Goal: Task Accomplishment & Management: Complete application form

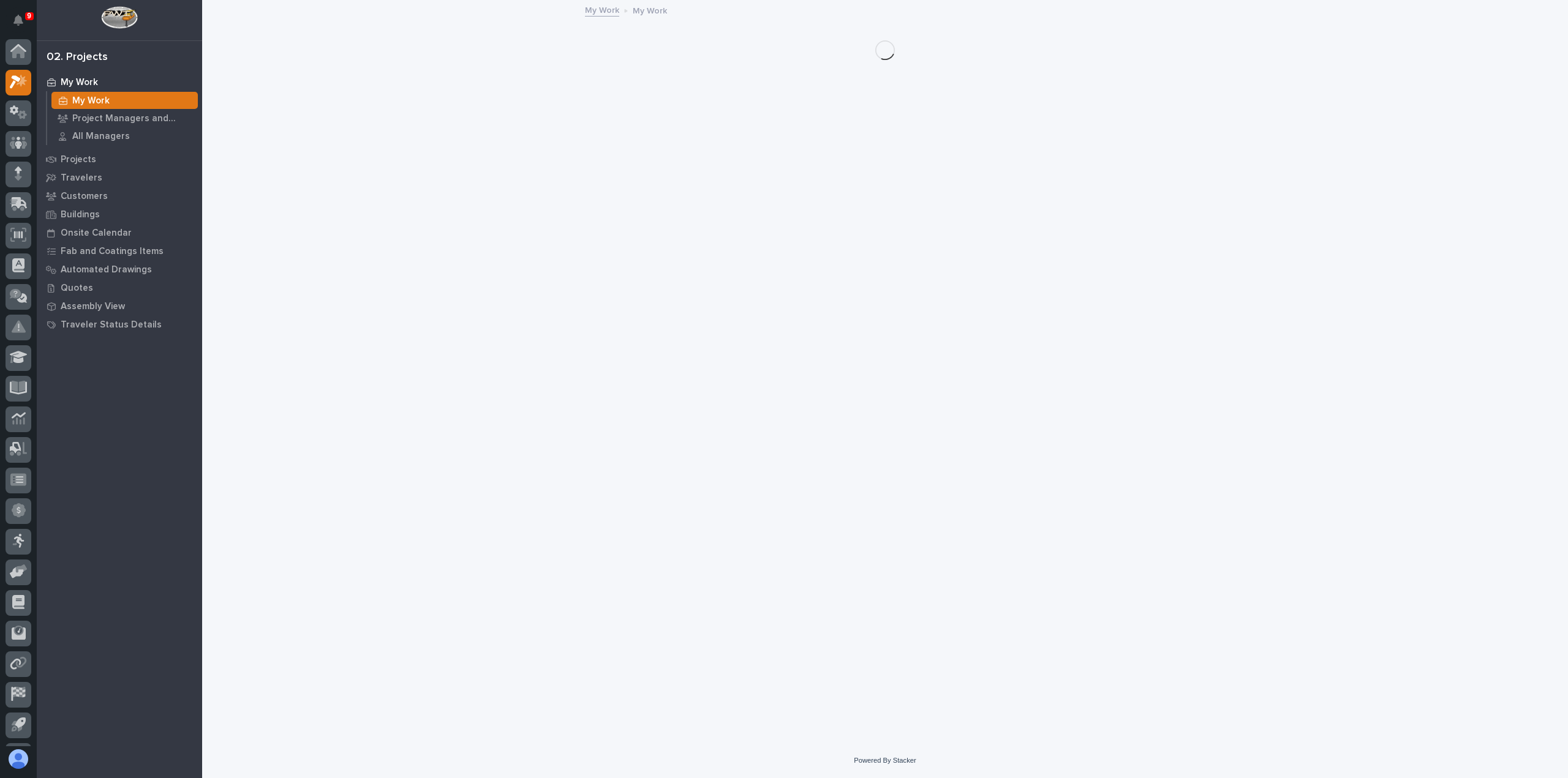
scroll to position [27, 0]
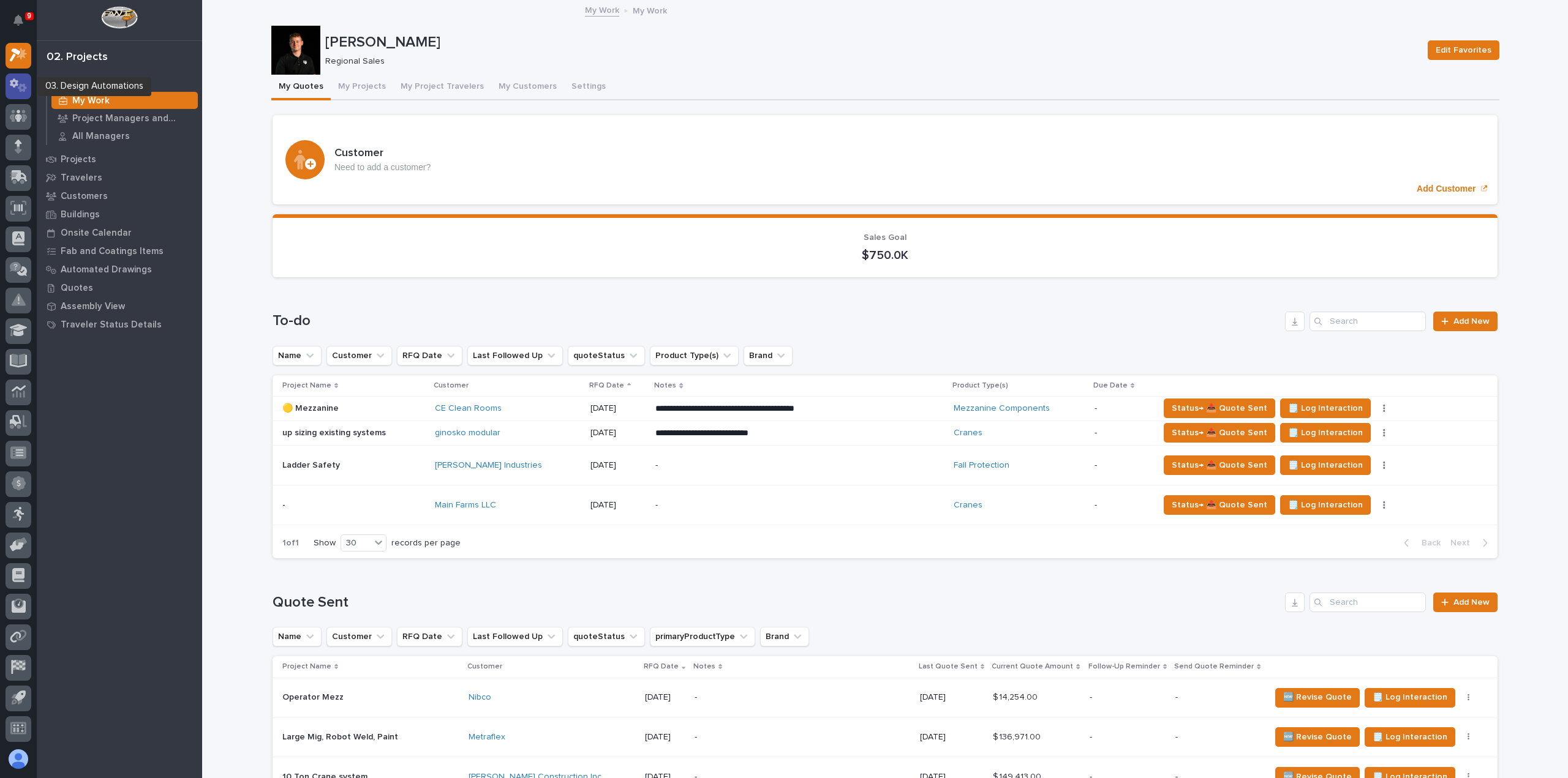
click at [24, 90] on icon at bounding box center [22, 87] width 10 height 9
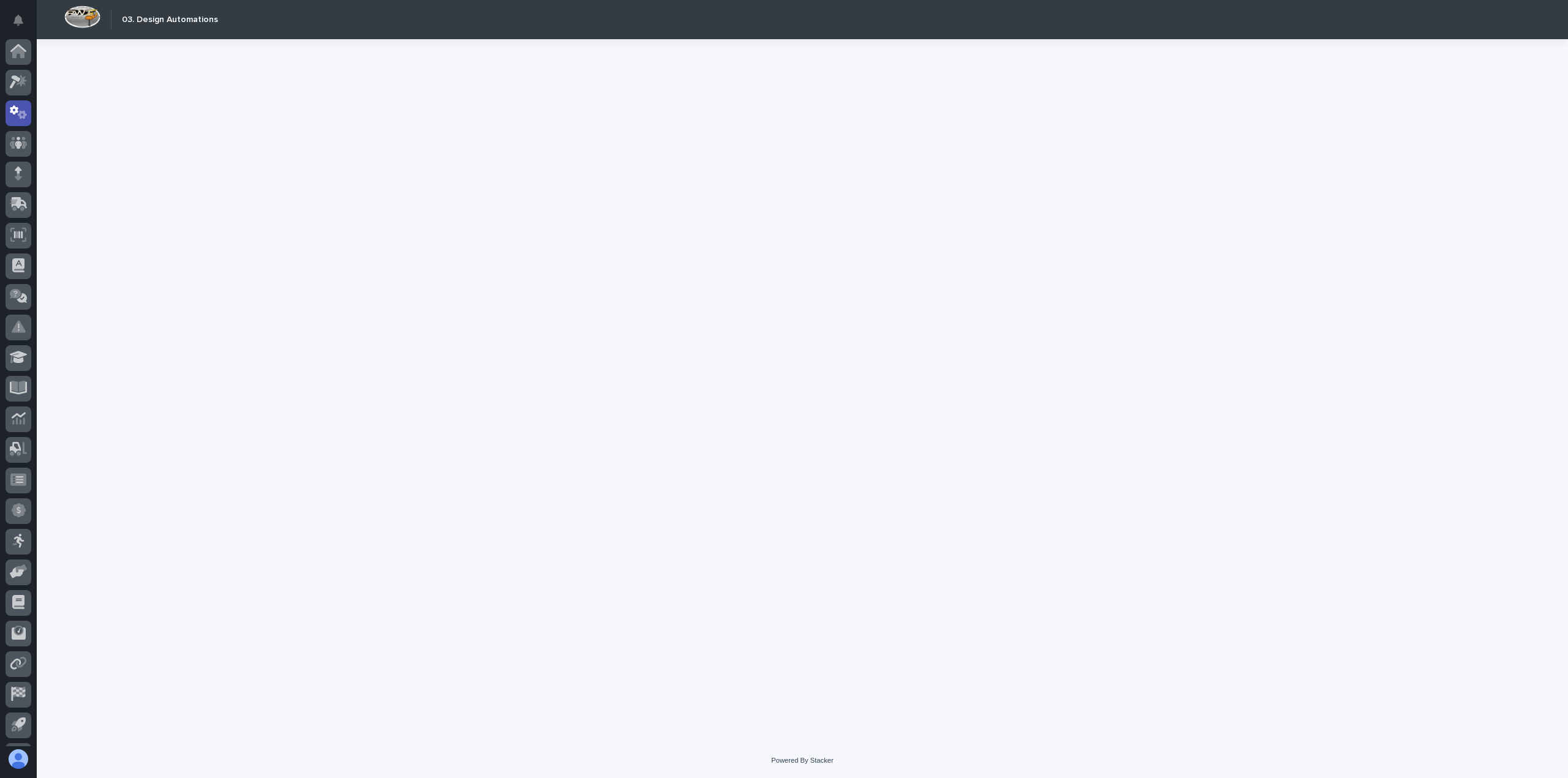
scroll to position [27, 0]
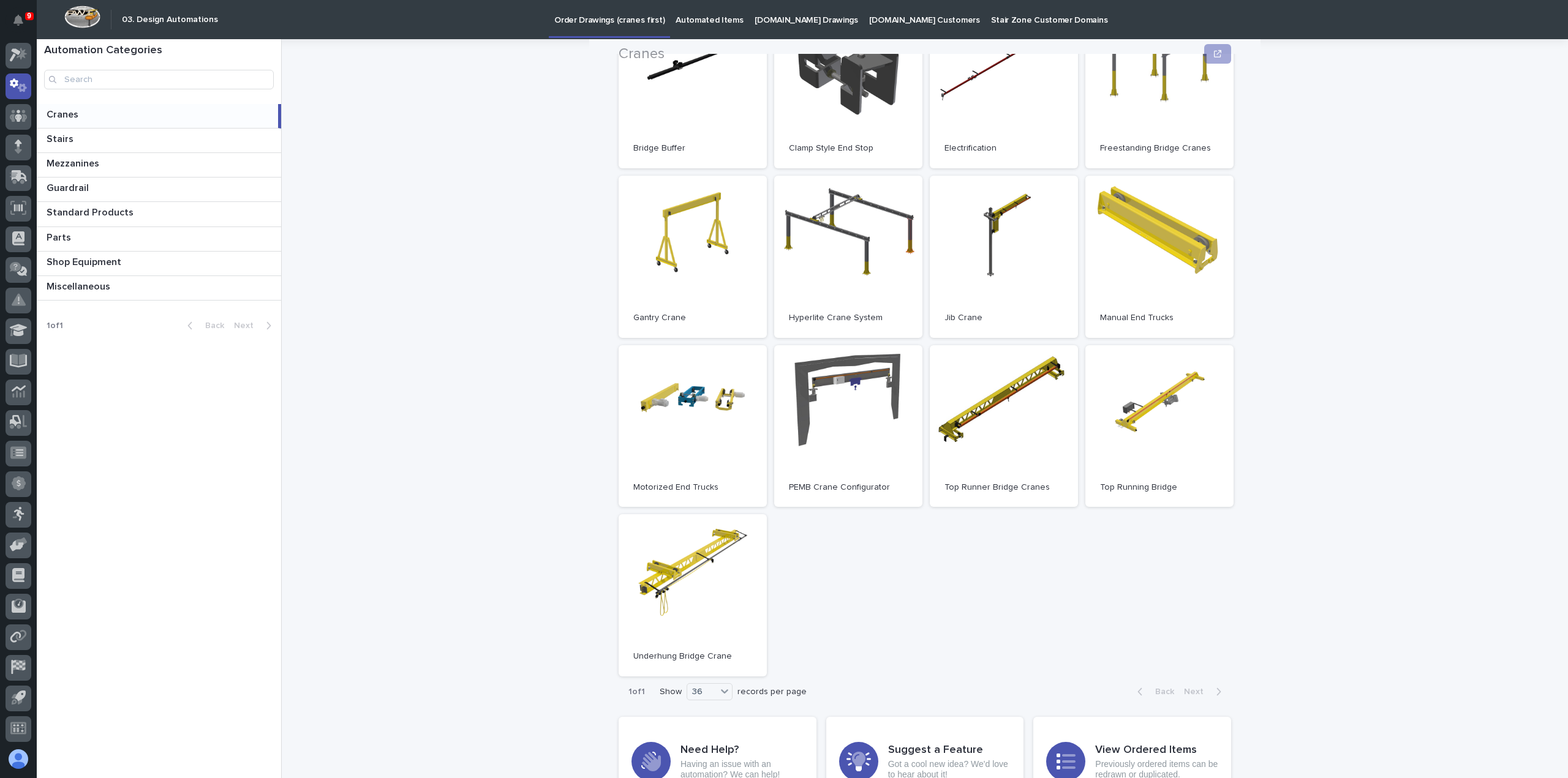
scroll to position [183, 0]
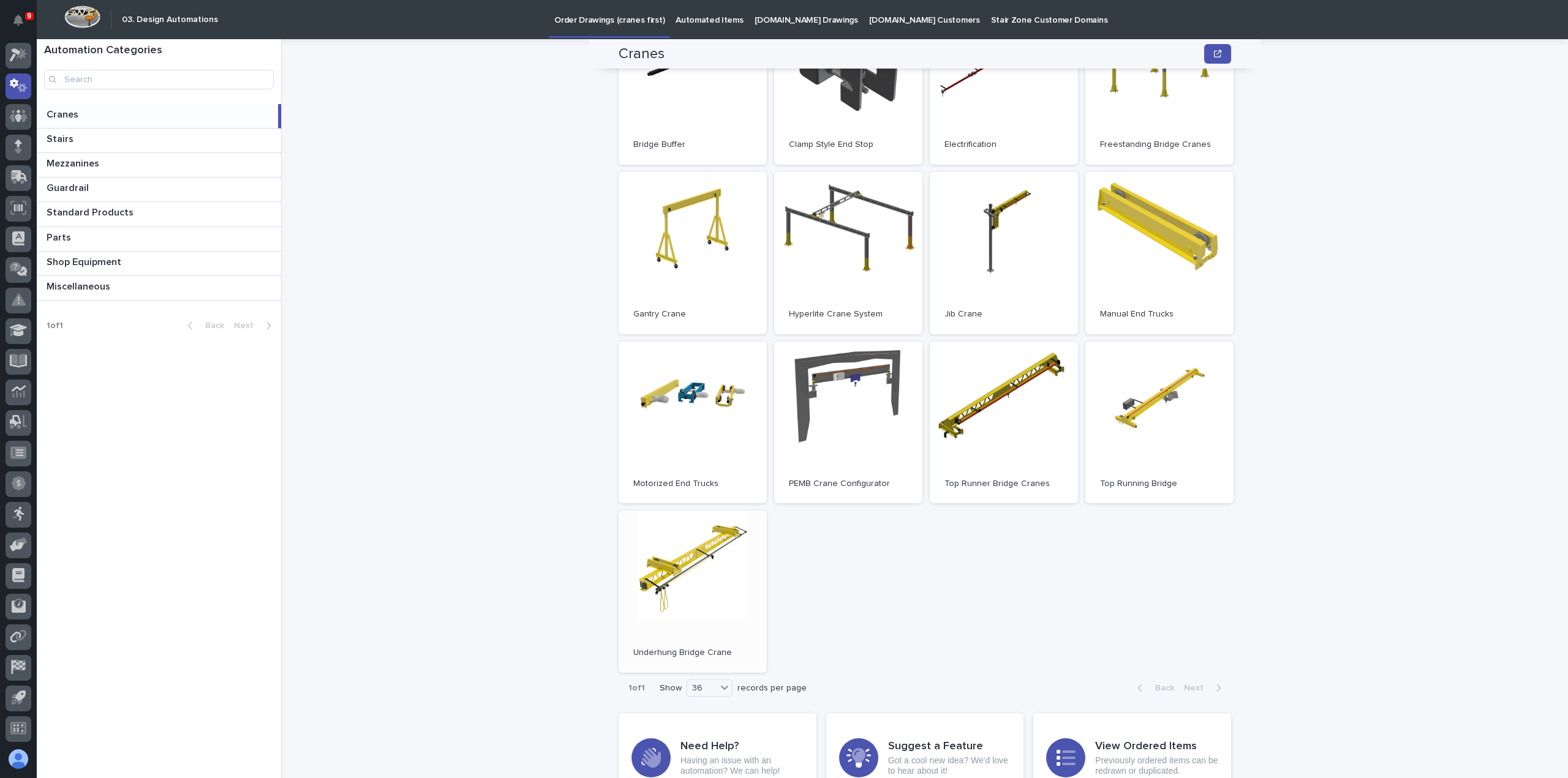
click at [689, 580] on link "Open" at bounding box center [693, 592] width 148 height 162
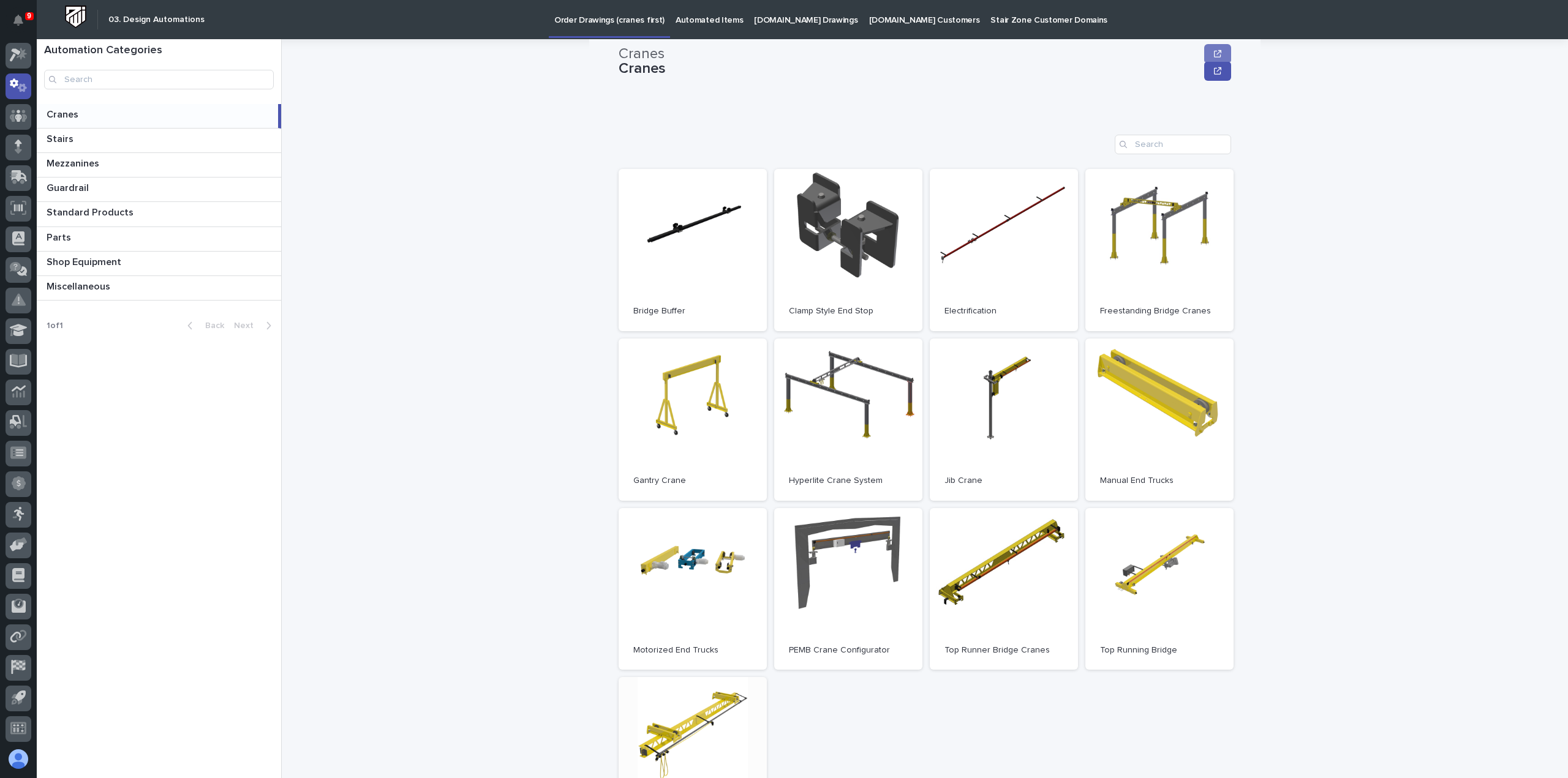
scroll to position [0, 0]
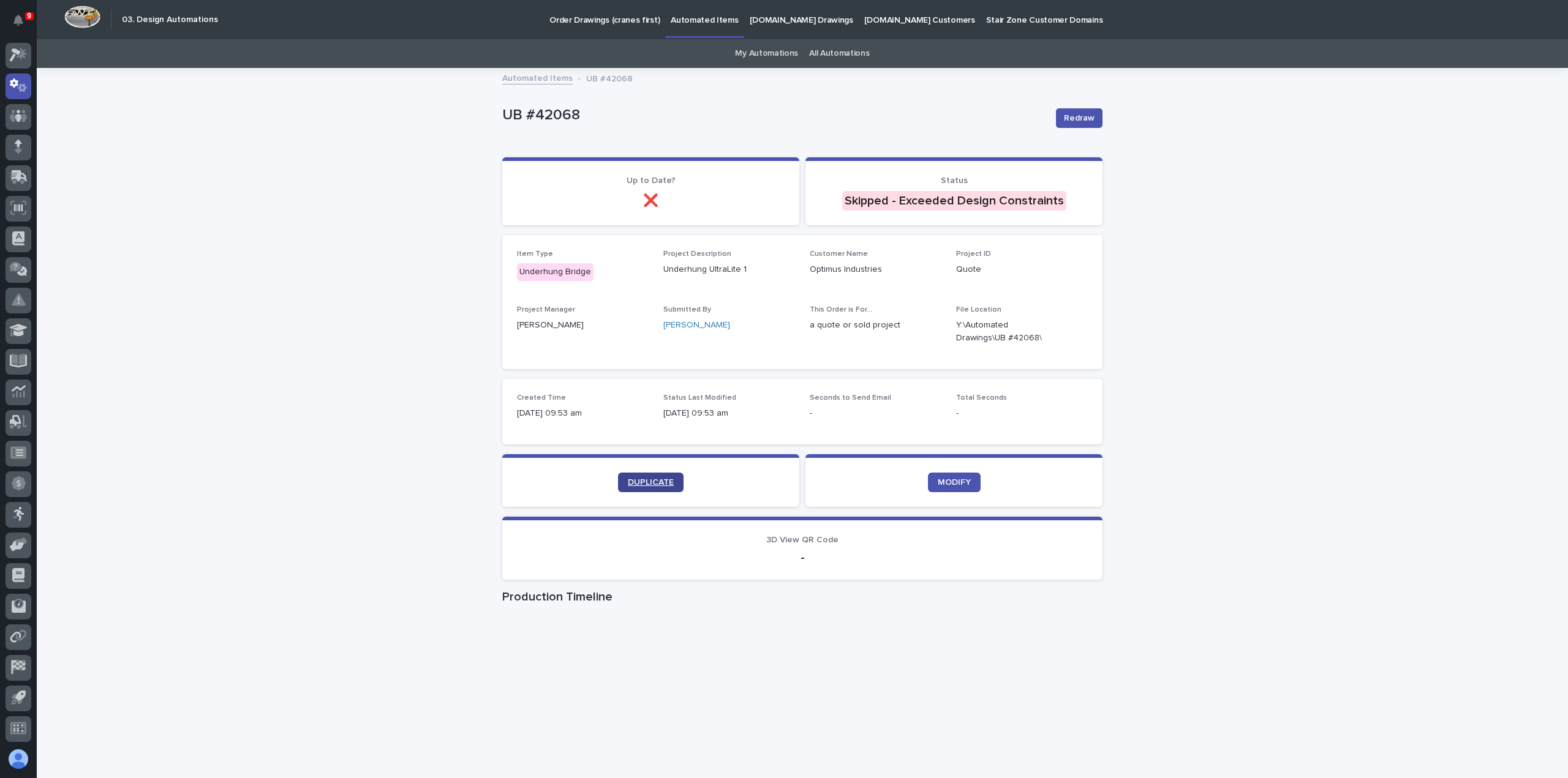
click at [632, 485] on span "DUPLICATE" at bounding box center [651, 482] width 46 height 9
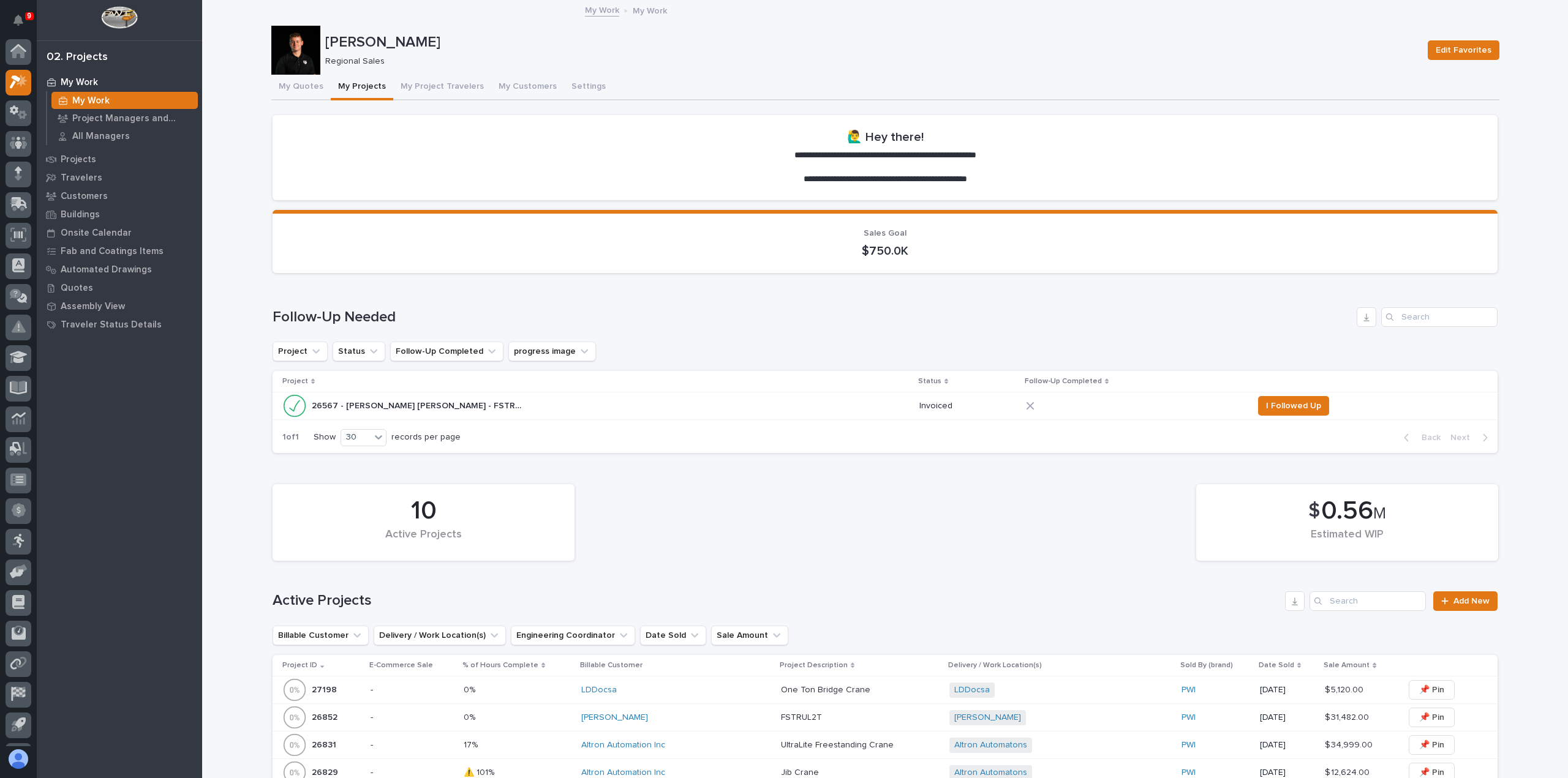
scroll to position [27, 0]
click at [289, 88] on button "My Quotes" at bounding box center [301, 87] width 60 height 26
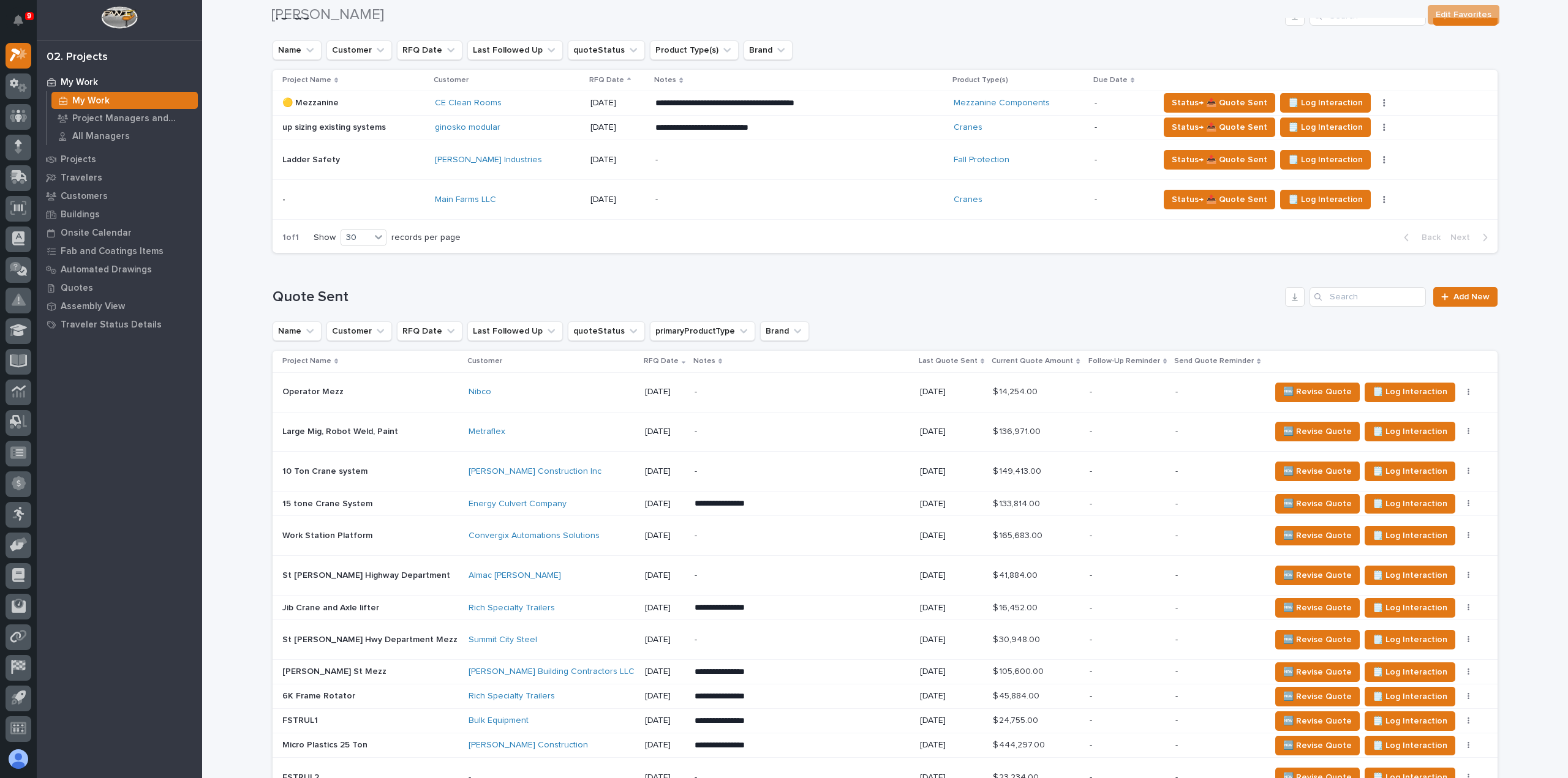
scroll to position [306, 0]
click at [1339, 296] on input "Search" at bounding box center [1367, 296] width 116 height 19
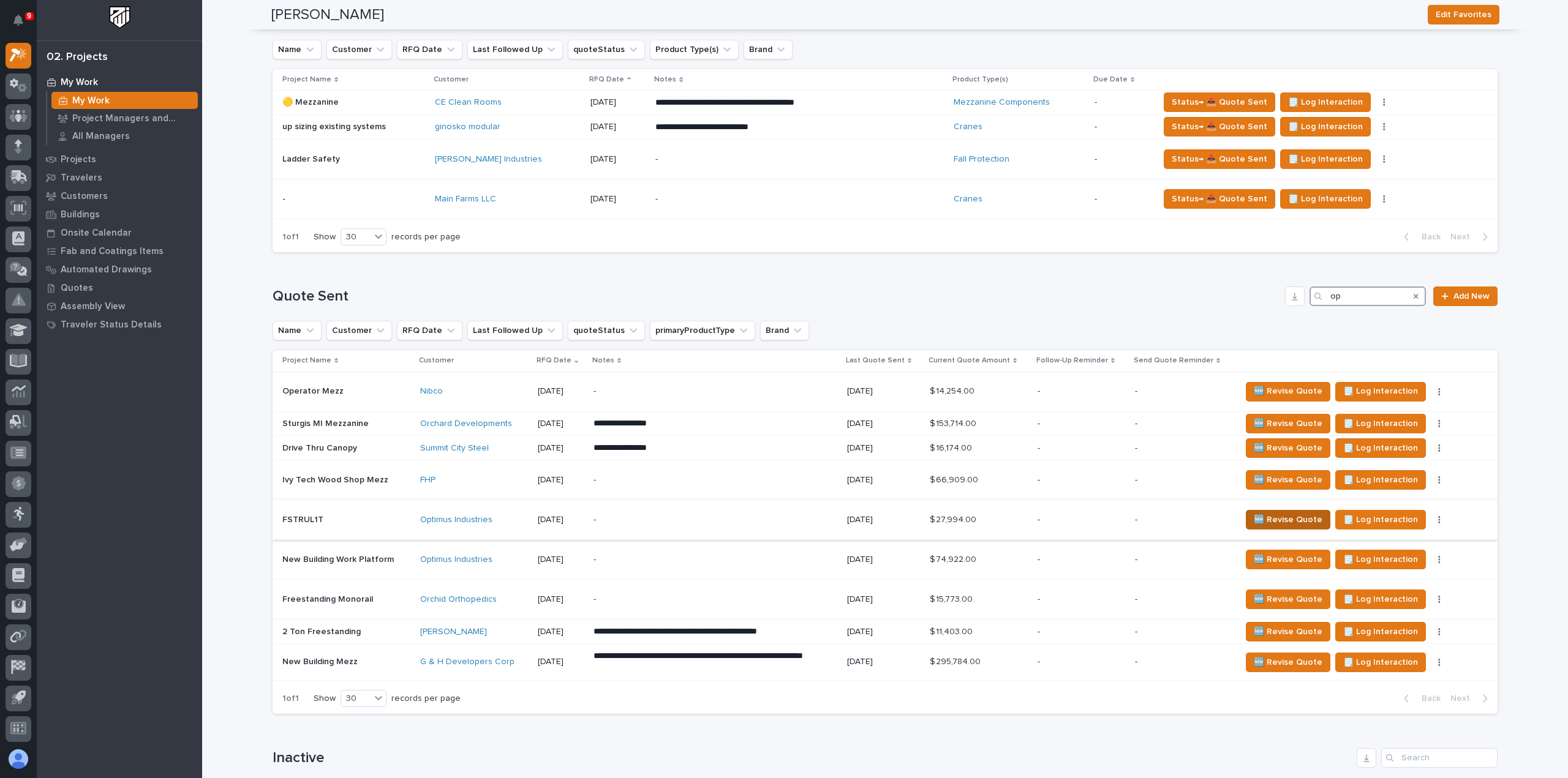
type input "op"
click at [1265, 522] on span "🆕 Revise Quote" at bounding box center [1287, 520] width 68 height 14
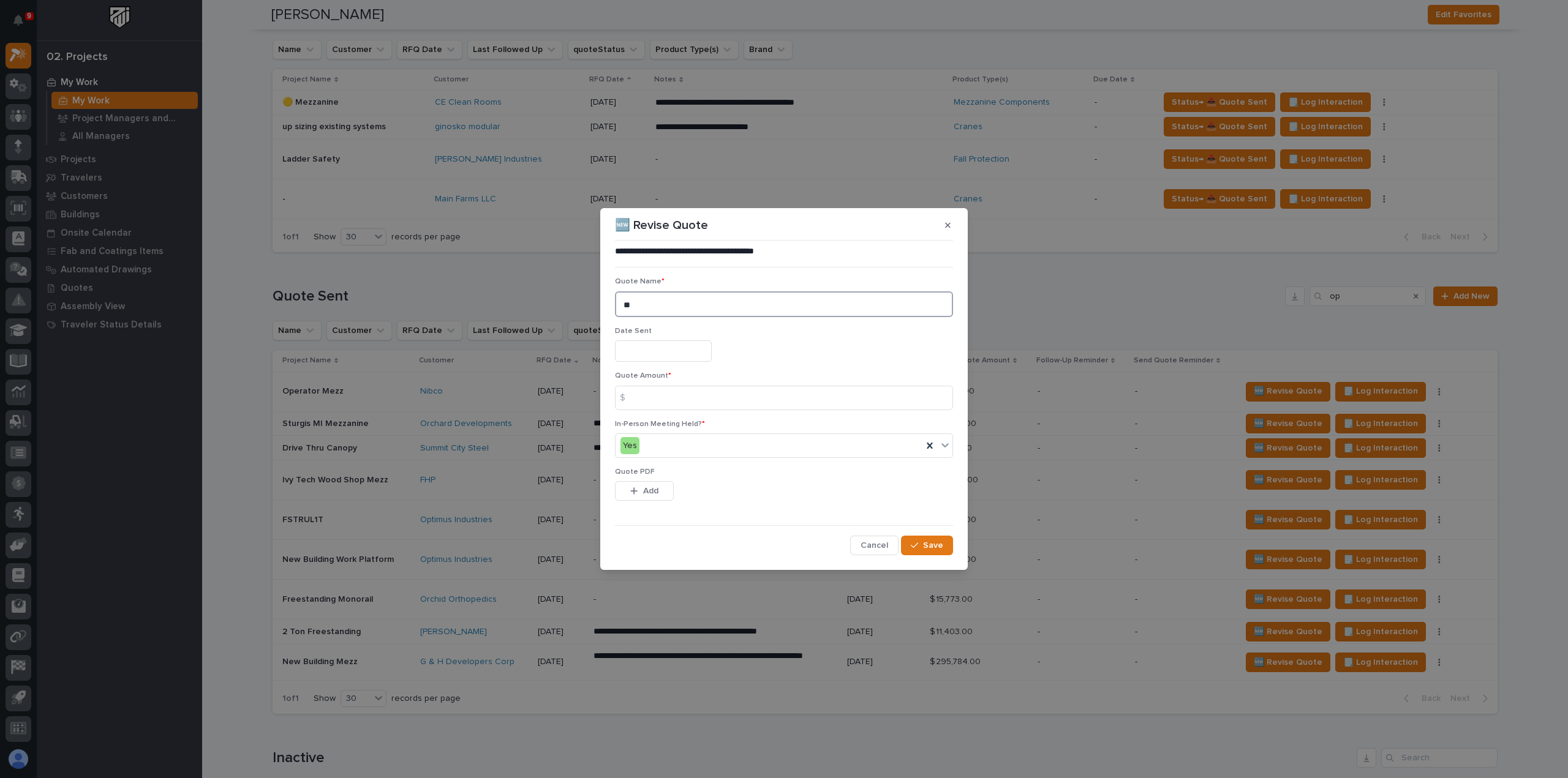
click at [782, 307] on textarea "**" at bounding box center [784, 304] width 338 height 26
click at [641, 351] on input "text" at bounding box center [663, 352] width 97 height 21
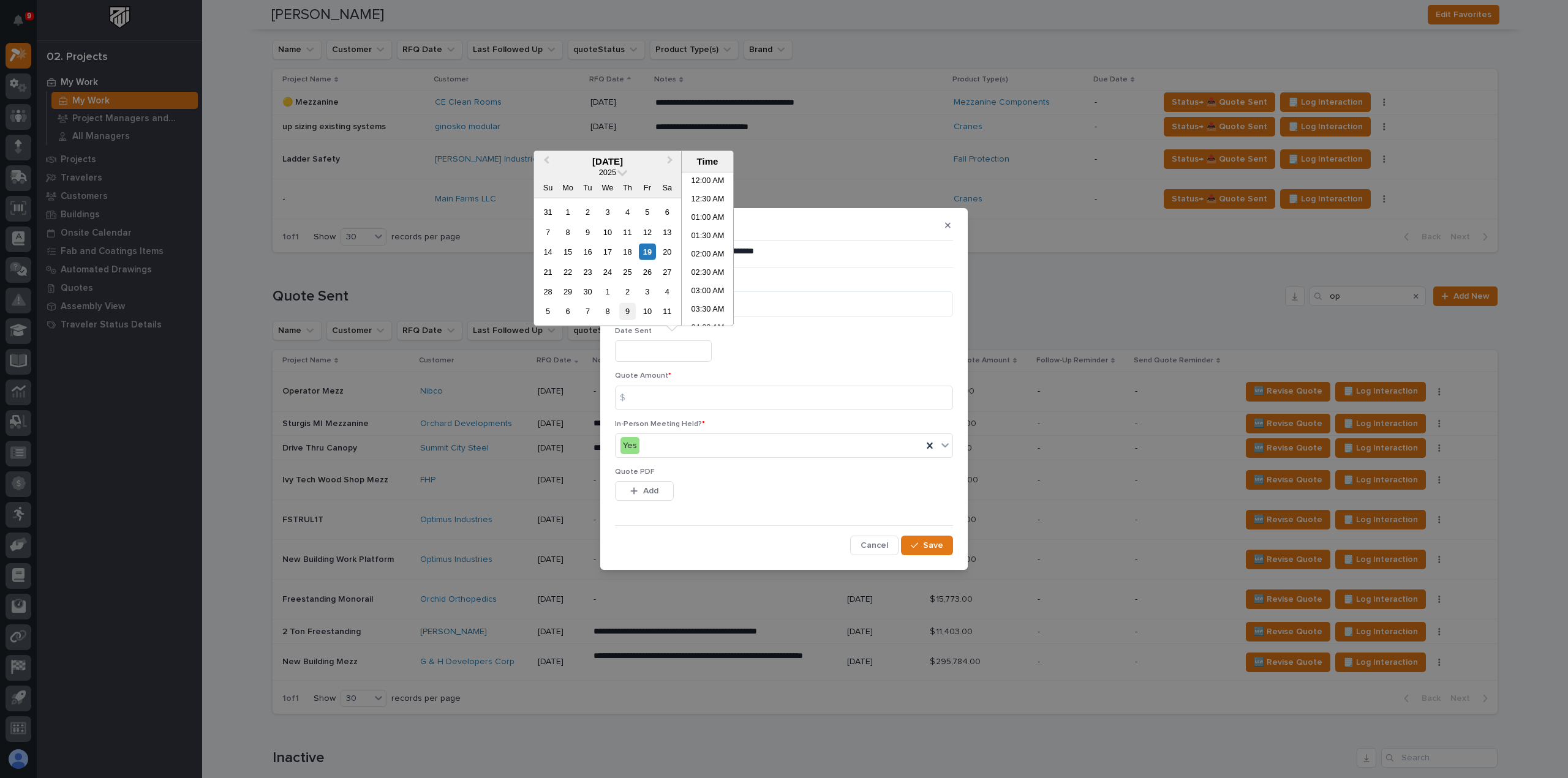
scroll to position [337, 0]
click at [654, 252] on div "19" at bounding box center [647, 252] width 16 height 16
type input "**********"
click at [699, 400] on input at bounding box center [784, 399] width 338 height 25
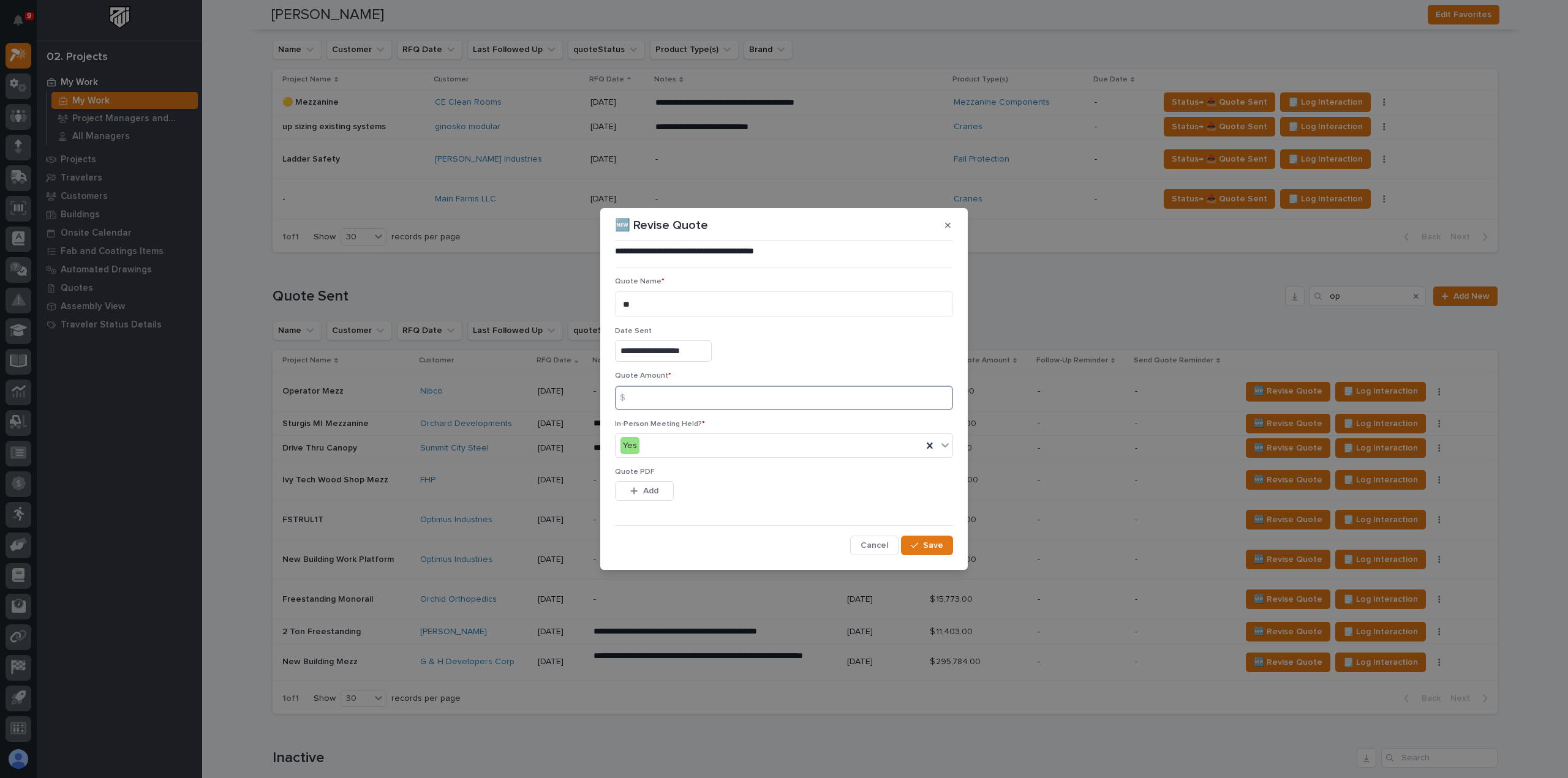
click at [655, 400] on input at bounding box center [784, 399] width 338 height 25
type input "42793"
click at [654, 492] on span "Add" at bounding box center [651, 491] width 15 height 11
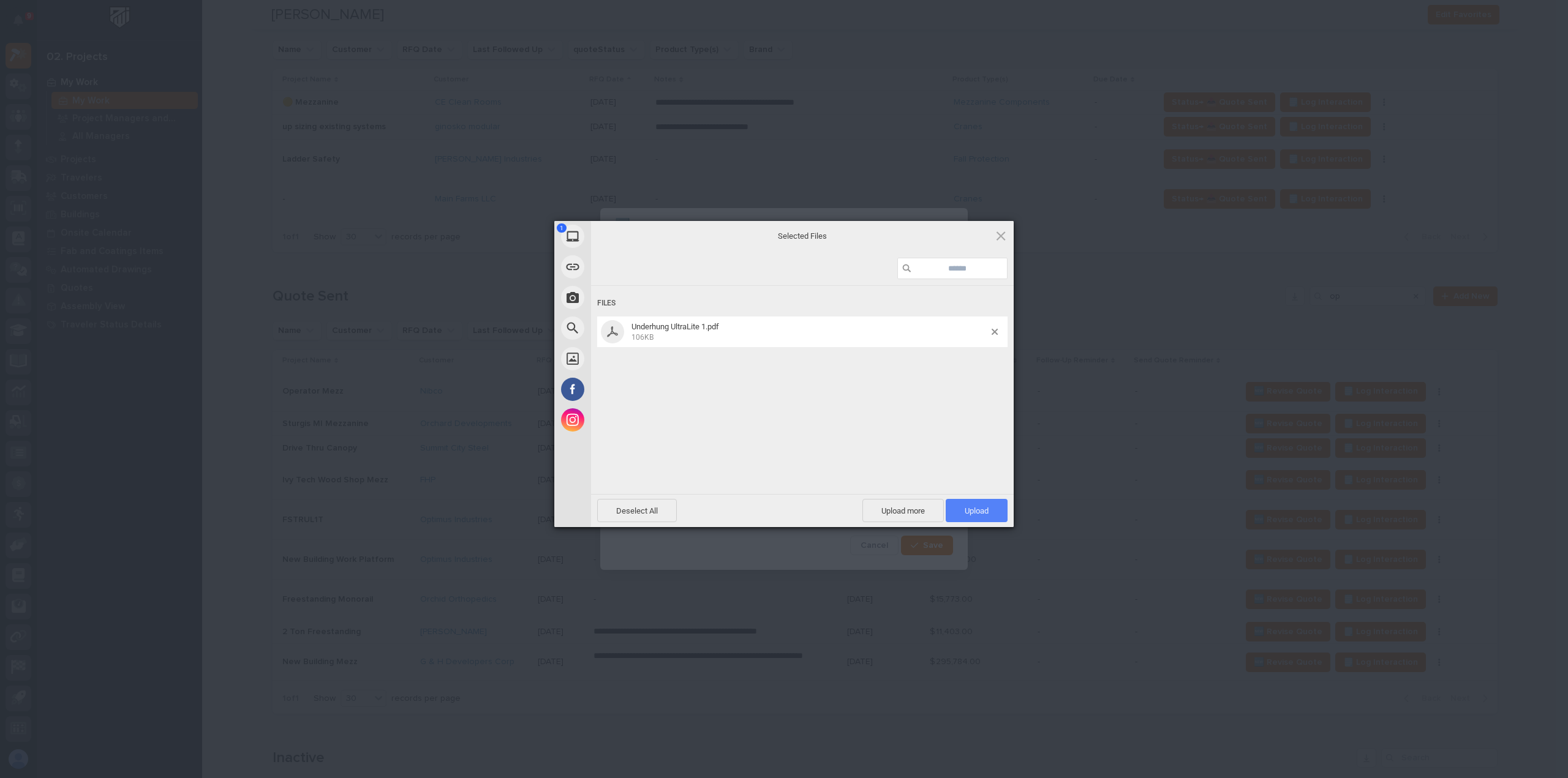
click at [988, 511] on span "Upload 1" at bounding box center [976, 511] width 24 height 10
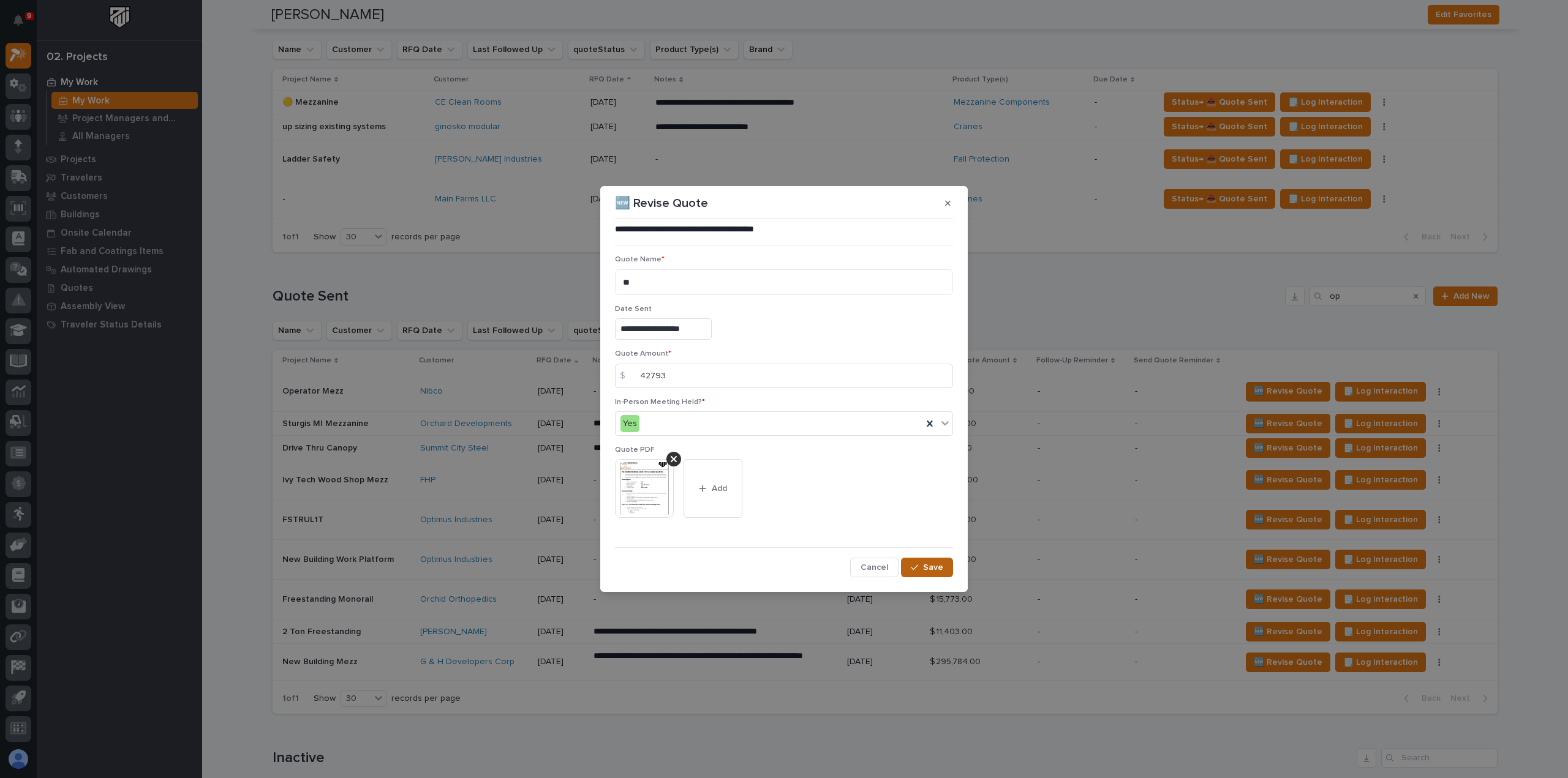
click at [922, 566] on div "button" at bounding box center [917, 568] width 12 height 9
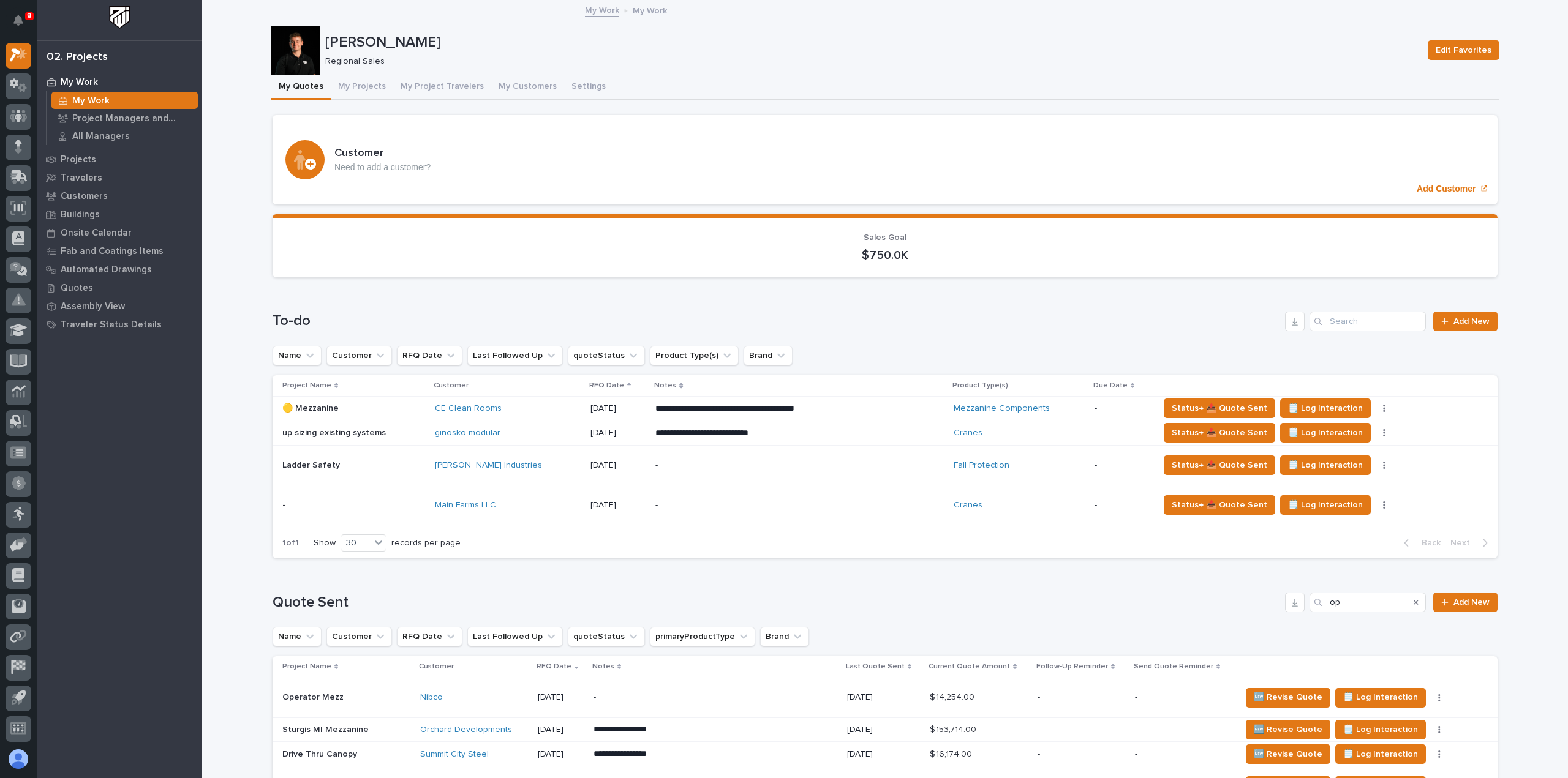
scroll to position [490, 0]
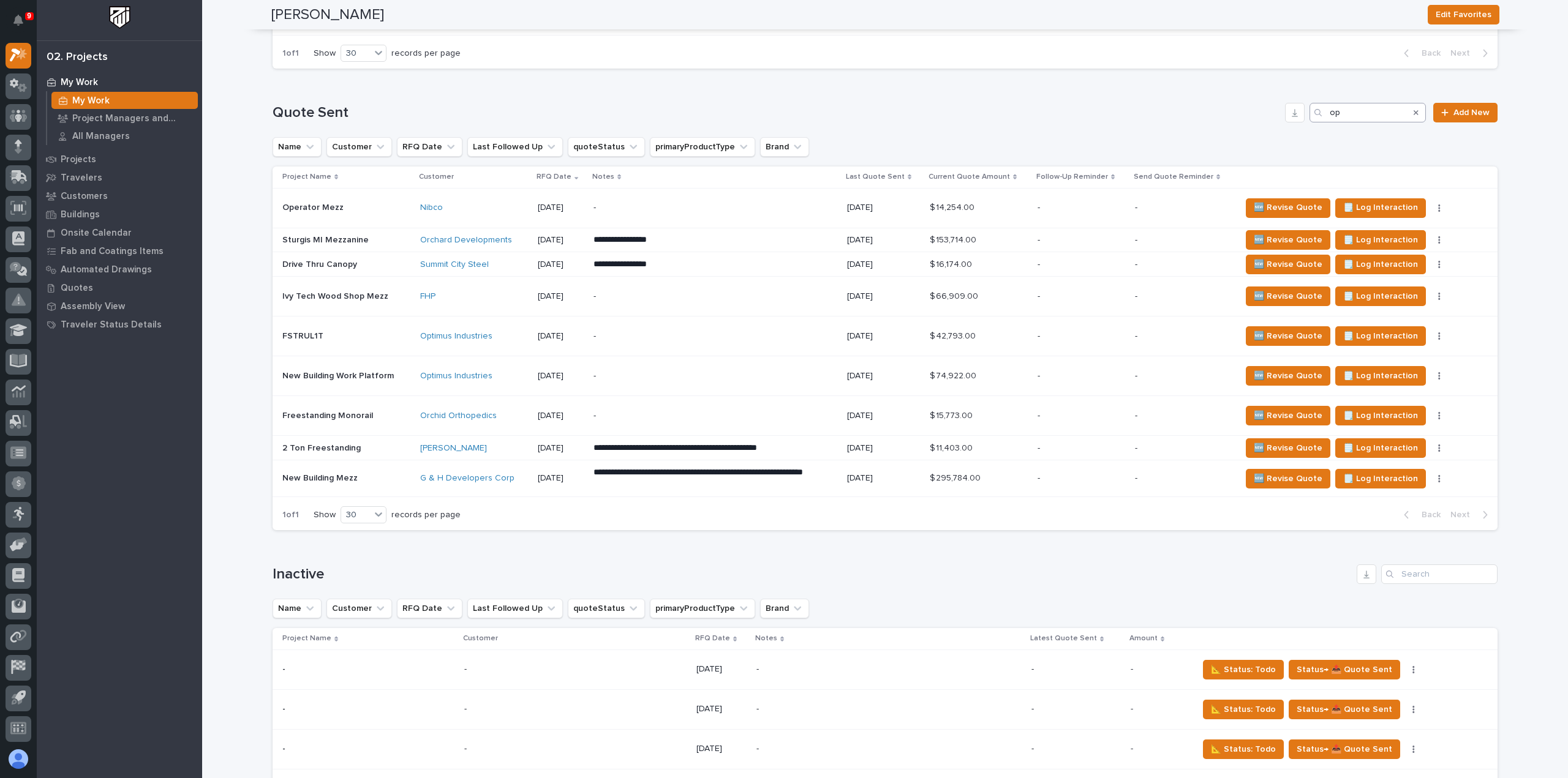
click at [1414, 110] on icon "Search" at bounding box center [1416, 113] width 5 height 8
click at [1132, 131] on div "**********" at bounding box center [885, 316] width 1225 height 427
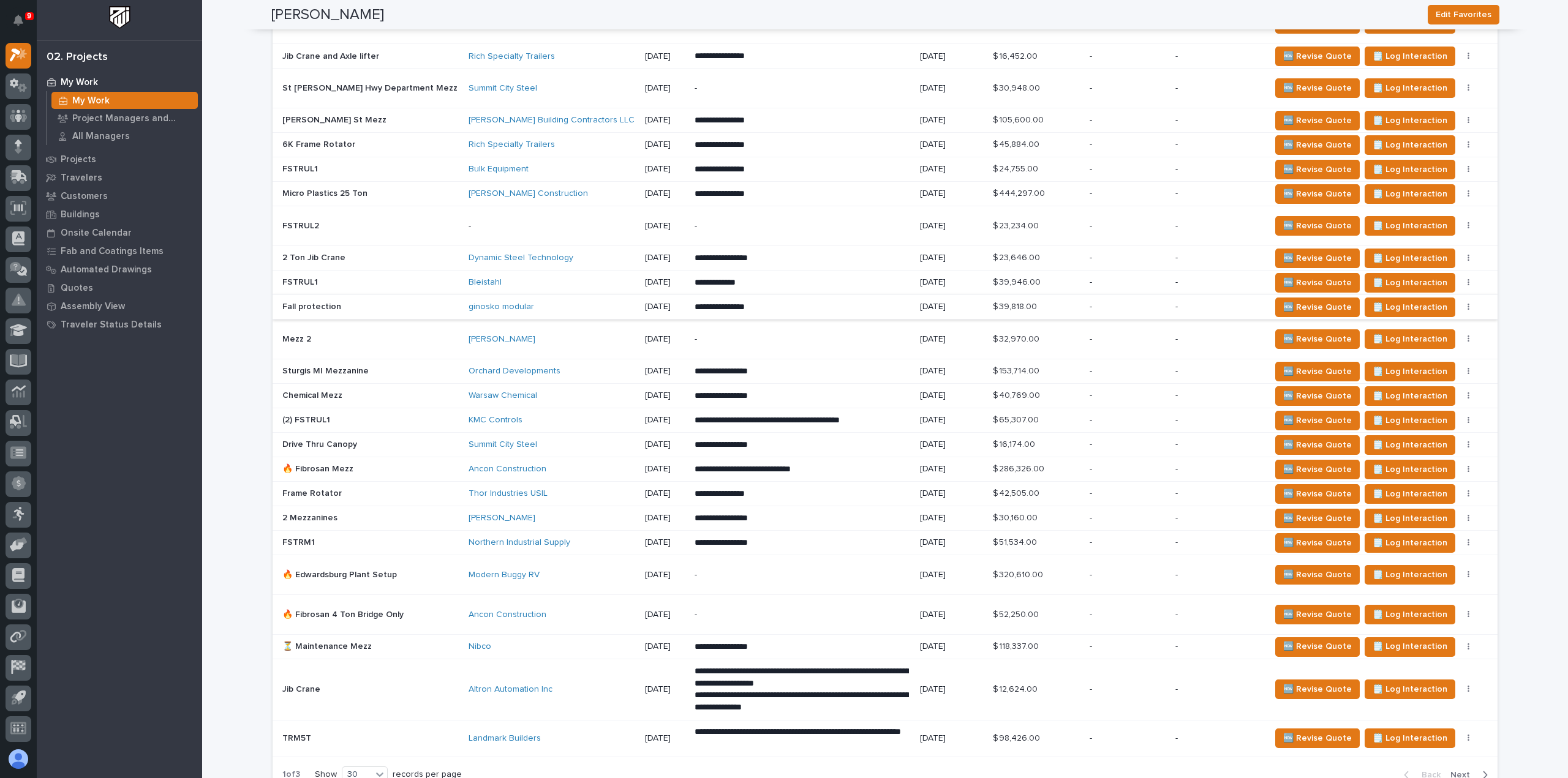
scroll to position [918, 0]
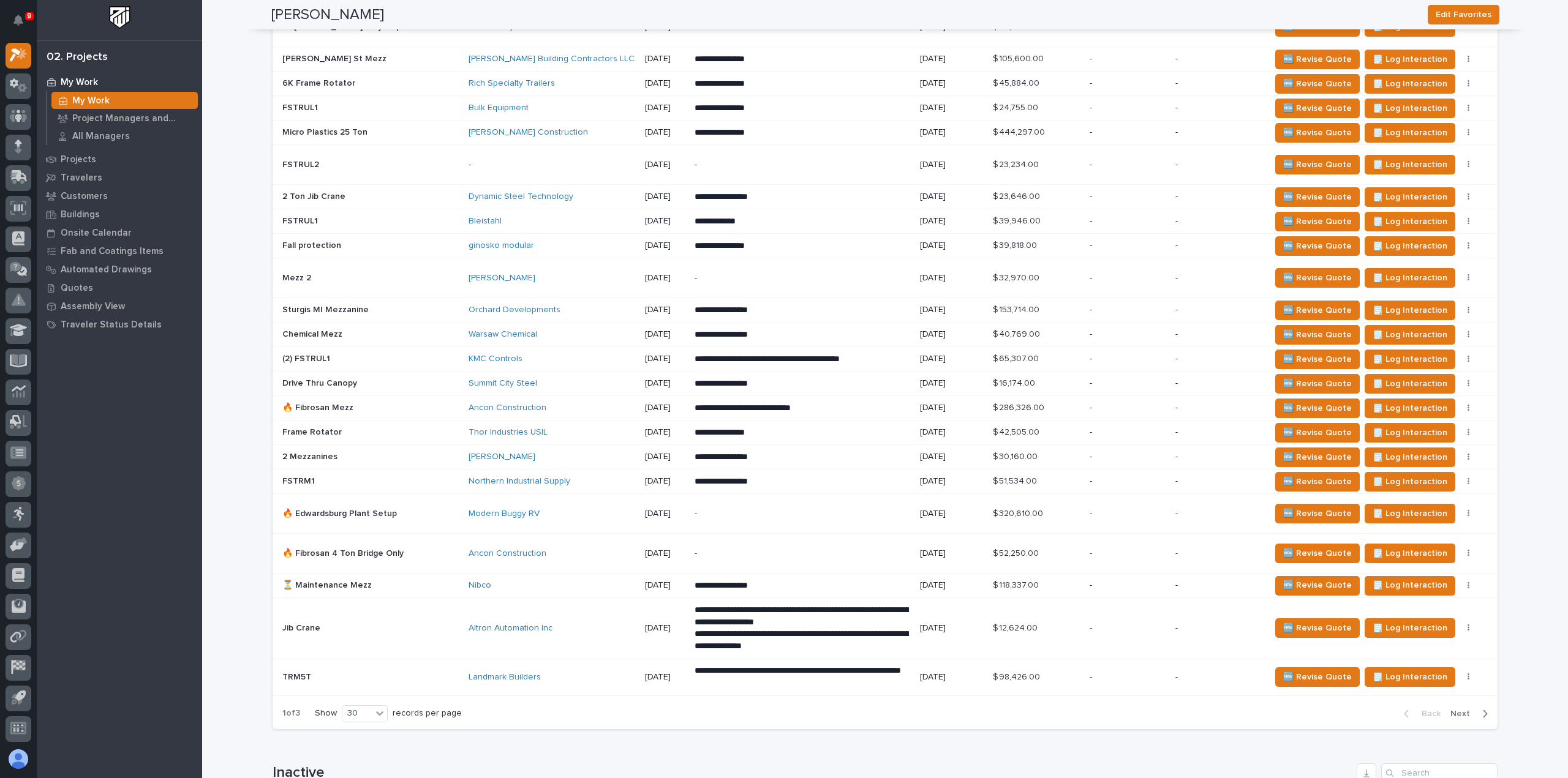
click at [1096, 677] on div "-" at bounding box center [1128, 677] width 77 height 20
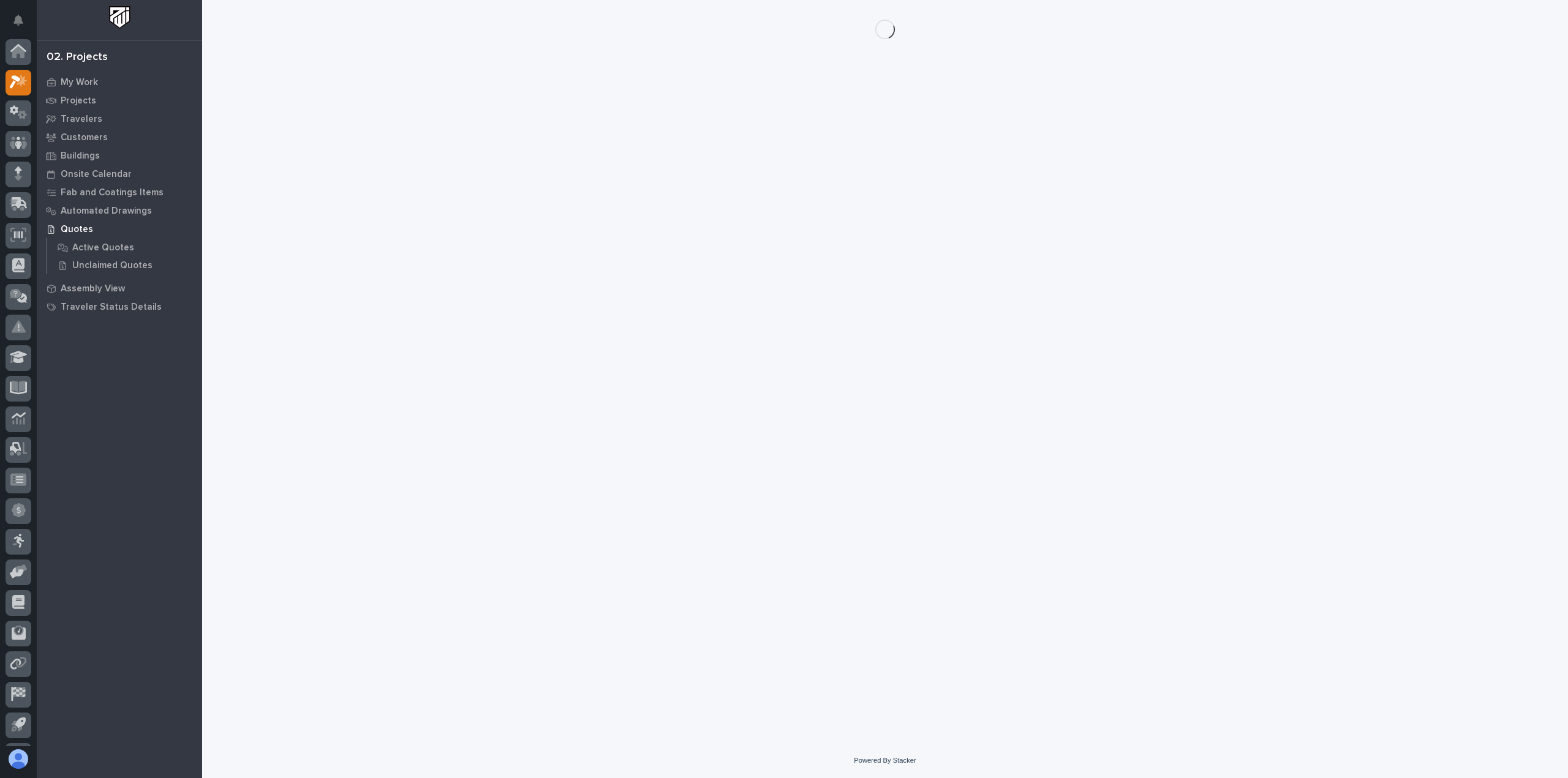
scroll to position [27, 0]
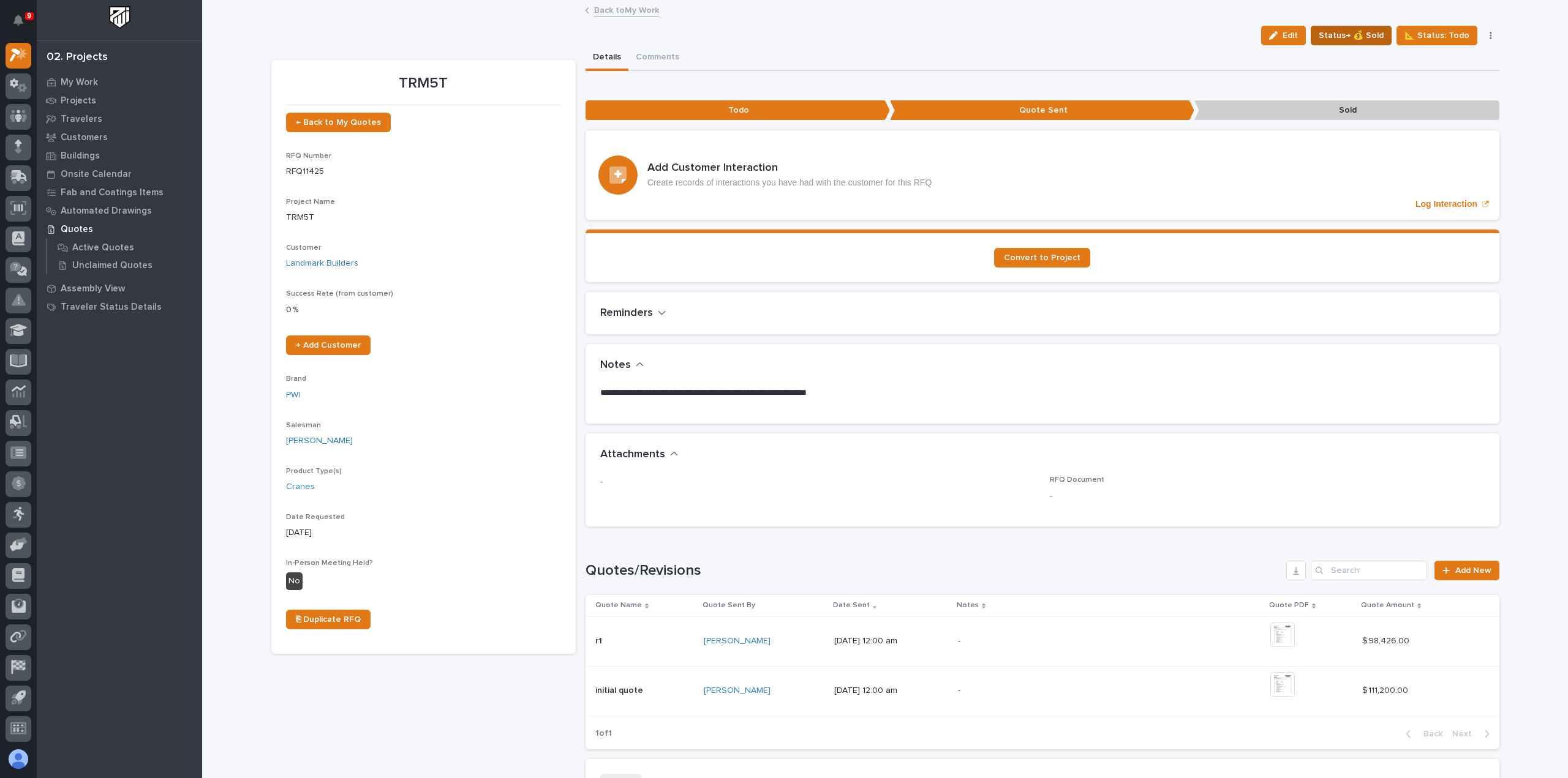
click at [1363, 36] on span "Status→ 💰 Sold" at bounding box center [1352, 35] width 65 height 14
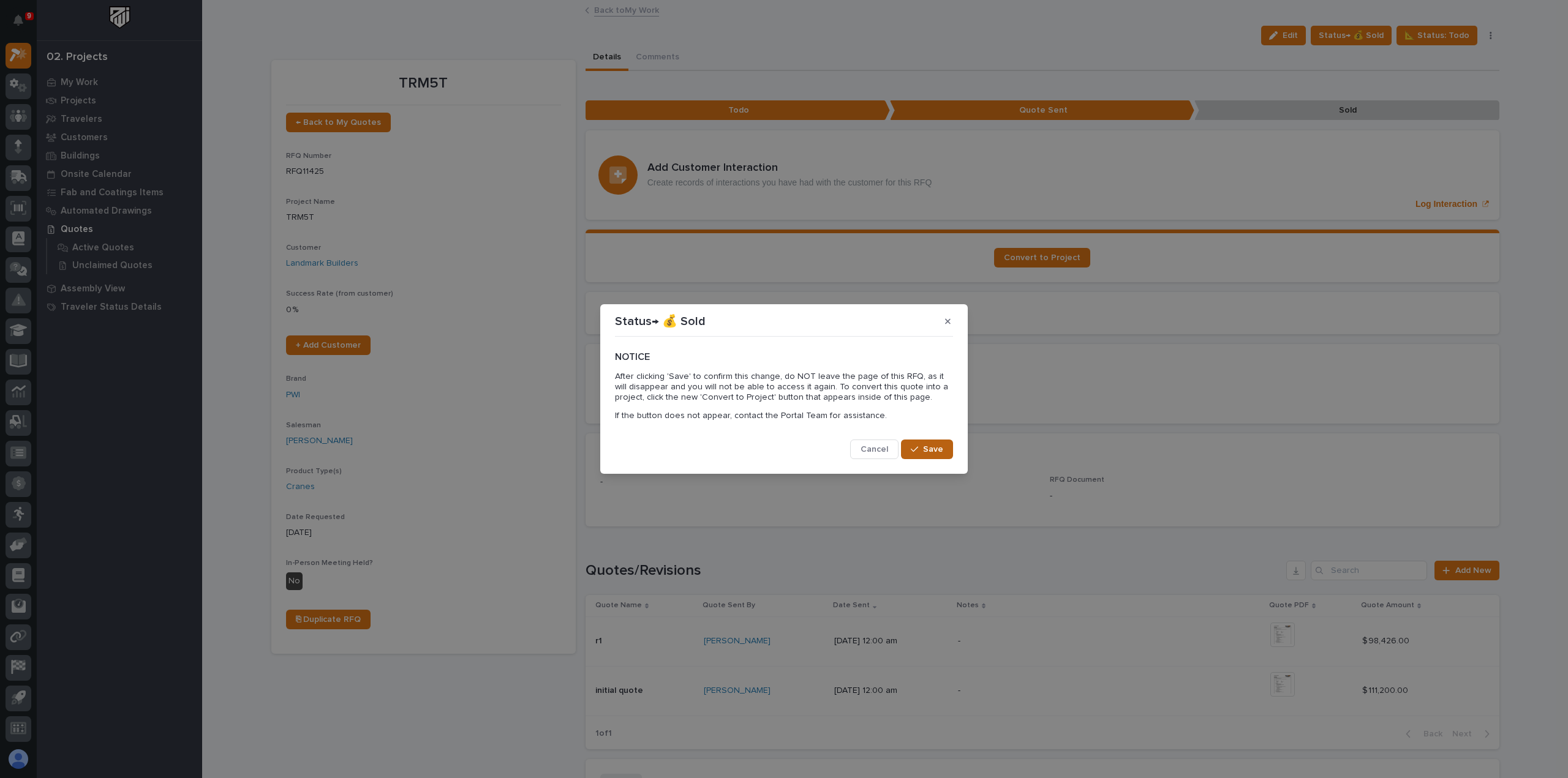
click at [919, 452] on icon "button" at bounding box center [915, 450] width 8 height 9
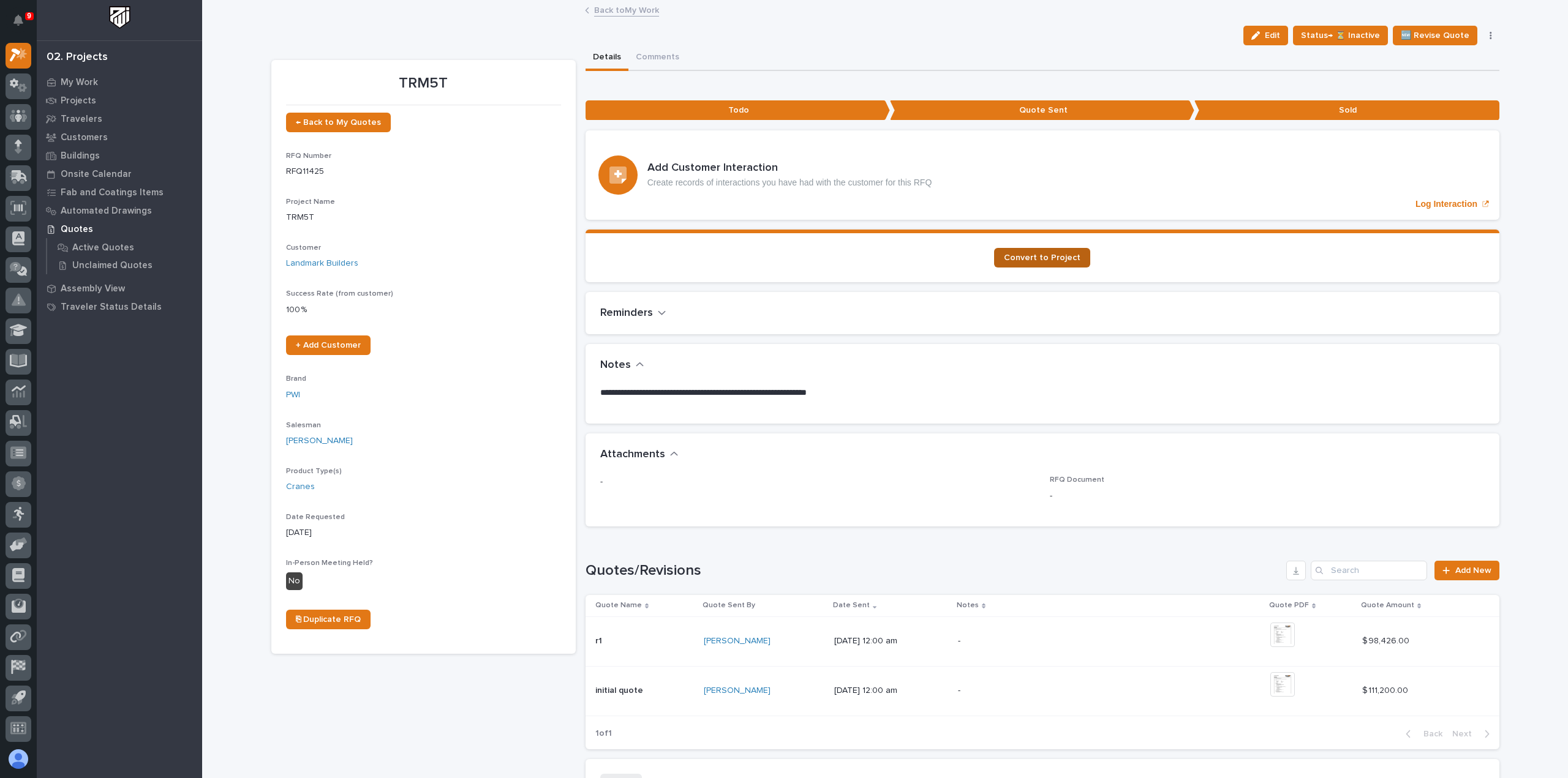
click at [1045, 258] on span "Convert to Project" at bounding box center [1042, 257] width 77 height 9
click at [638, 10] on link "Back to My Work" at bounding box center [627, 10] width 65 height 14
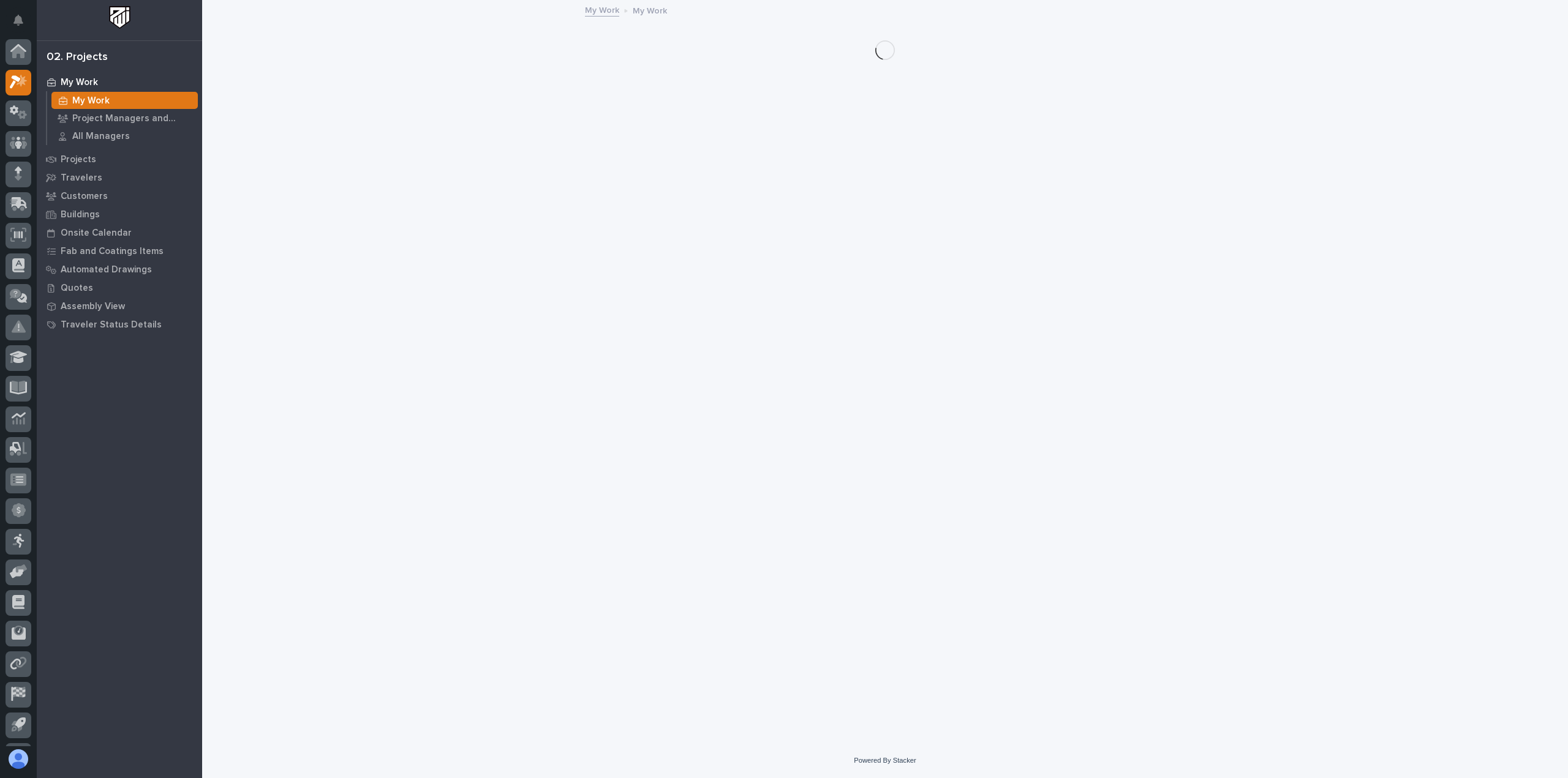
scroll to position [27, 0]
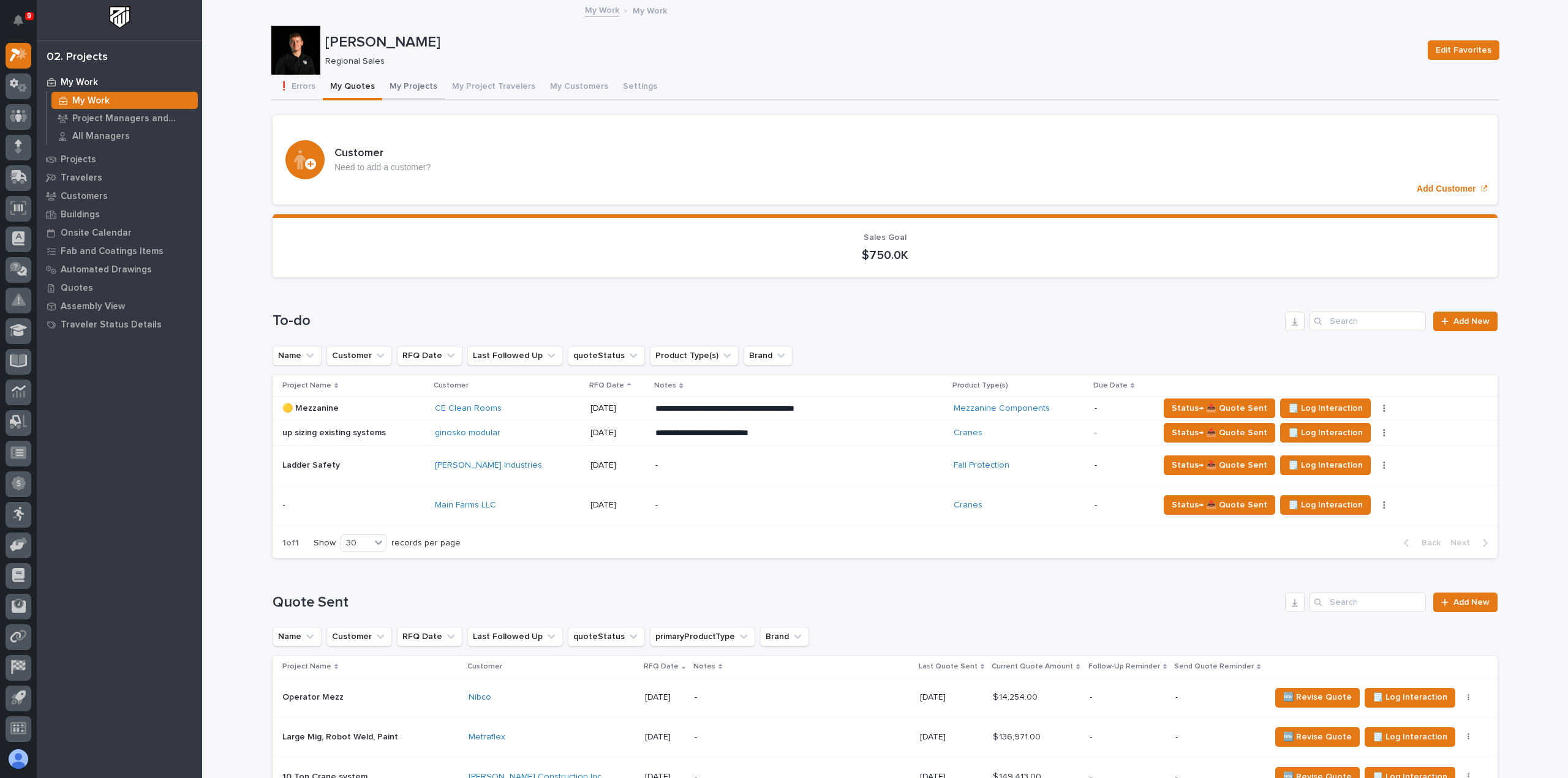
click at [419, 88] on button "My Projects" at bounding box center [413, 87] width 62 height 26
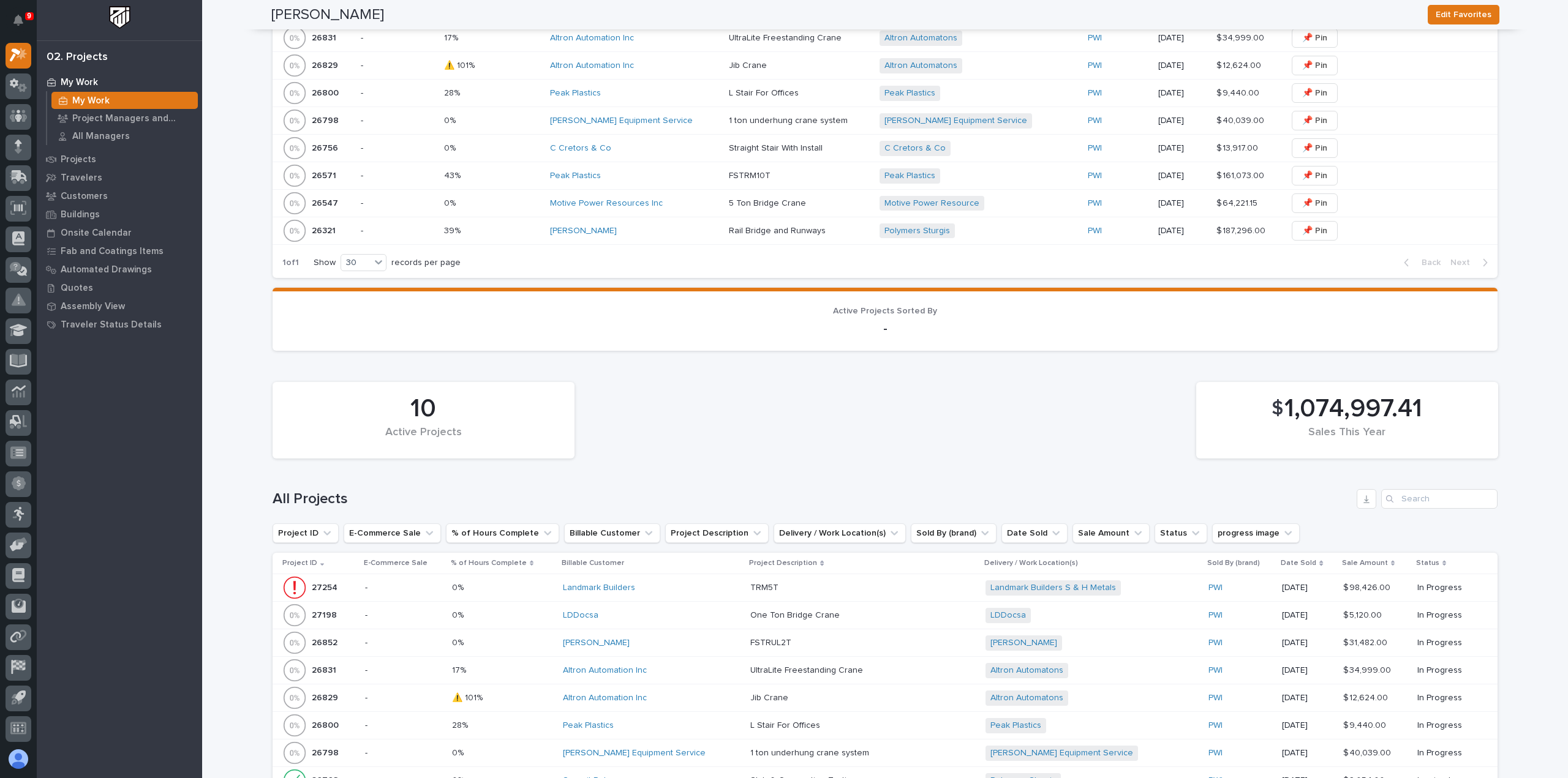
scroll to position [796, 0]
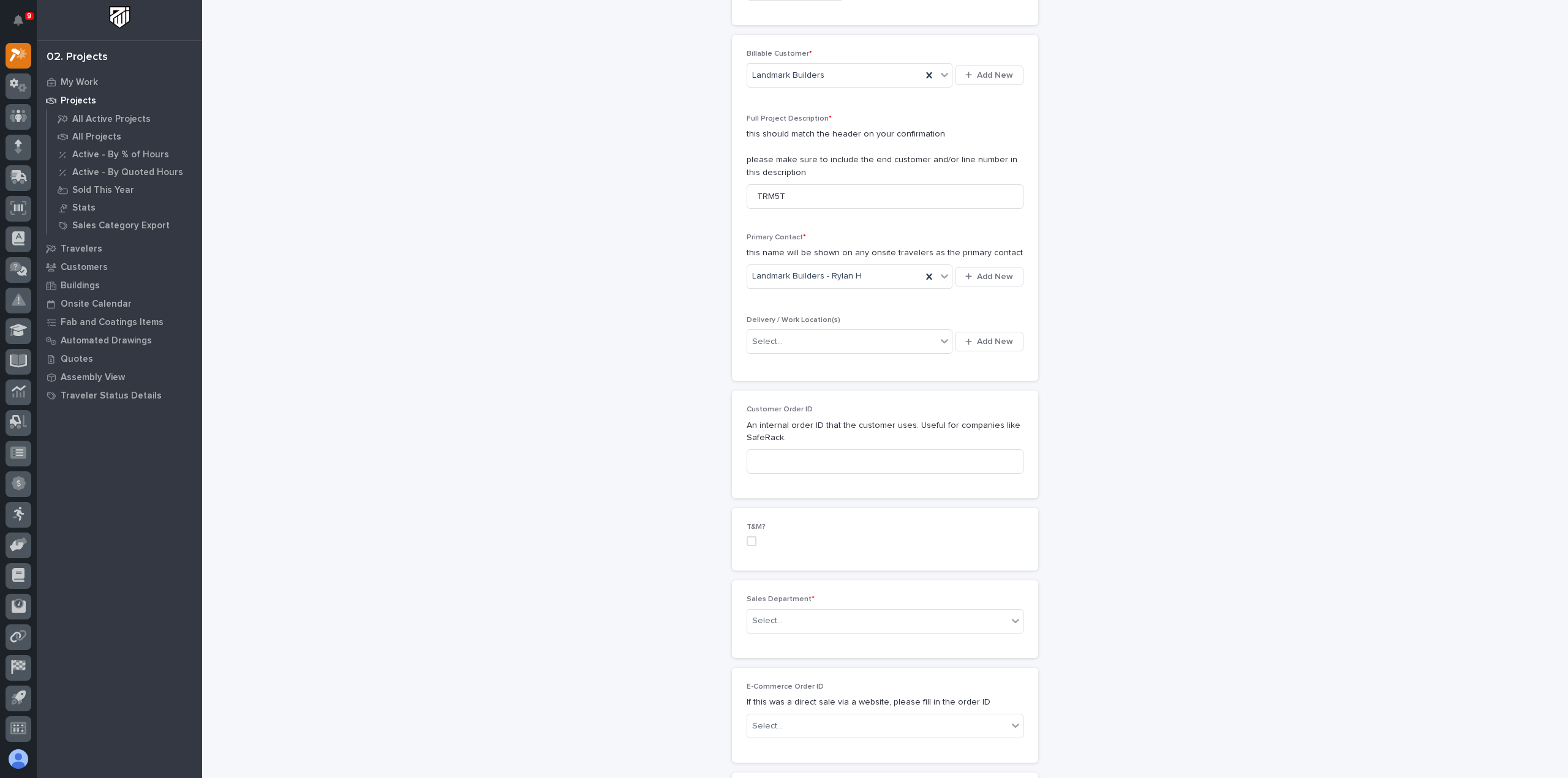
scroll to position [306, 0]
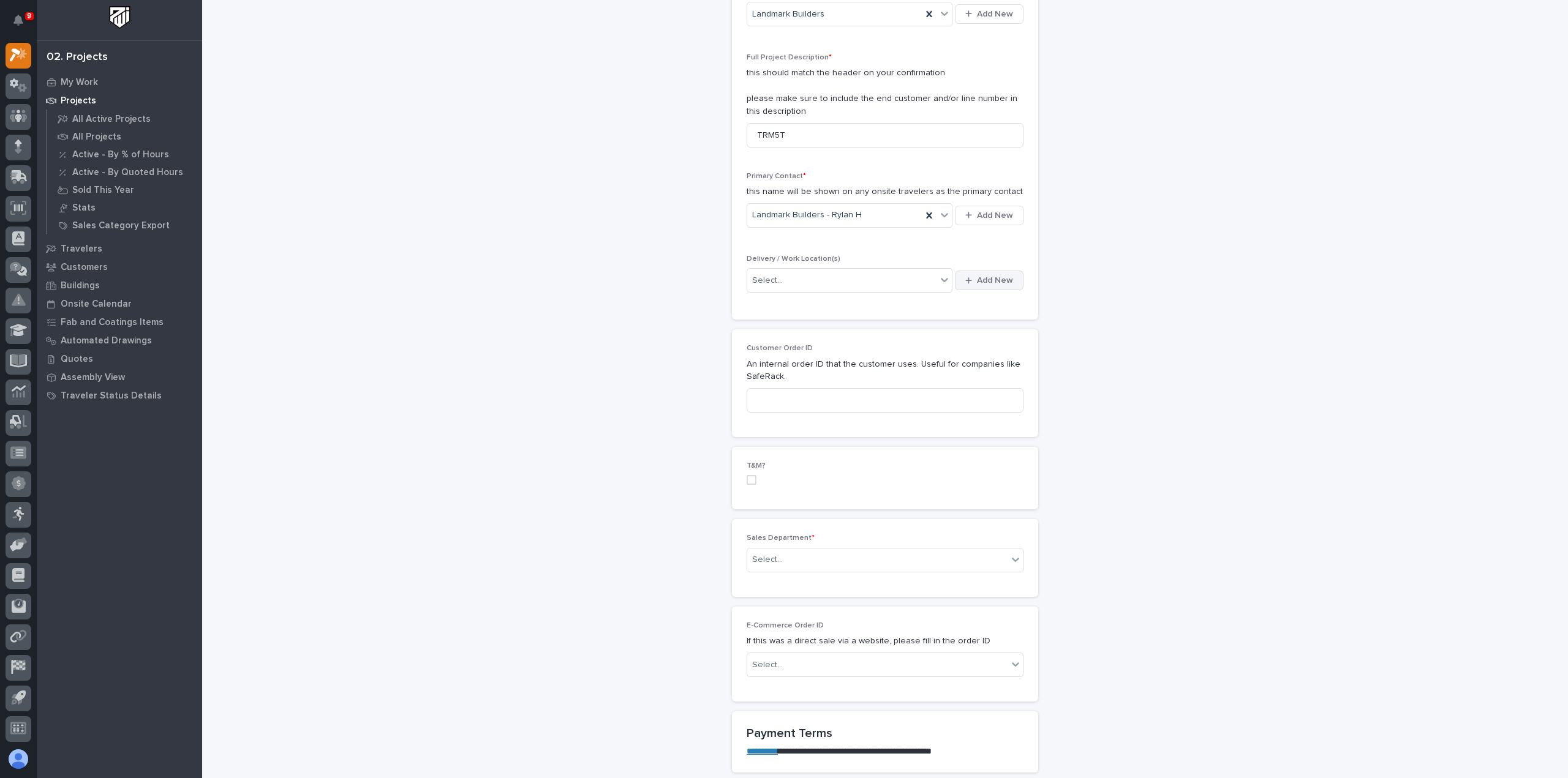
click at [969, 271] on button "Add New" at bounding box center [989, 280] width 68 height 19
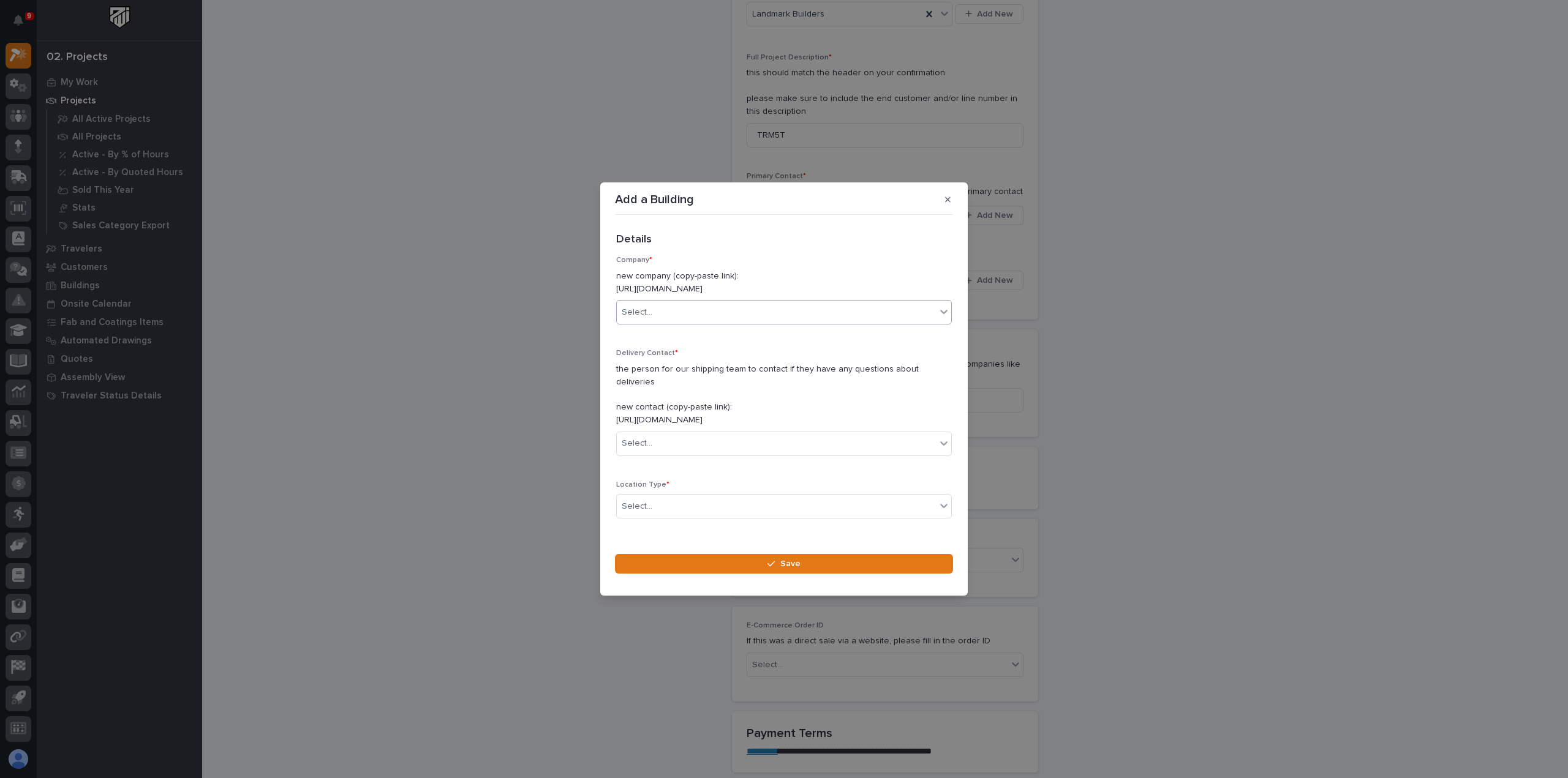
click at [738, 313] on div "Select..." at bounding box center [776, 312] width 319 height 20
type input "********"
click at [736, 341] on div "Landmark Builders" at bounding box center [779, 343] width 326 height 21
click at [718, 442] on div "Select..." at bounding box center [776, 443] width 319 height 20
type input "*****"
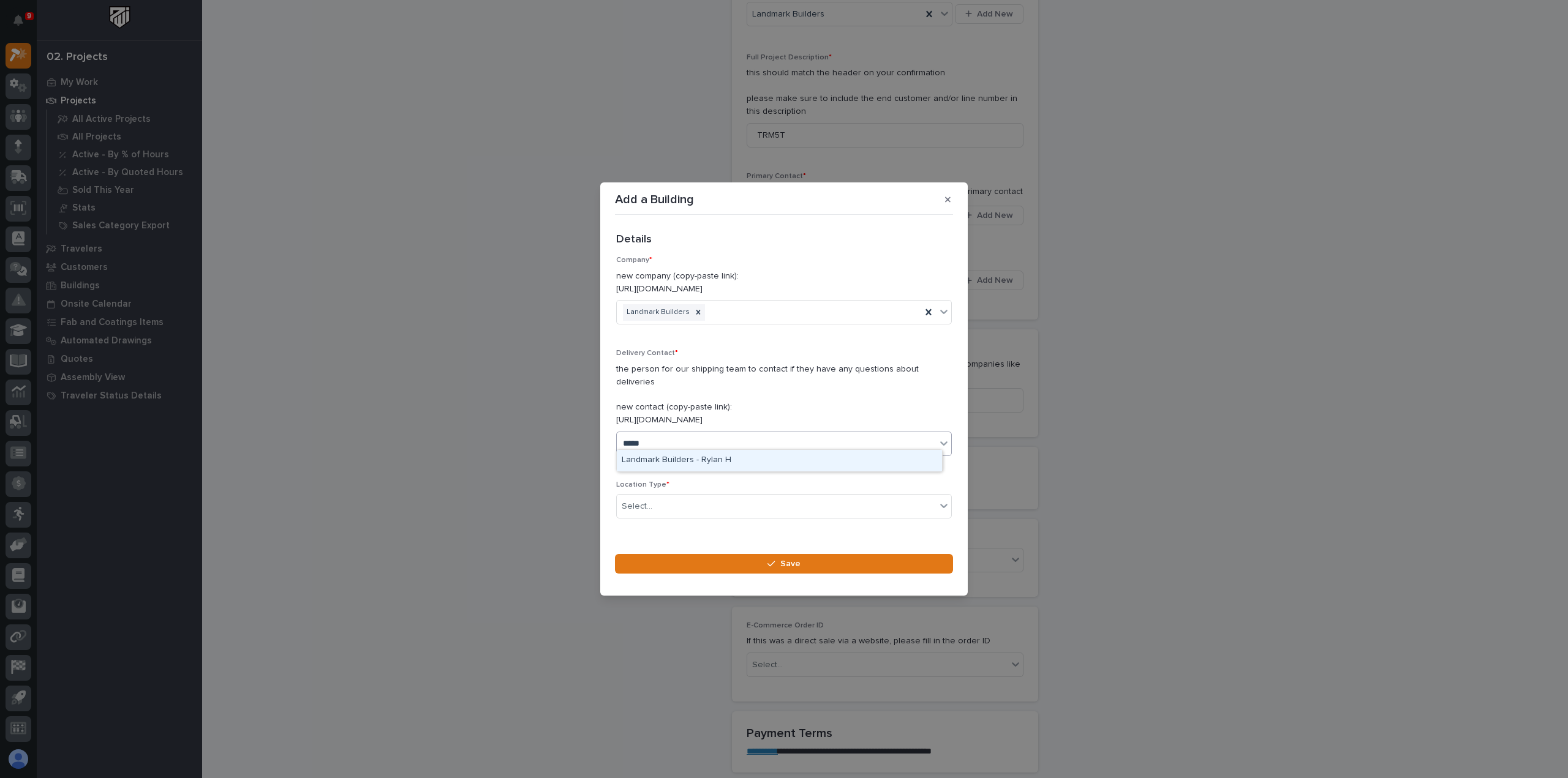
click at [748, 464] on div "Landmark Builders - Rylan H" at bounding box center [779, 461] width 326 height 21
click at [738, 498] on div "Select..." at bounding box center [776, 506] width 319 height 20
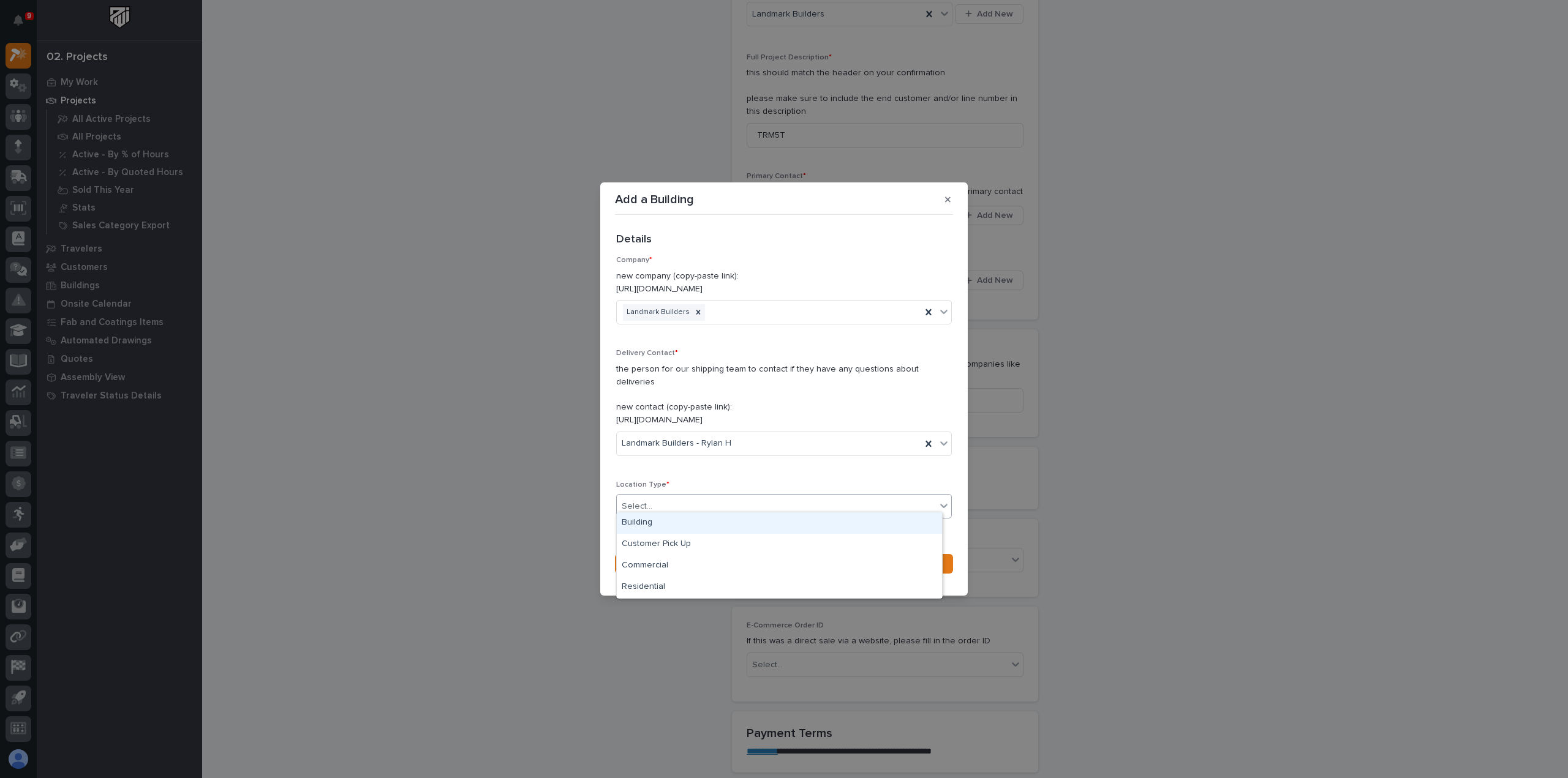
click at [755, 524] on div "Building" at bounding box center [779, 523] width 326 height 21
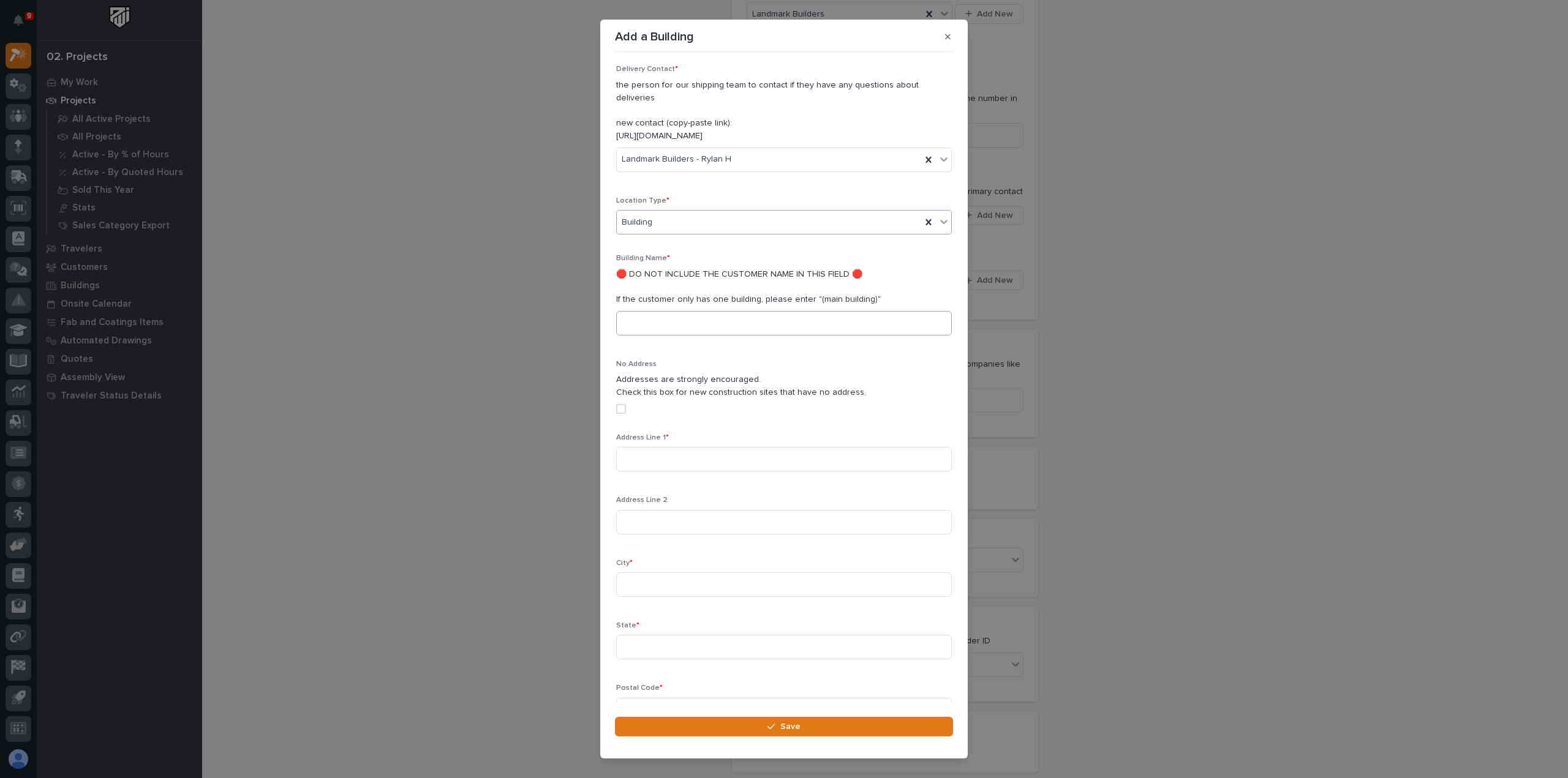
scroll to position [123, 0]
click at [703, 310] on input at bounding box center [783, 323] width 335 height 25
type input "S & H Metals"
click at [718, 446] on input at bounding box center [783, 458] width 335 height 25
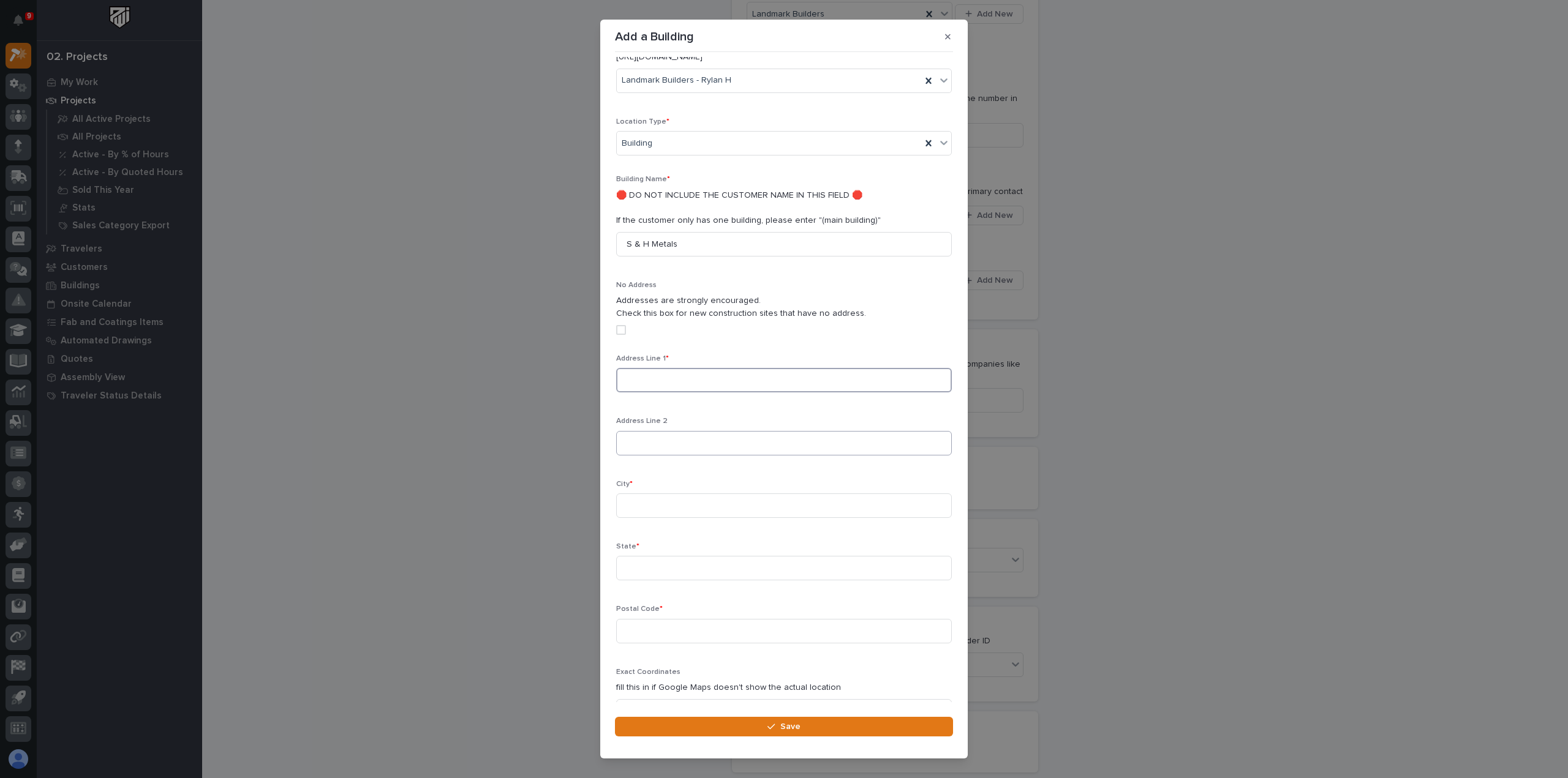
scroll to position [139, 0]
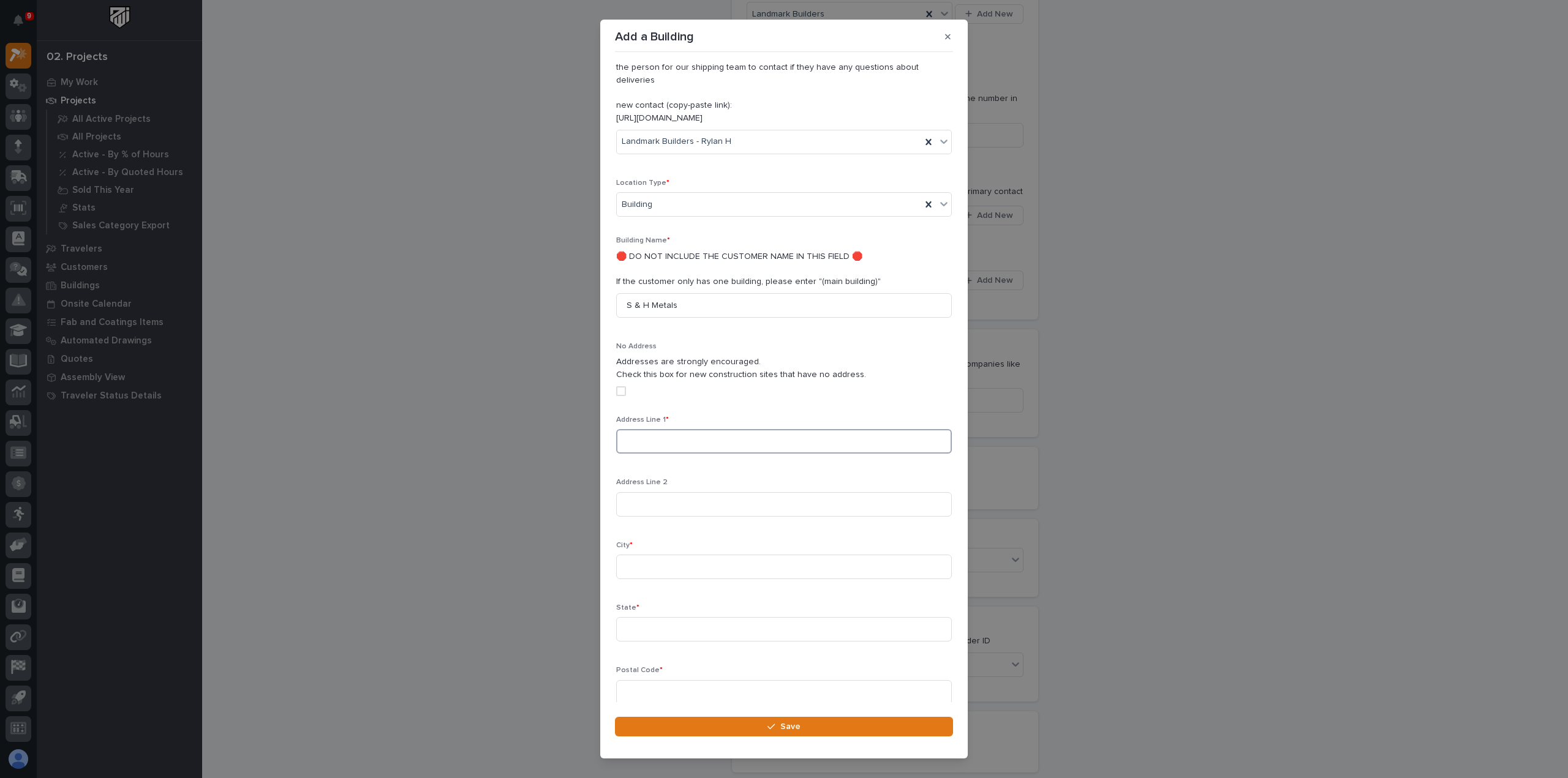
click at [719, 429] on input at bounding box center [783, 442] width 335 height 25
type input "2295 w lake st"
click at [711, 555] on input at bounding box center [783, 568] width 335 height 25
type input "Topeka"
click at [635, 618] on input at bounding box center [783, 630] width 335 height 25
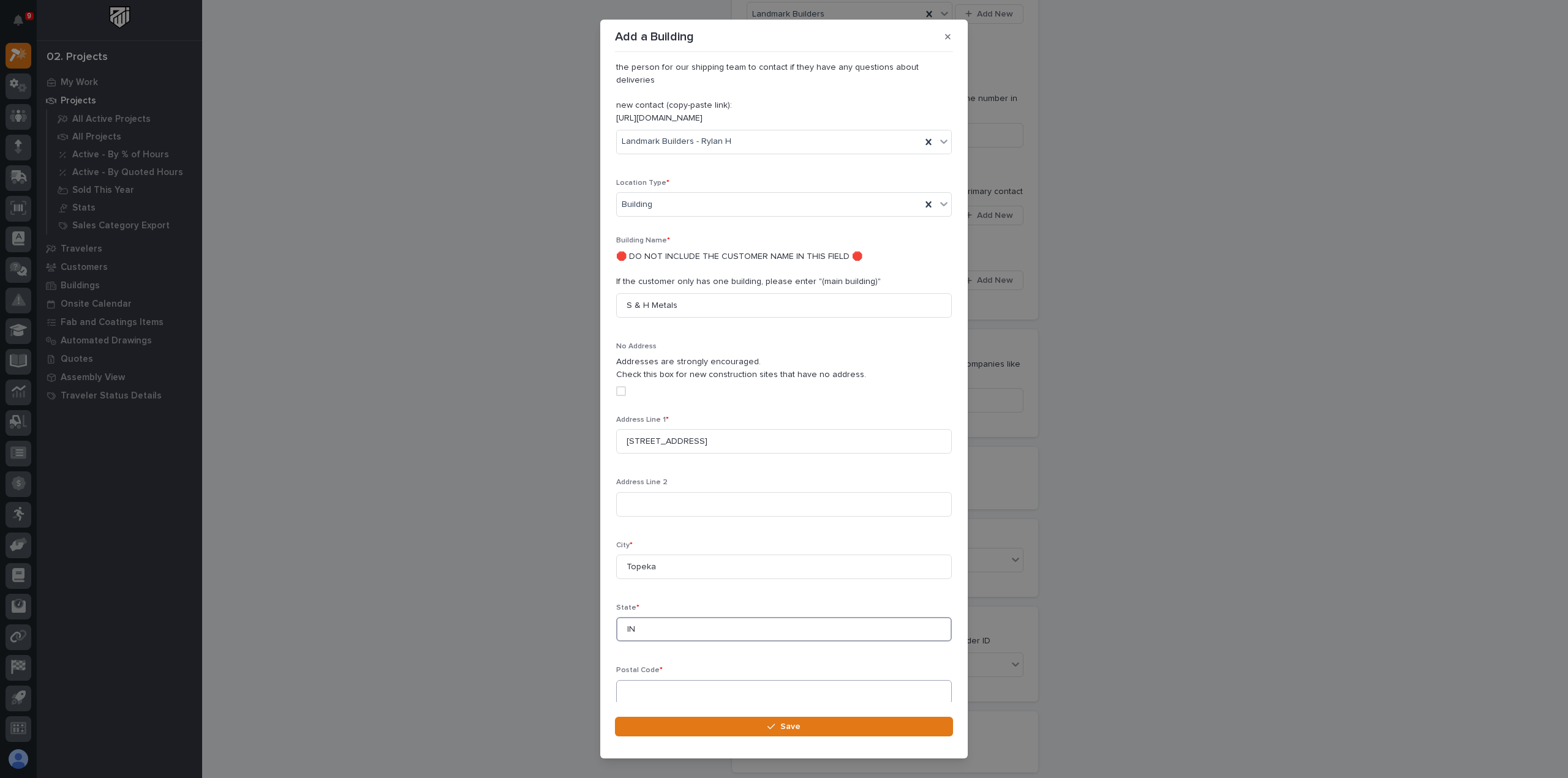
type input "IN"
click at [649, 680] on input at bounding box center [783, 693] width 335 height 25
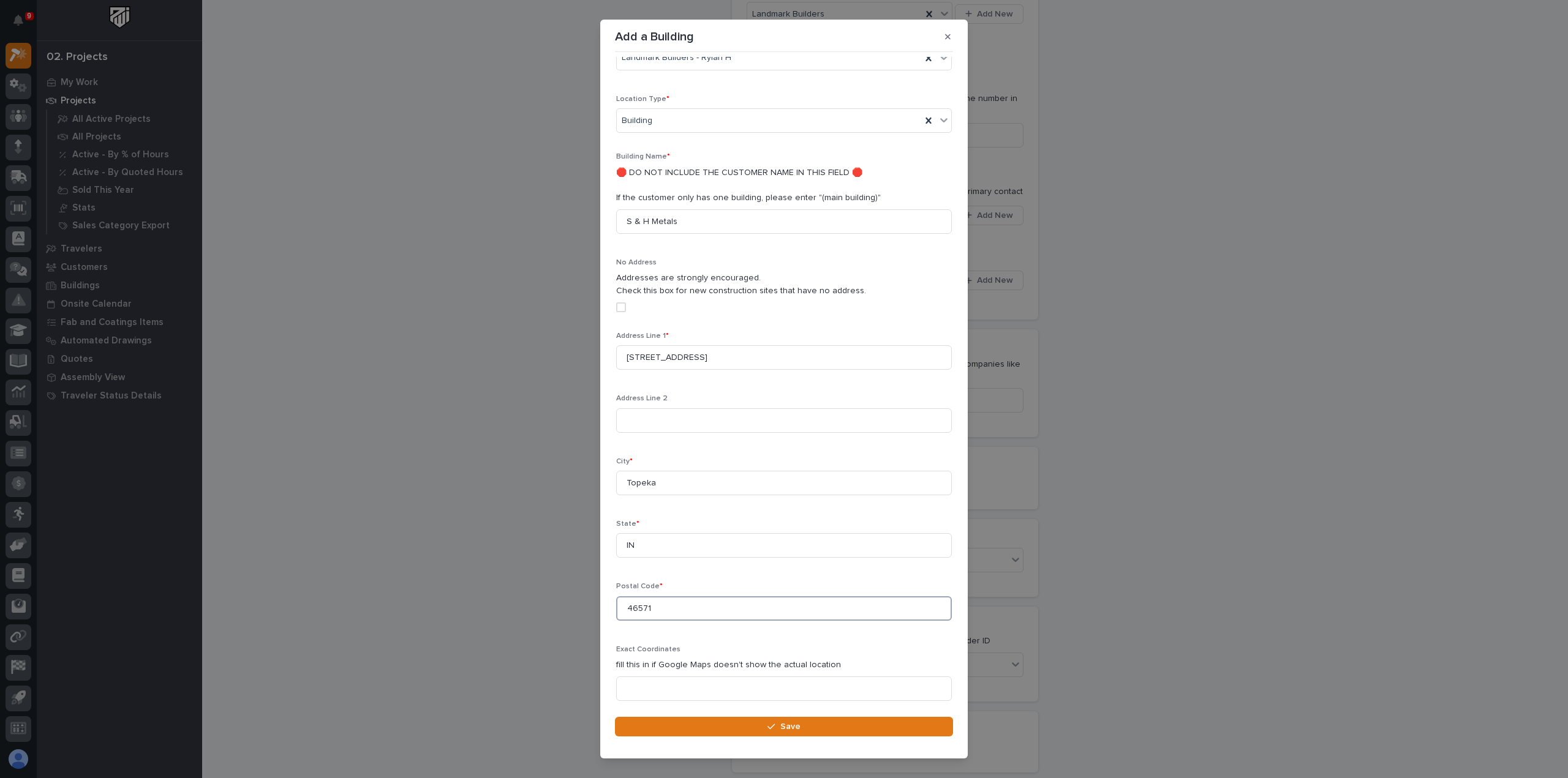
scroll to position [261, 0]
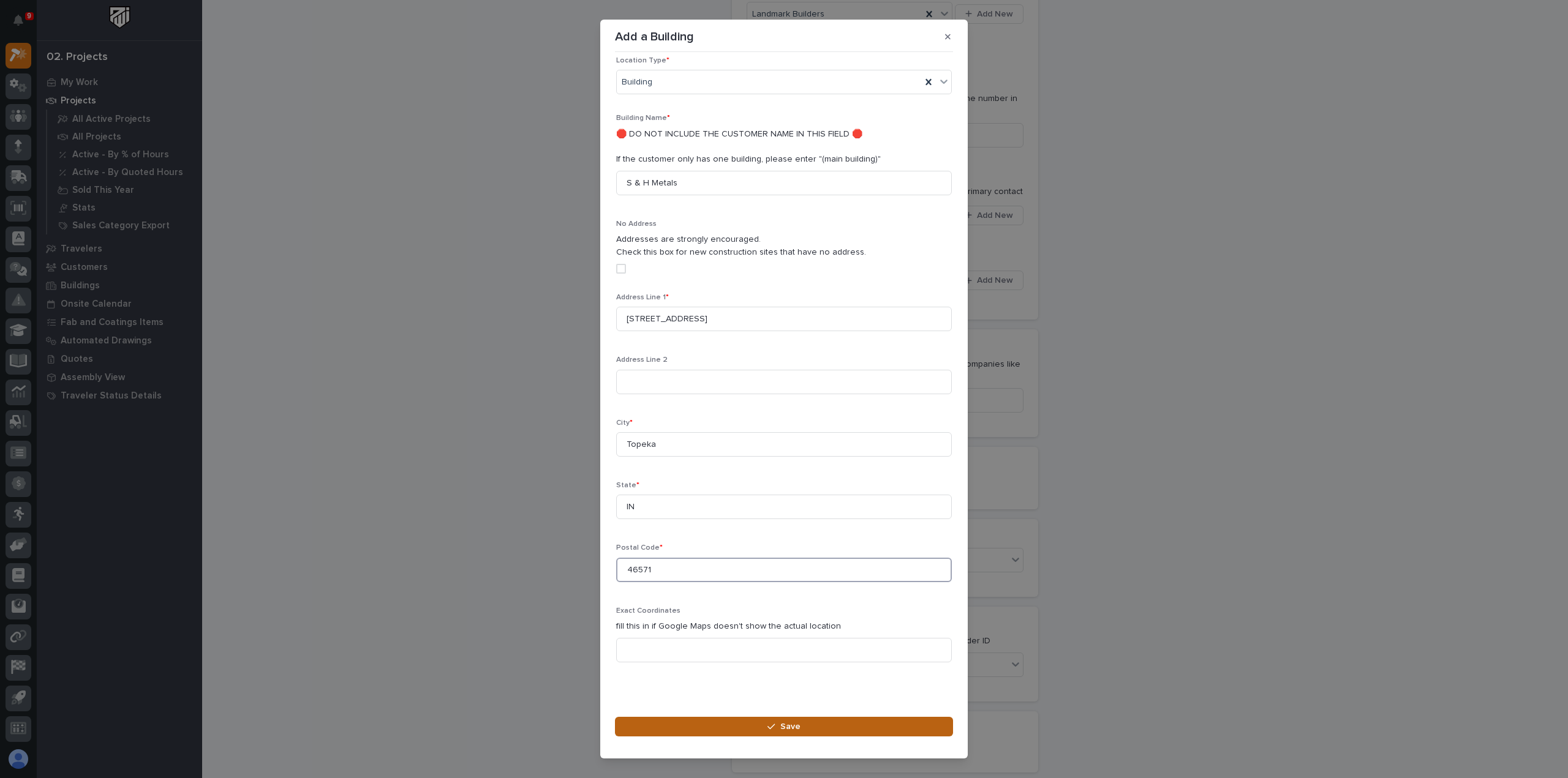
type input "46571"
click at [811, 724] on button "Save" at bounding box center [784, 727] width 338 height 19
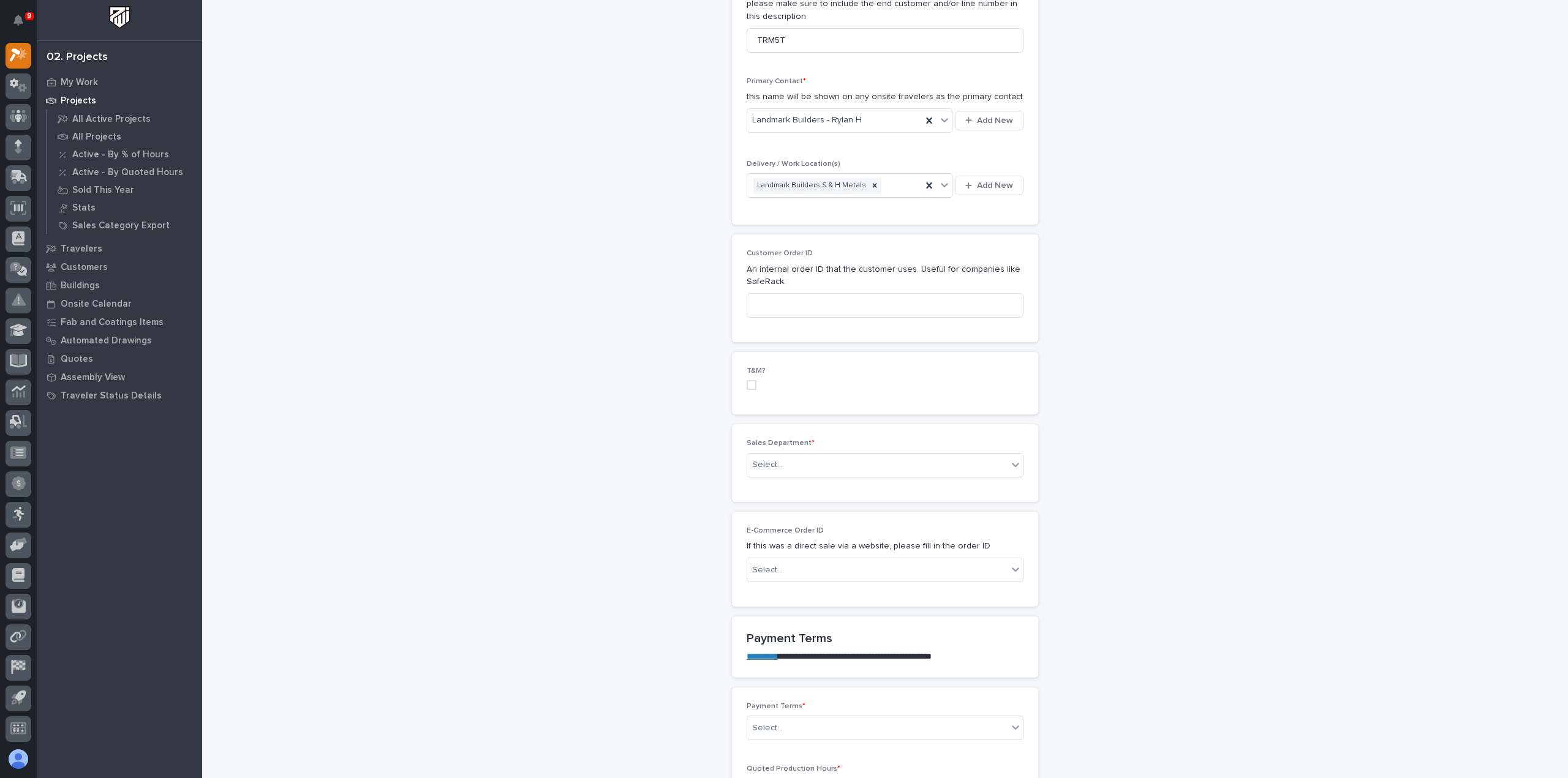
scroll to position [428, 0]
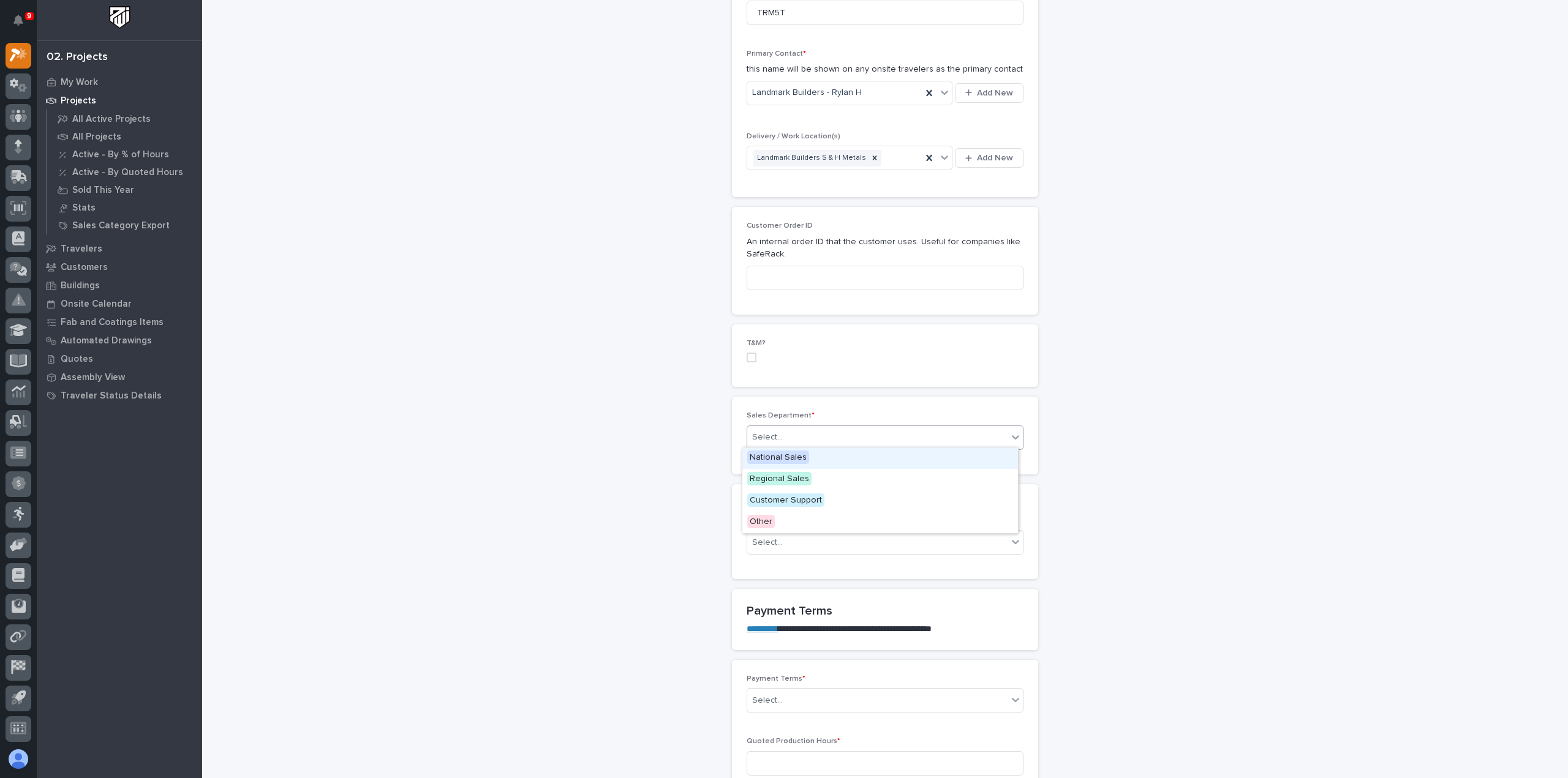
click at [807, 432] on div "Select..." at bounding box center [877, 437] width 260 height 20
click at [805, 475] on span "Regional Sales" at bounding box center [779, 479] width 64 height 13
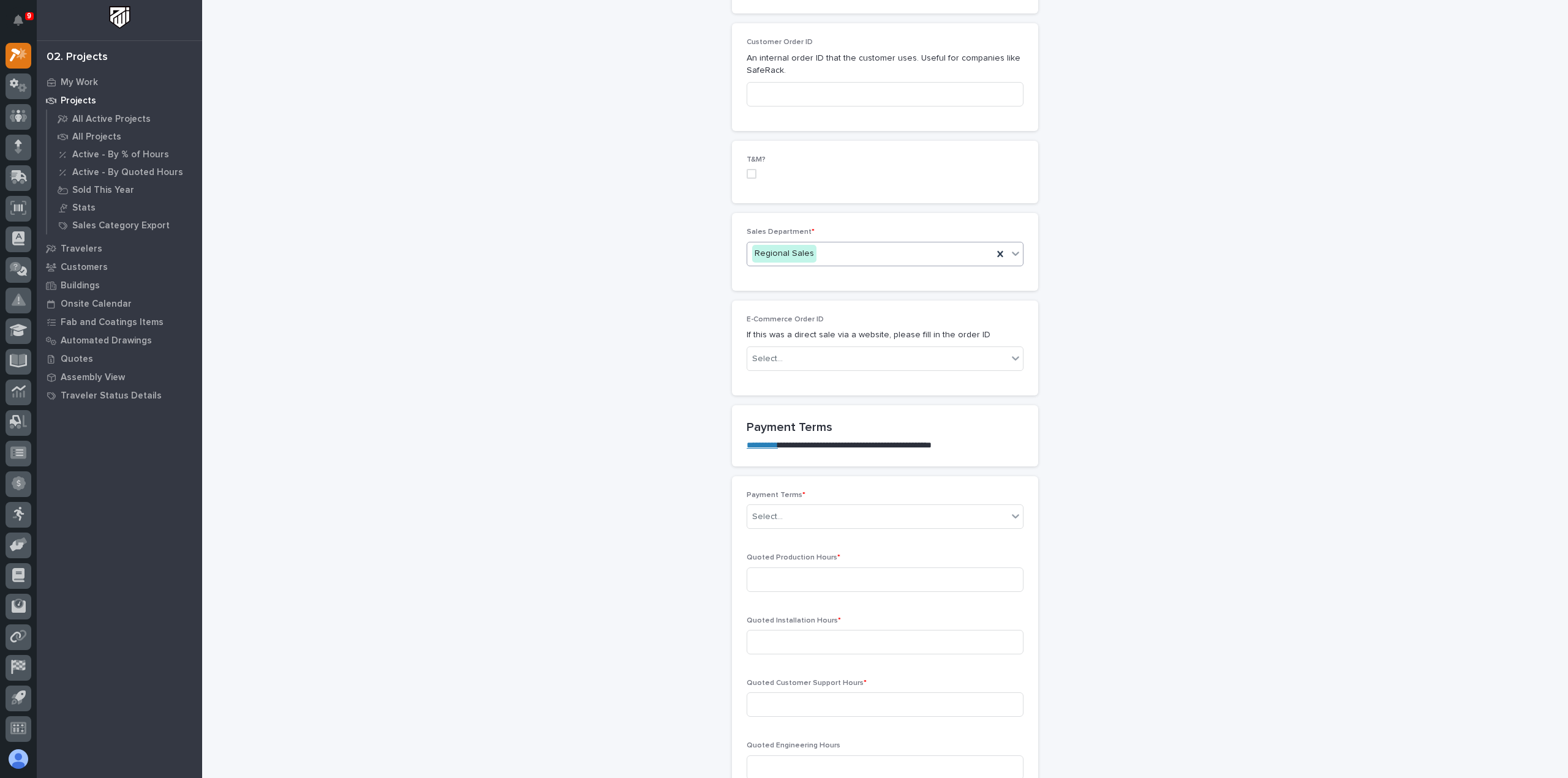
scroll to position [796, 0]
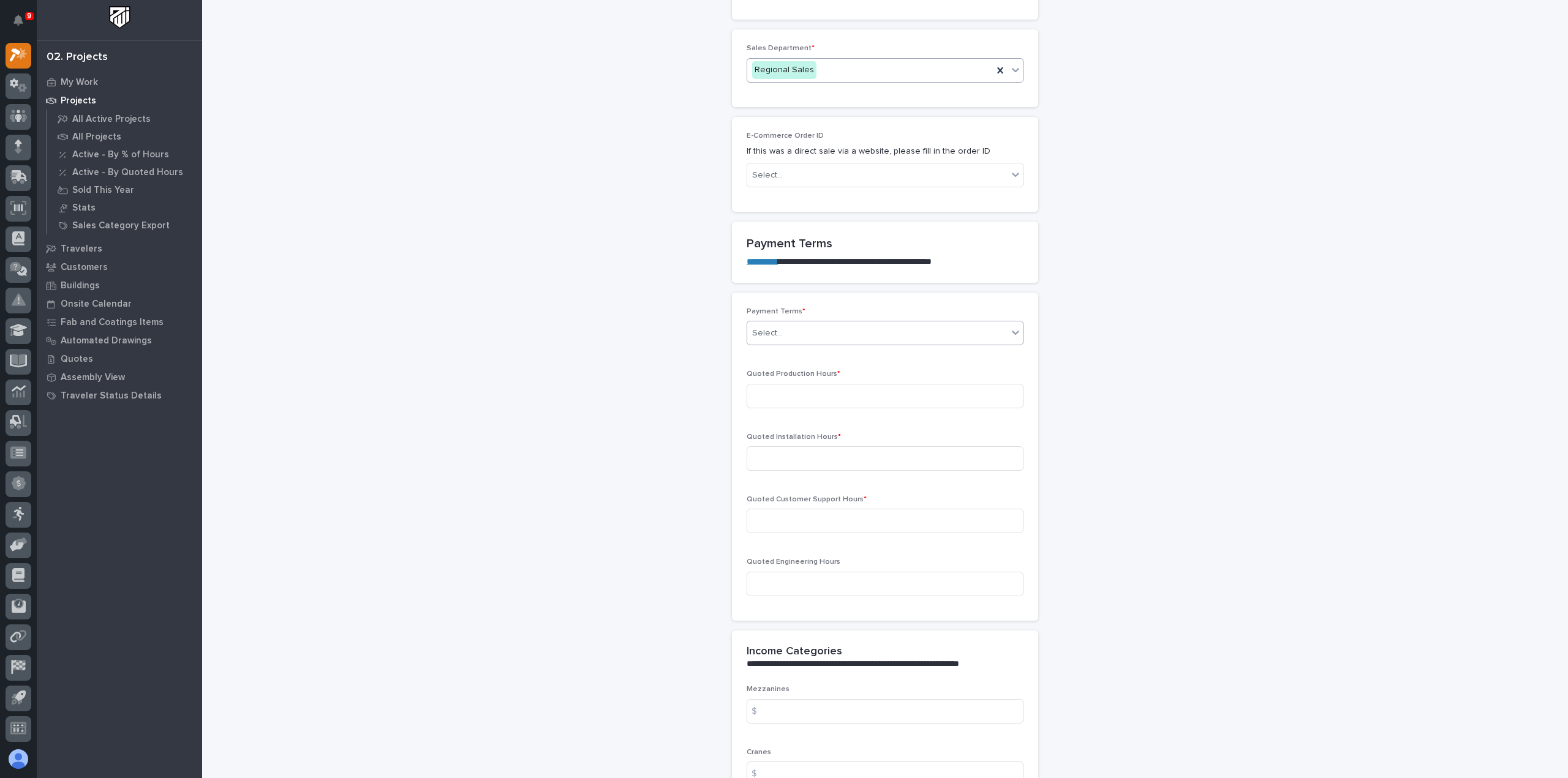
click at [798, 337] on div "Select..." at bounding box center [877, 333] width 260 height 20
click at [787, 394] on div "35/65" at bounding box center [880, 396] width 276 height 21
click at [784, 392] on input at bounding box center [885, 397] width 277 height 25
click at [828, 398] on input at bounding box center [885, 397] width 277 height 25
type input "135"
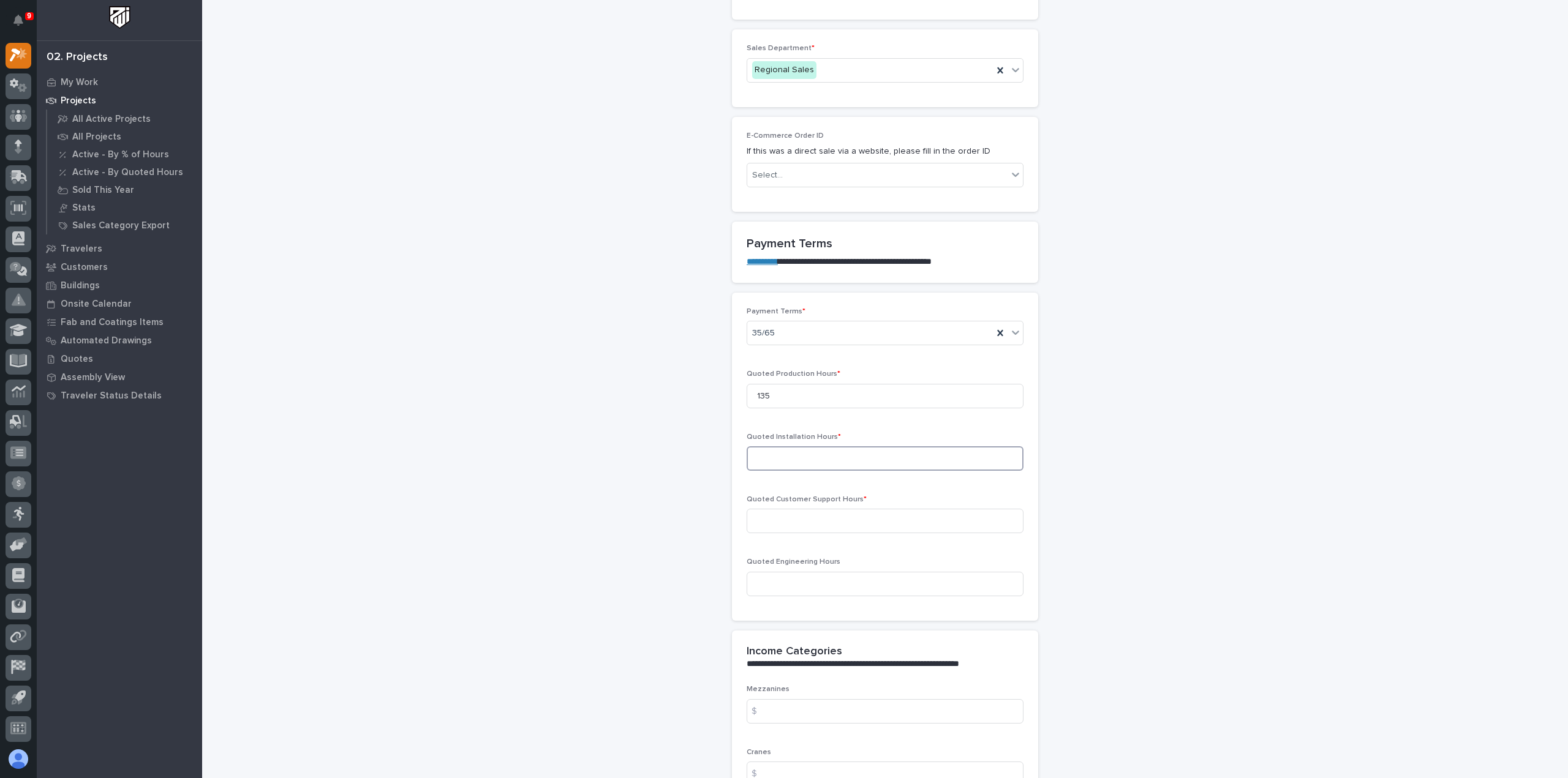
click at [826, 460] on input at bounding box center [885, 459] width 277 height 25
type input "114"
click at [814, 517] on input at bounding box center [885, 522] width 277 height 25
click at [883, 515] on input at bounding box center [885, 522] width 277 height 25
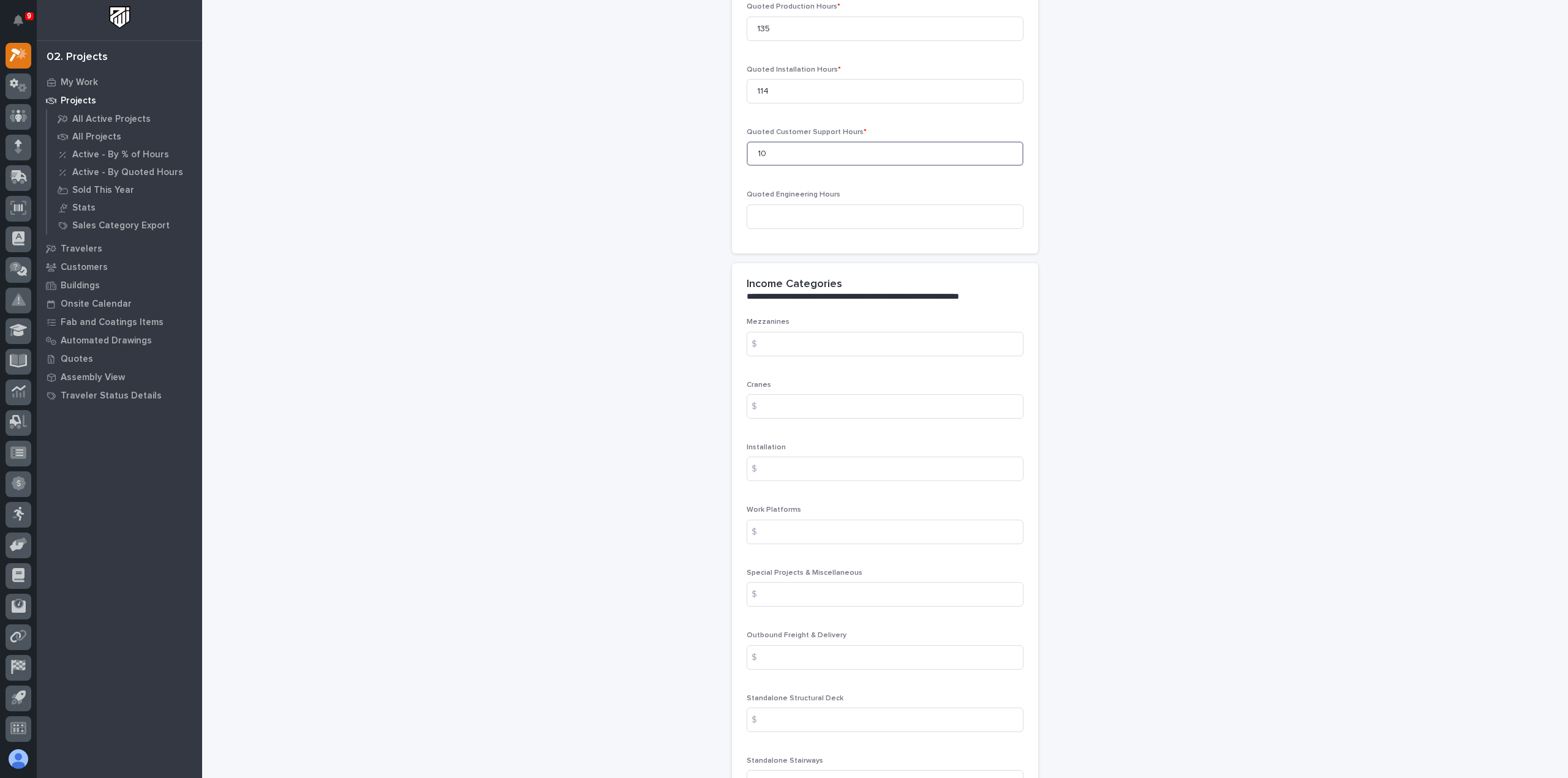
scroll to position [1225, 0]
type input "10"
click at [787, 334] on input at bounding box center [885, 346] width 277 height 25
click at [796, 340] on input at bounding box center [885, 346] width 277 height 25
type input "80234"
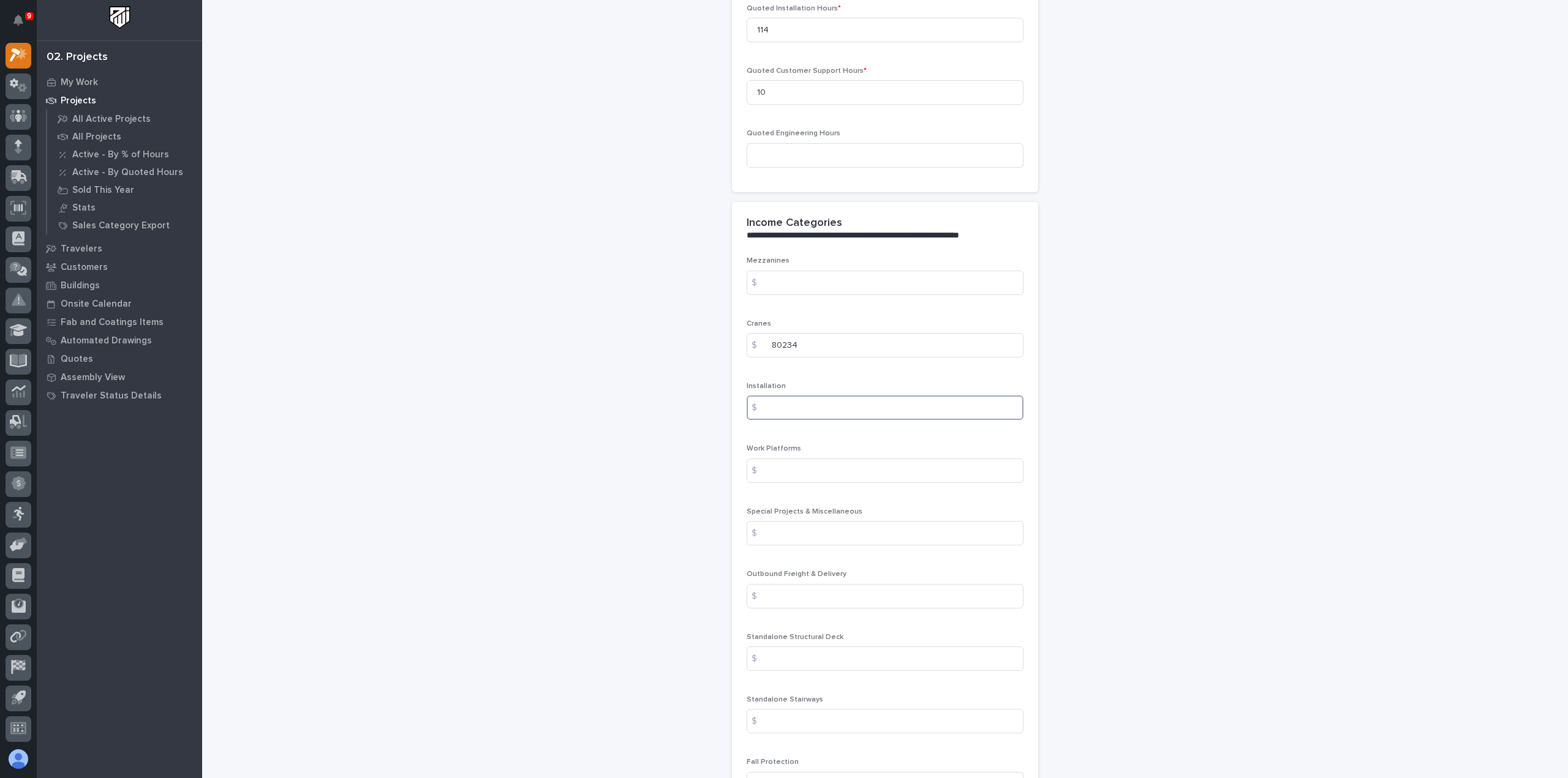
click at [775, 408] on input at bounding box center [885, 408] width 277 height 25
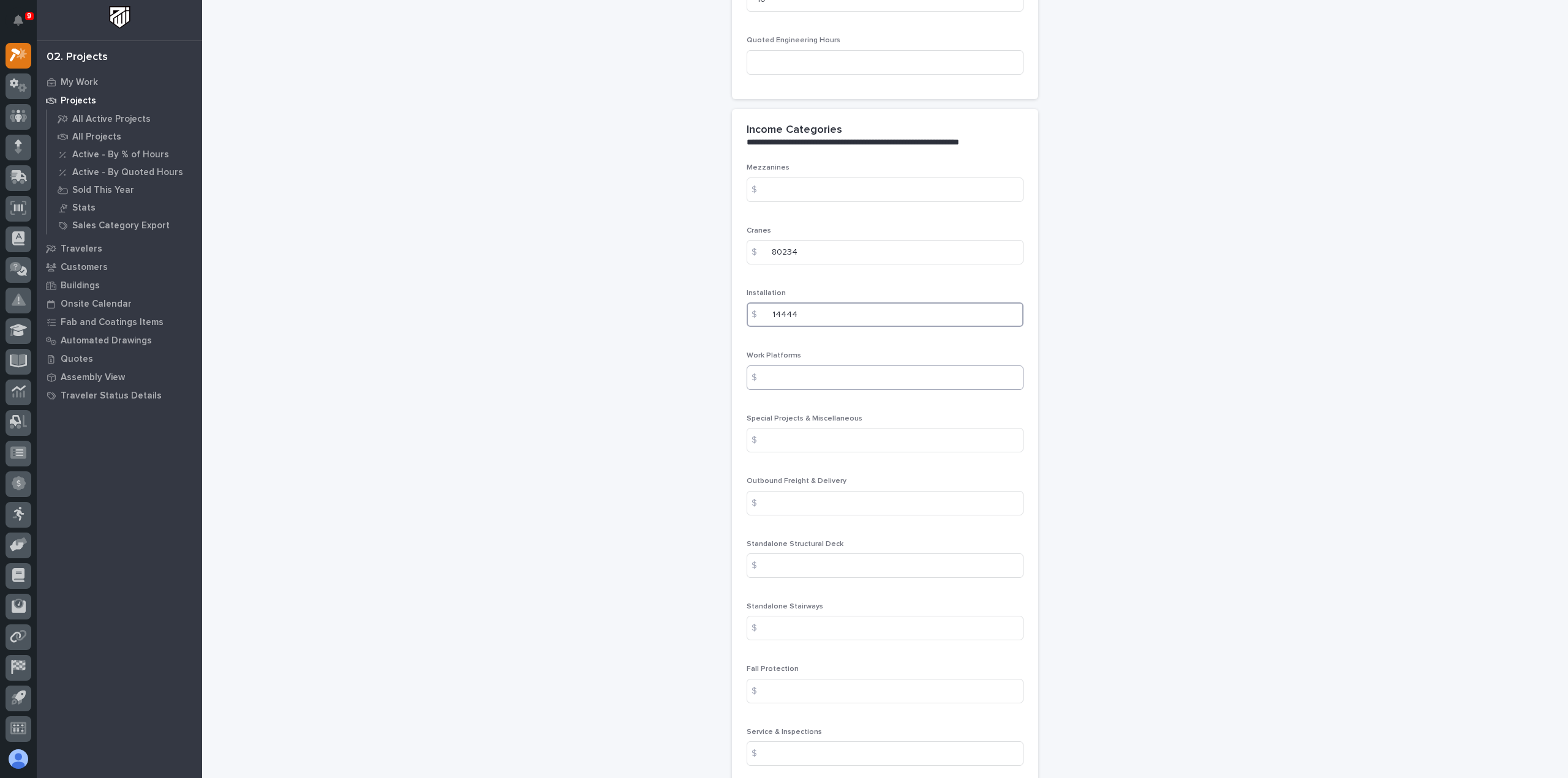
scroll to position [1348, 0]
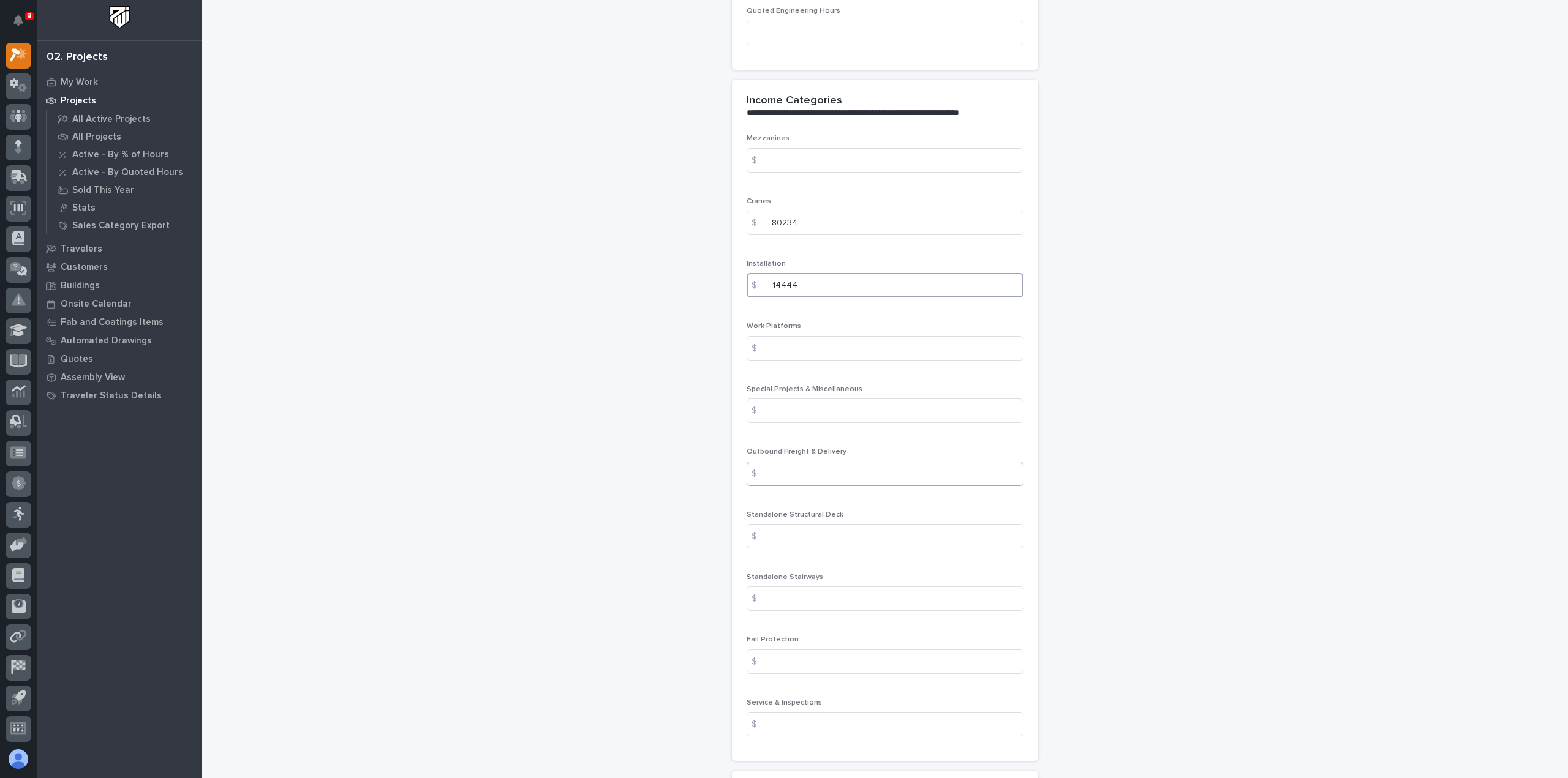
type input "14444"
click at [807, 464] on input at bounding box center [885, 474] width 277 height 25
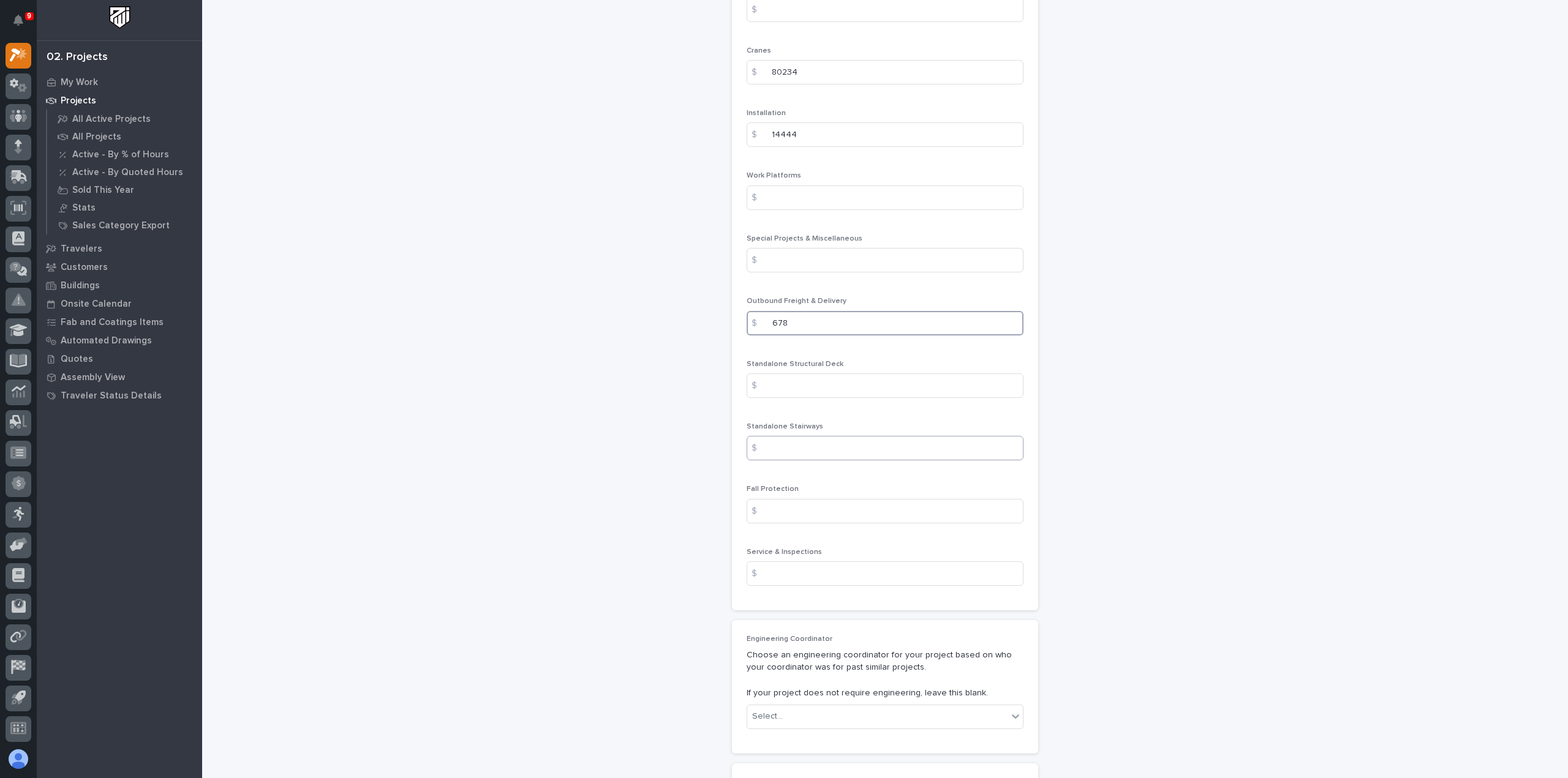
scroll to position [1531, 0]
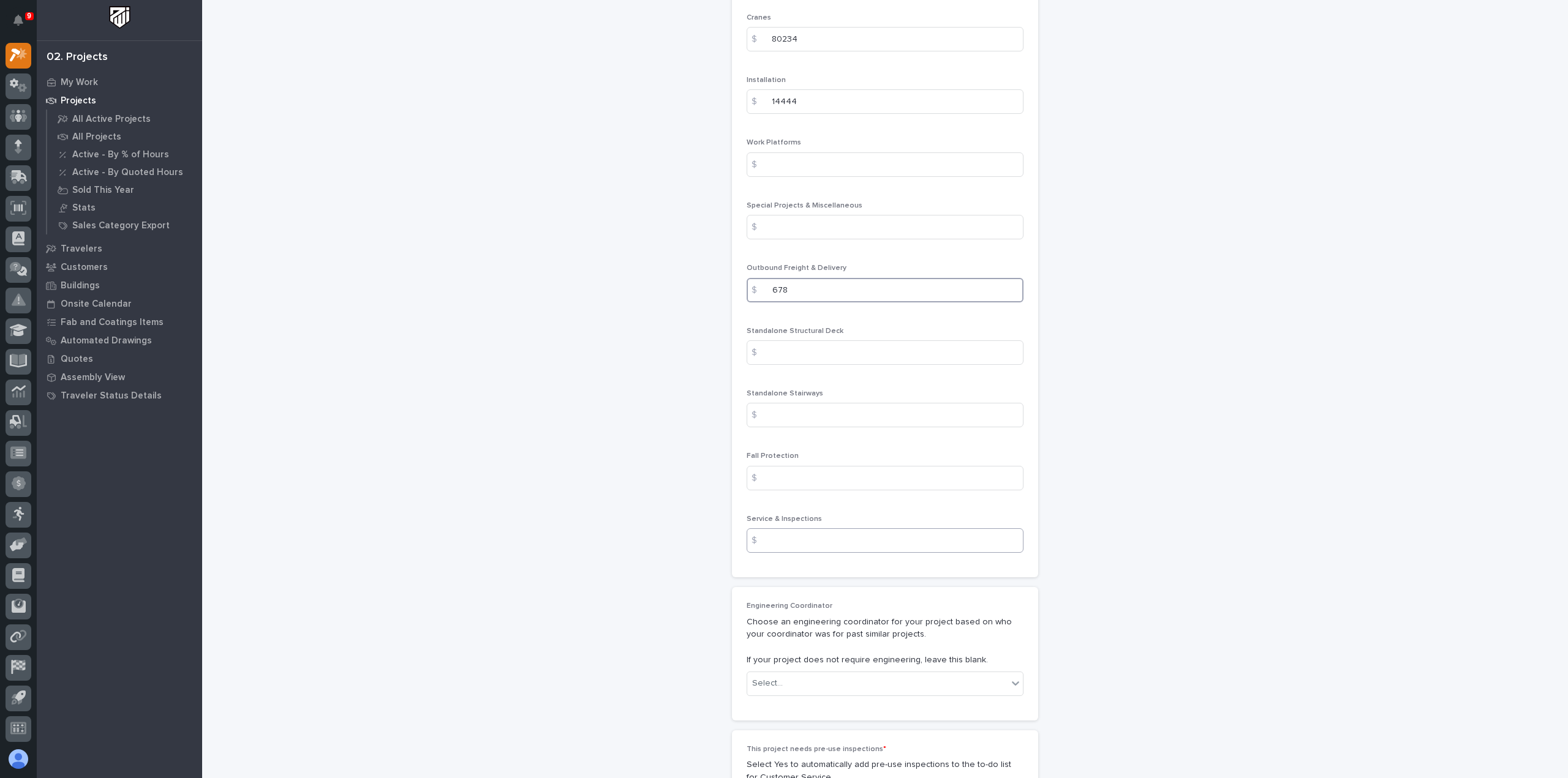
type input "678"
click at [789, 534] on input at bounding box center [885, 541] width 277 height 25
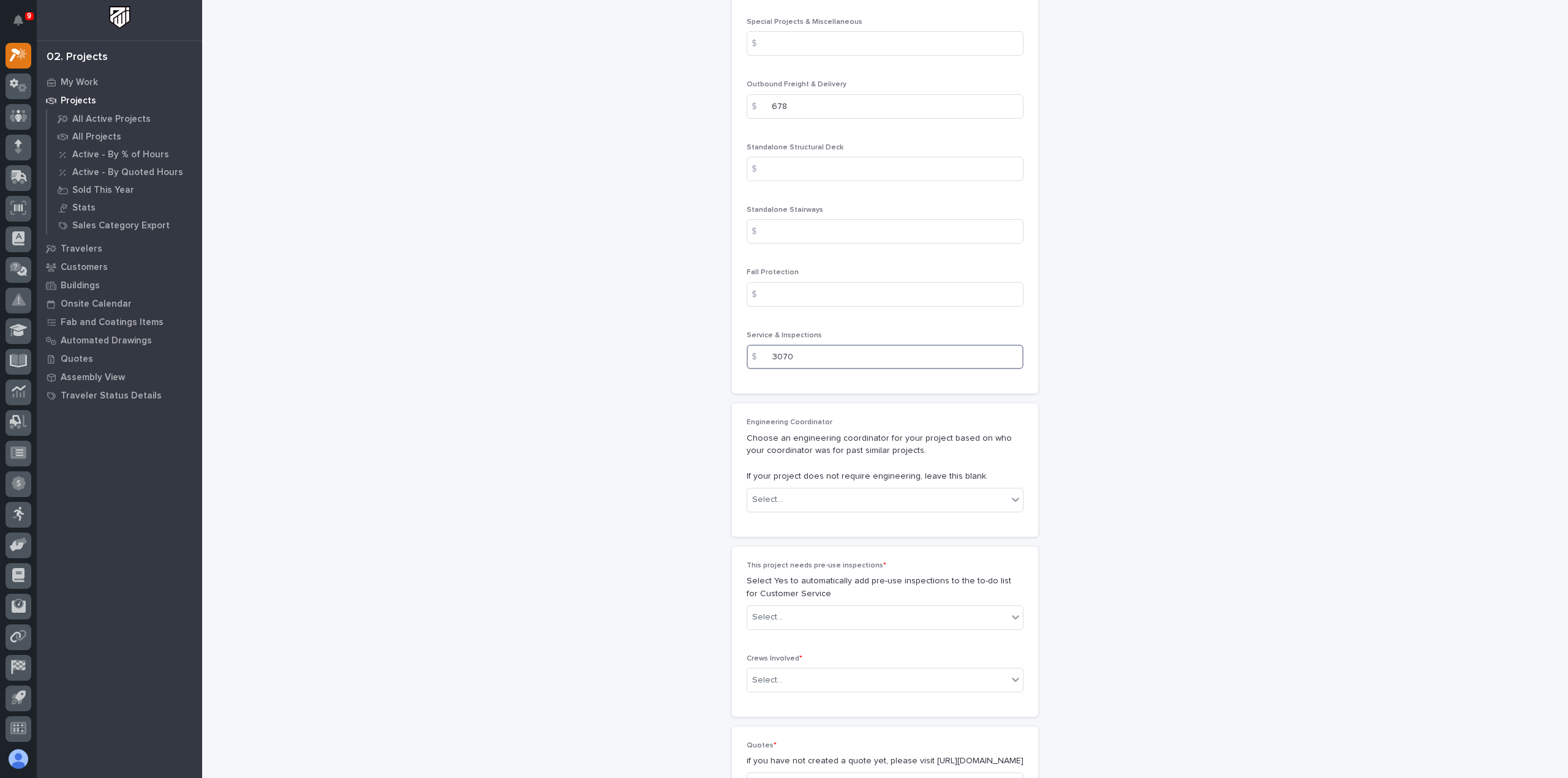
scroll to position [1776, 0]
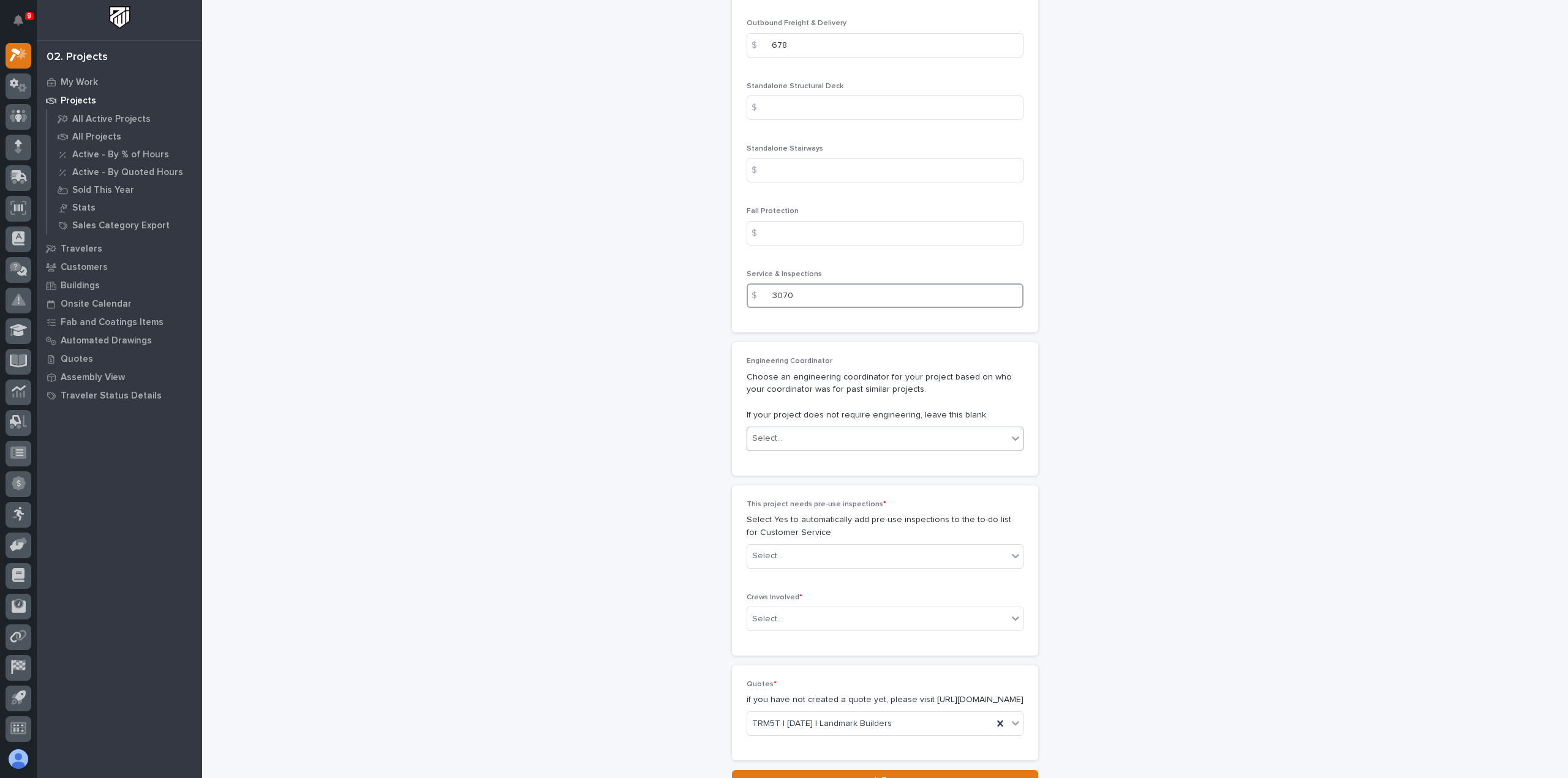
type input "3070"
click at [998, 439] on div "Select..." at bounding box center [877, 438] width 260 height 20
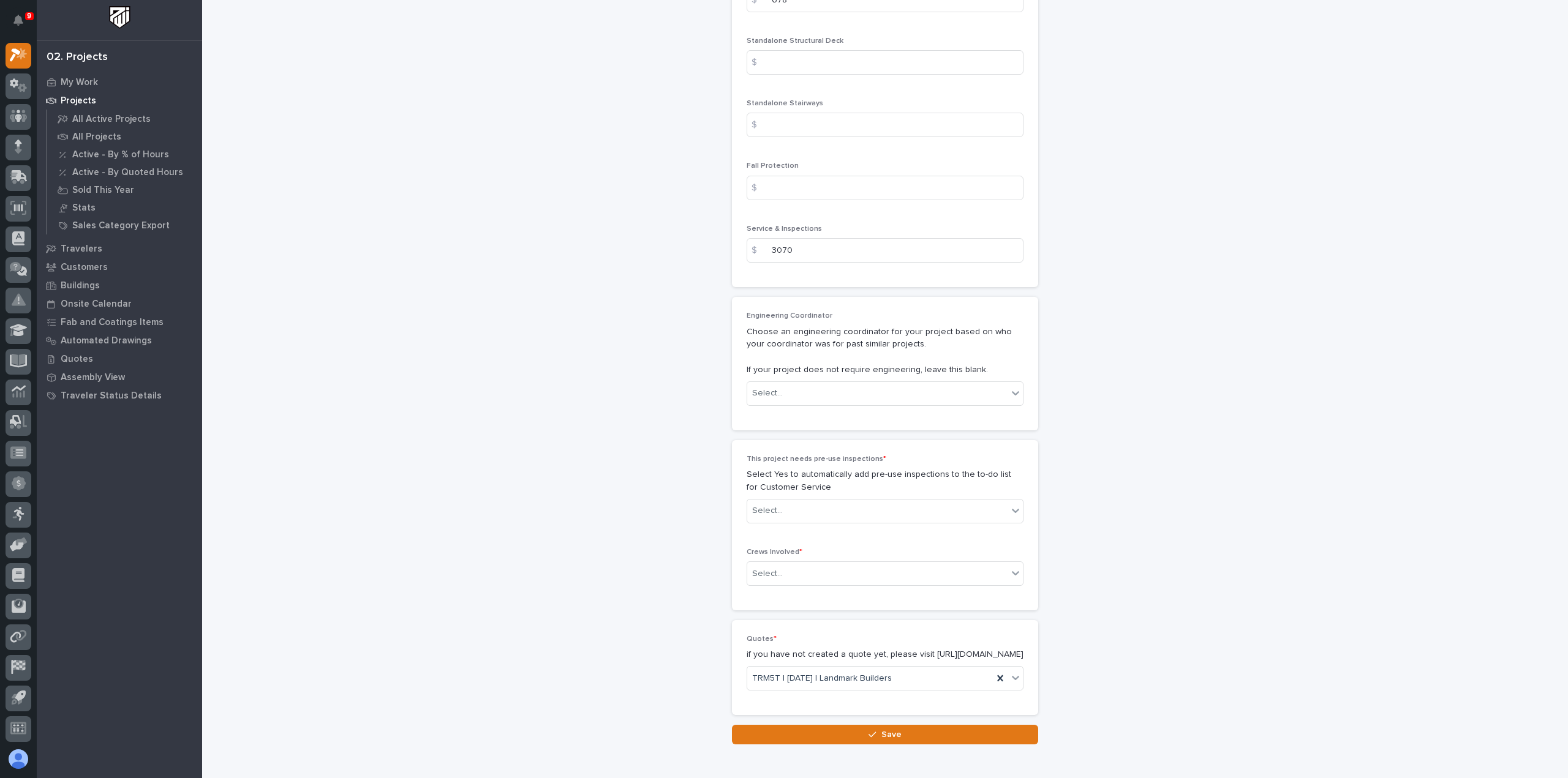
scroll to position [1837, 0]
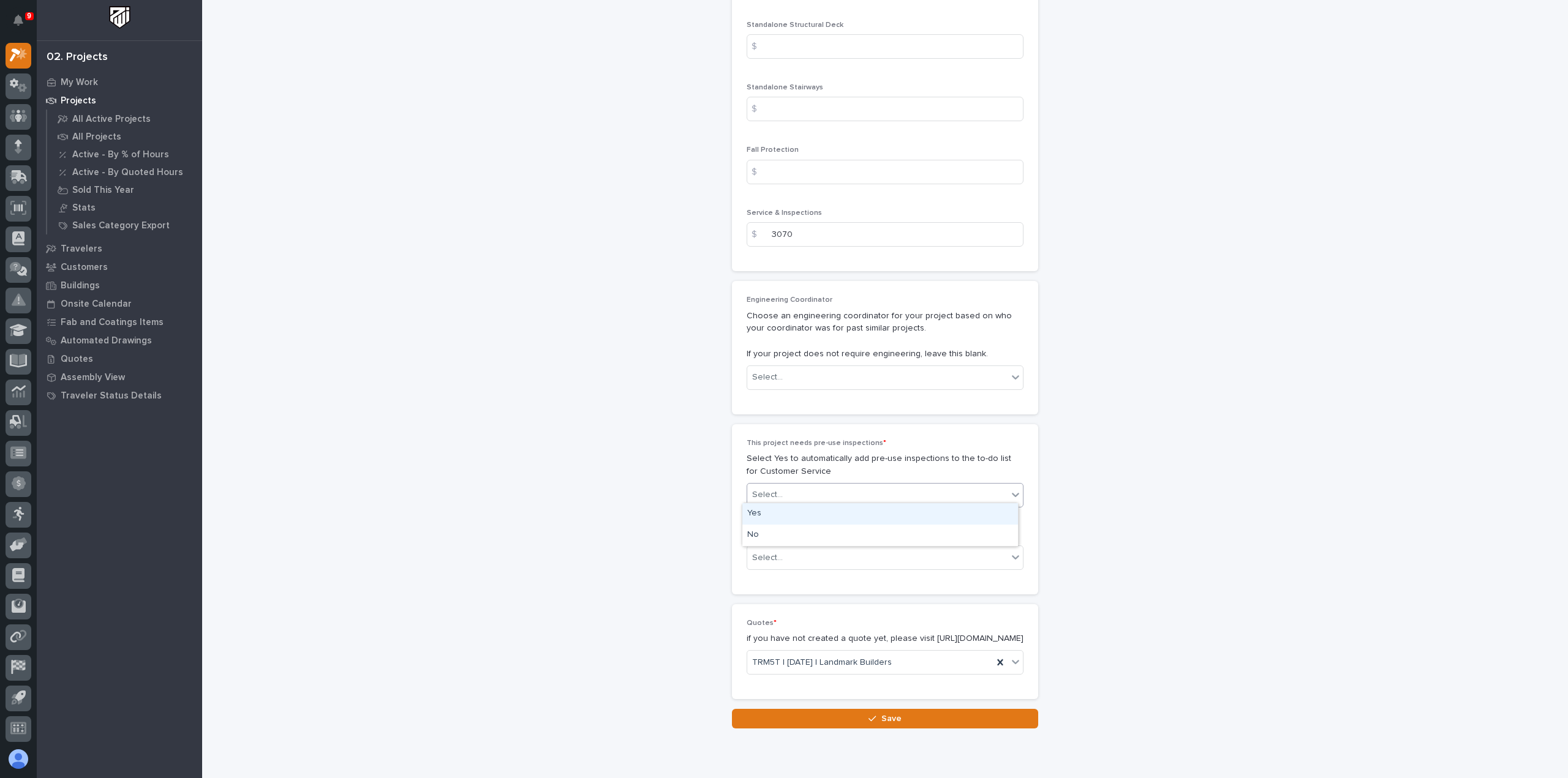
click at [1009, 491] on div at bounding box center [1016, 495] width 14 height 22
click at [988, 515] on div "Yes" at bounding box center [880, 514] width 276 height 21
click at [978, 556] on div "Select..." at bounding box center [877, 558] width 260 height 20
click at [946, 579] on div "Production" at bounding box center [880, 576] width 276 height 21
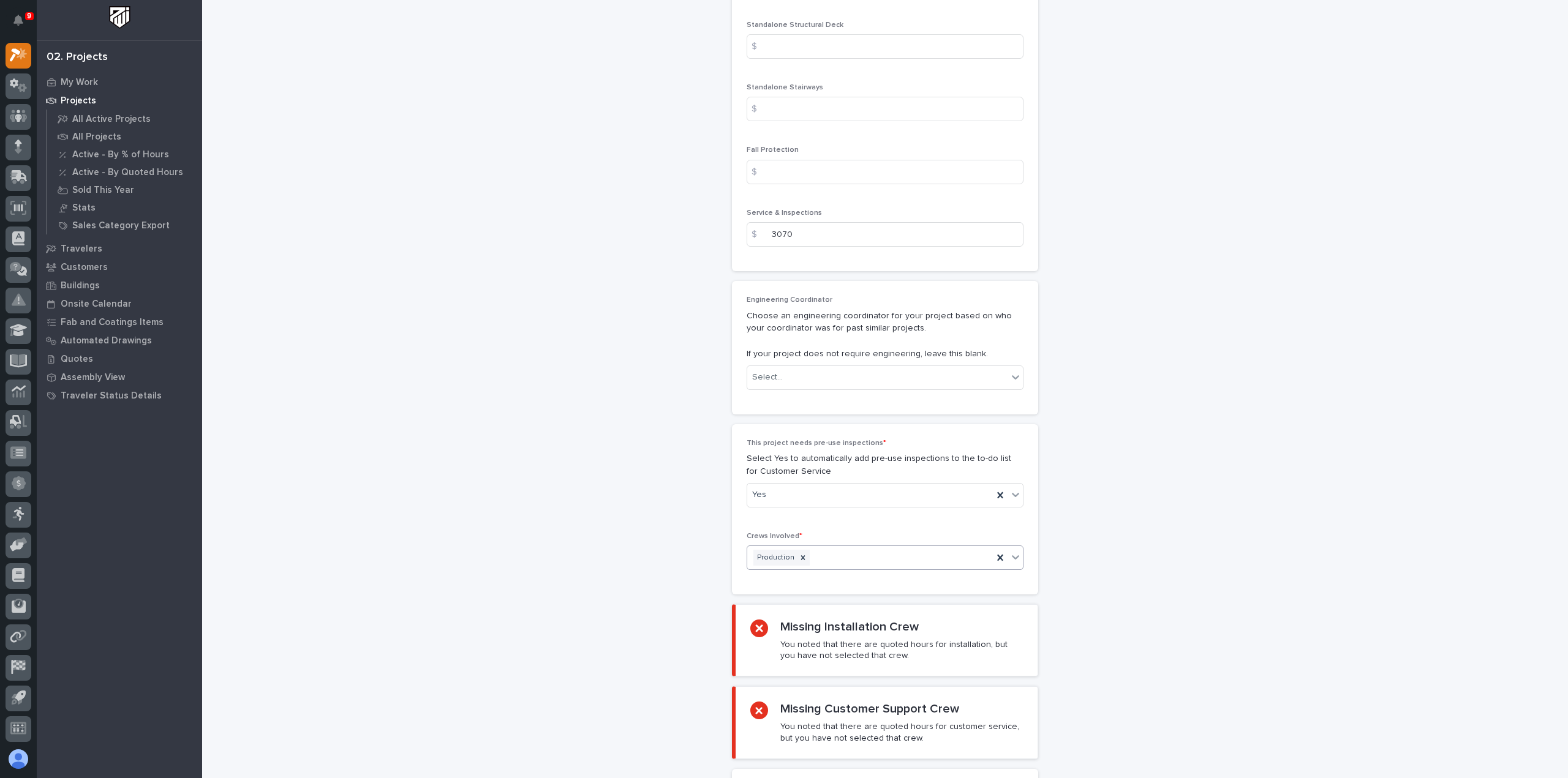
click at [1012, 555] on icon at bounding box center [1016, 557] width 8 height 4
click at [980, 589] on div "Customer Support" at bounding box center [880, 598] width 276 height 21
click at [1014, 558] on icon at bounding box center [1016, 557] width 12 height 12
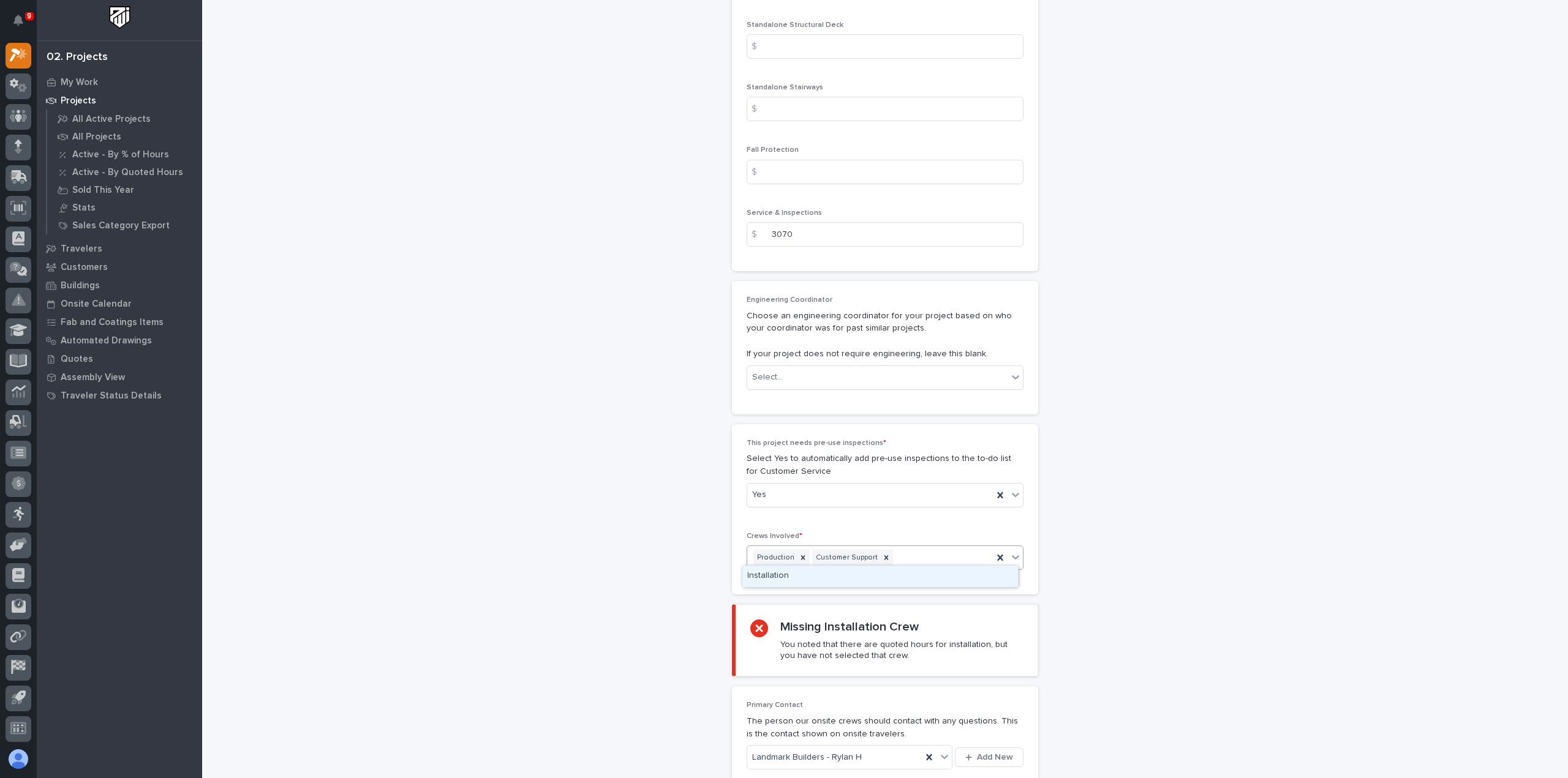
click at [993, 580] on div "Installation" at bounding box center [880, 576] width 276 height 21
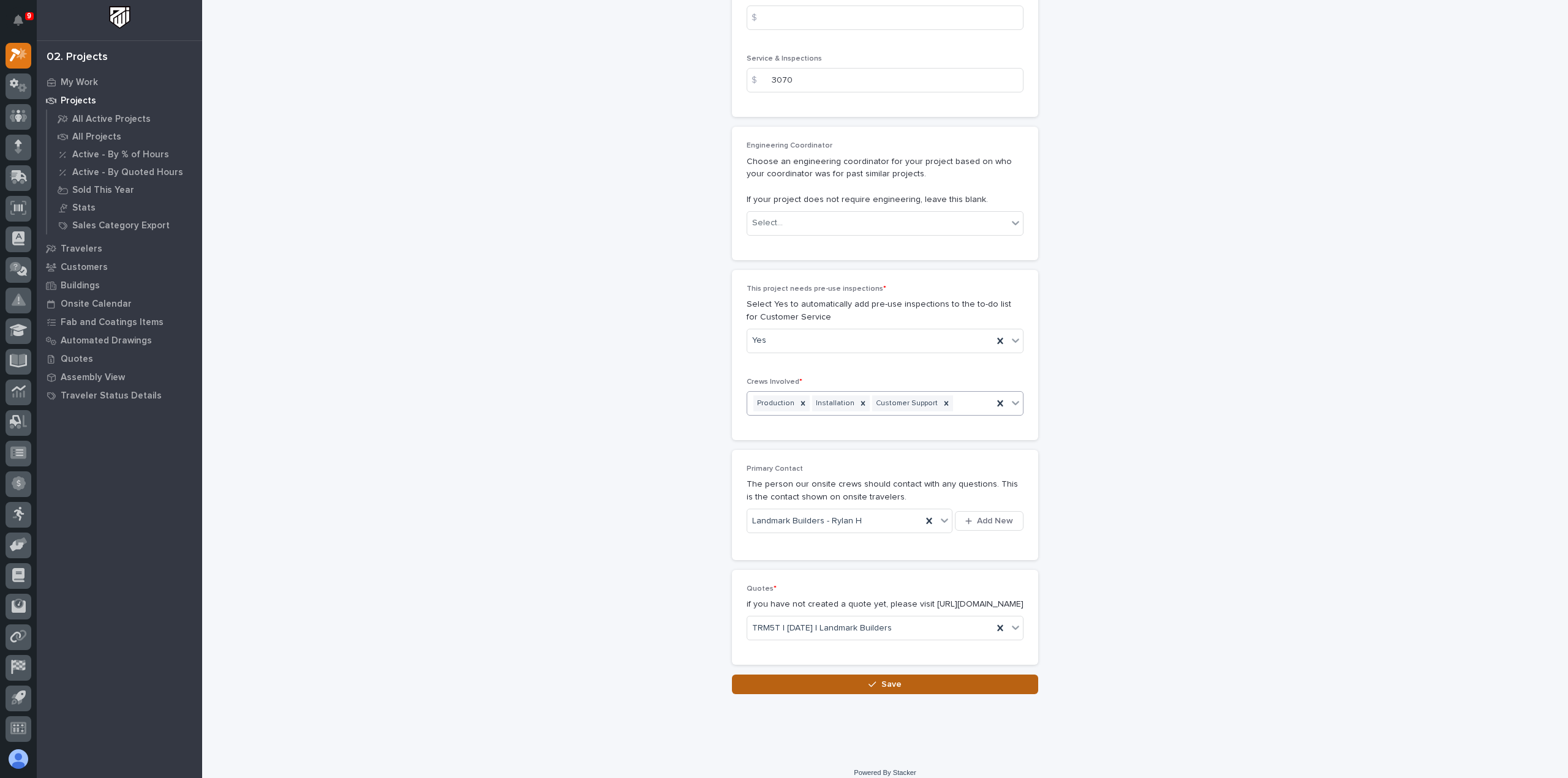
scroll to position [2010, 0]
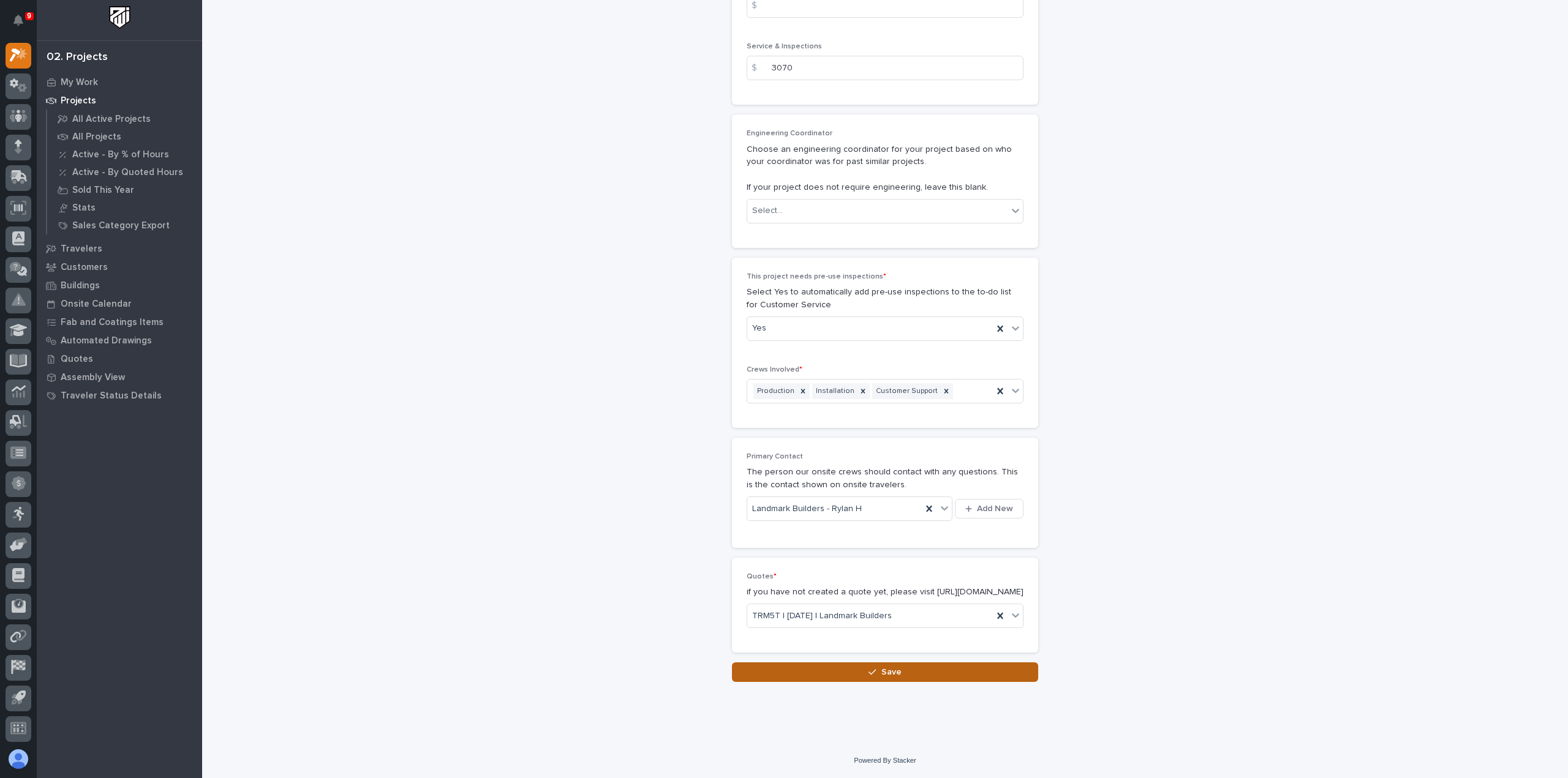
click at [888, 672] on span "Save" at bounding box center [892, 671] width 20 height 11
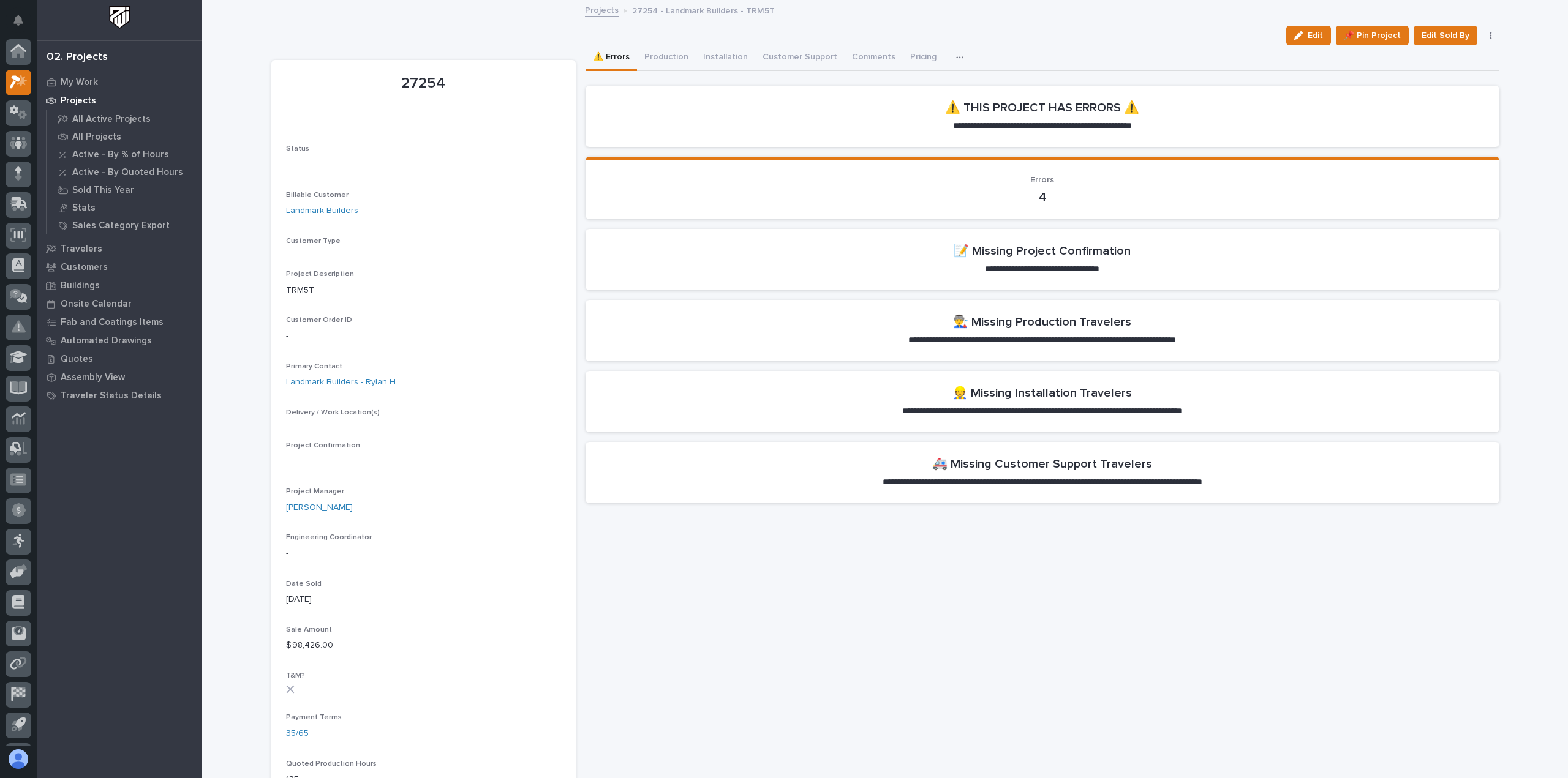
scroll to position [27, 0]
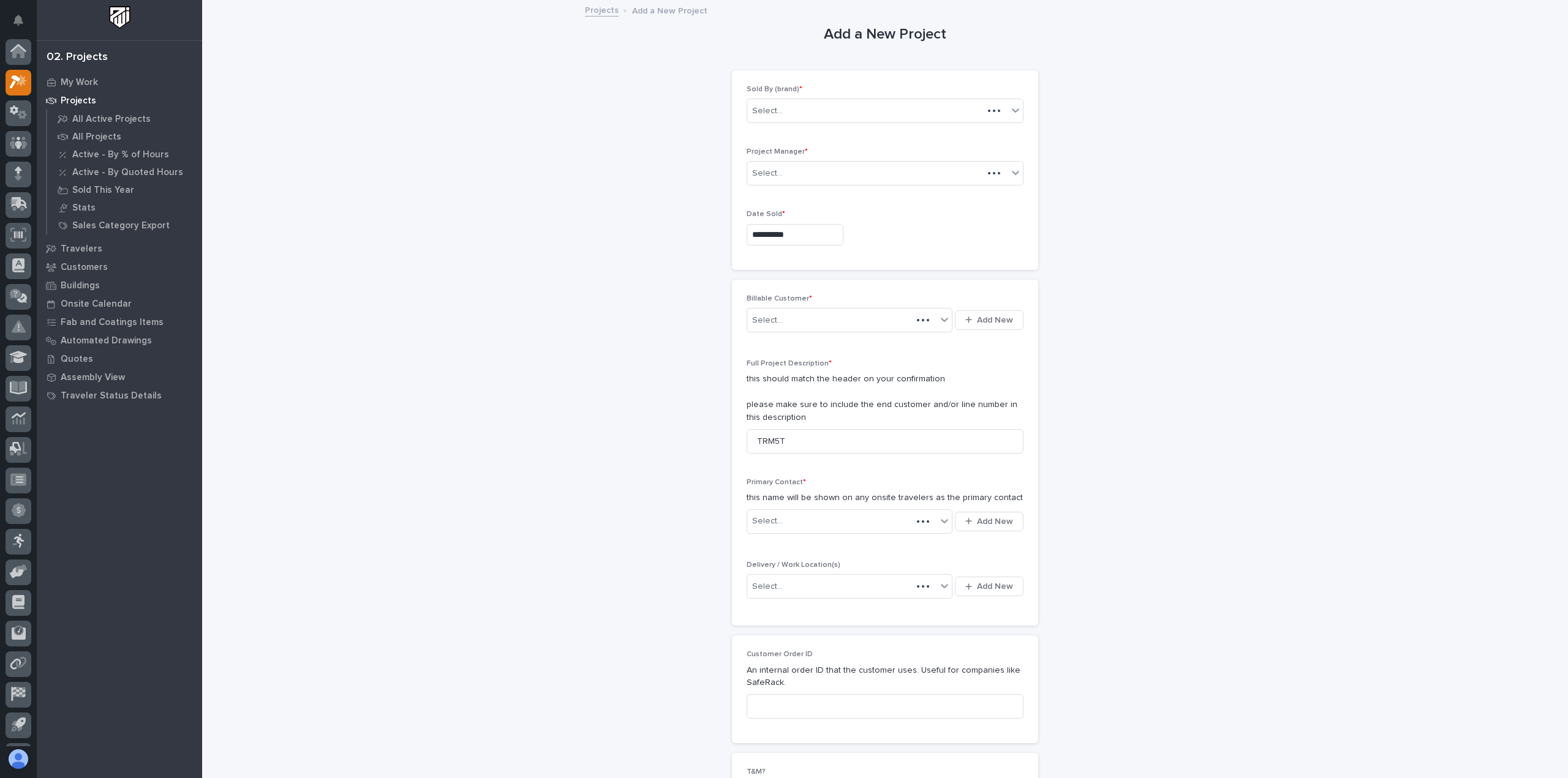
scroll to position [27, 0]
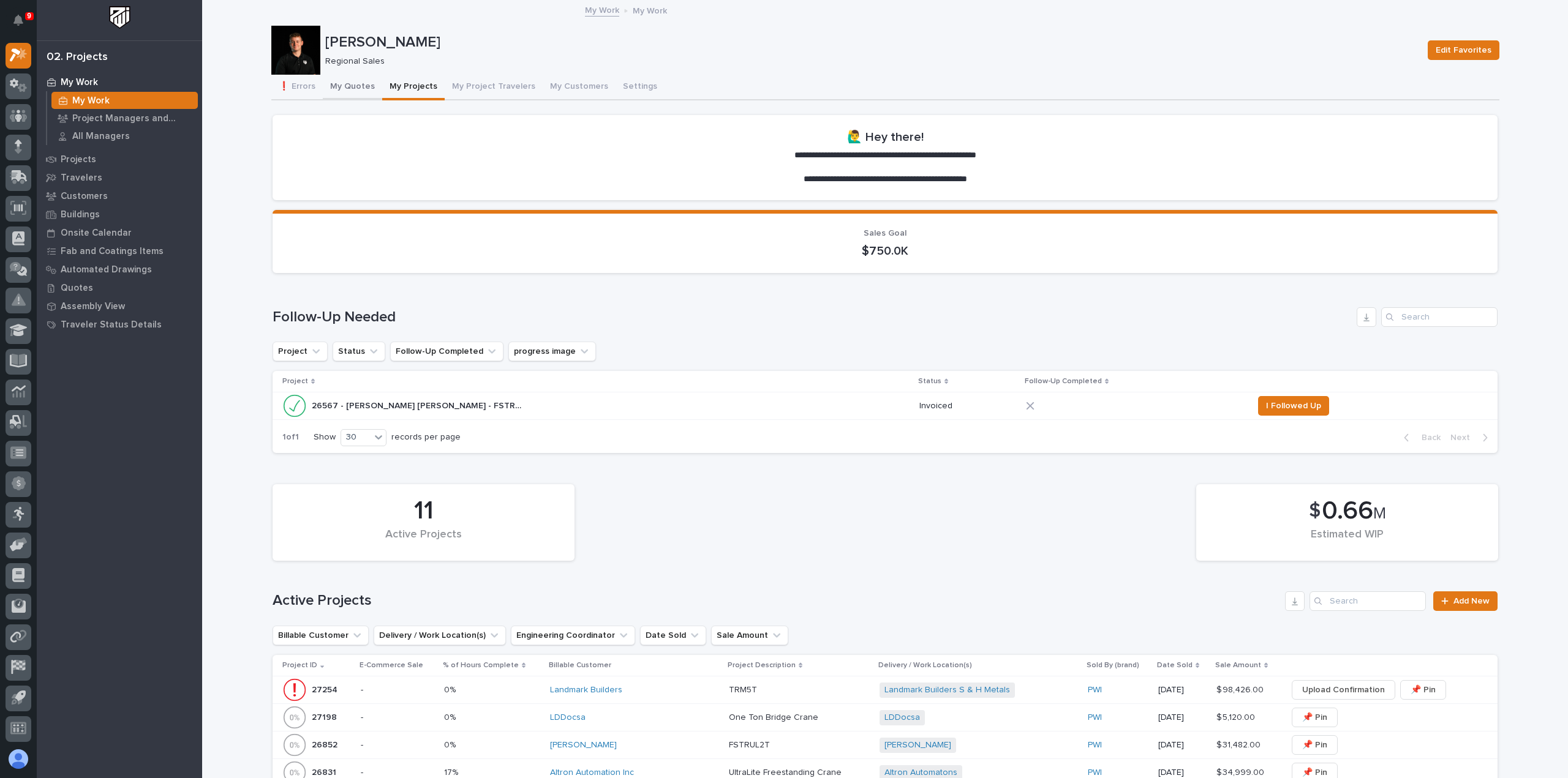
click at [348, 84] on button "My Quotes" at bounding box center [353, 87] width 60 height 26
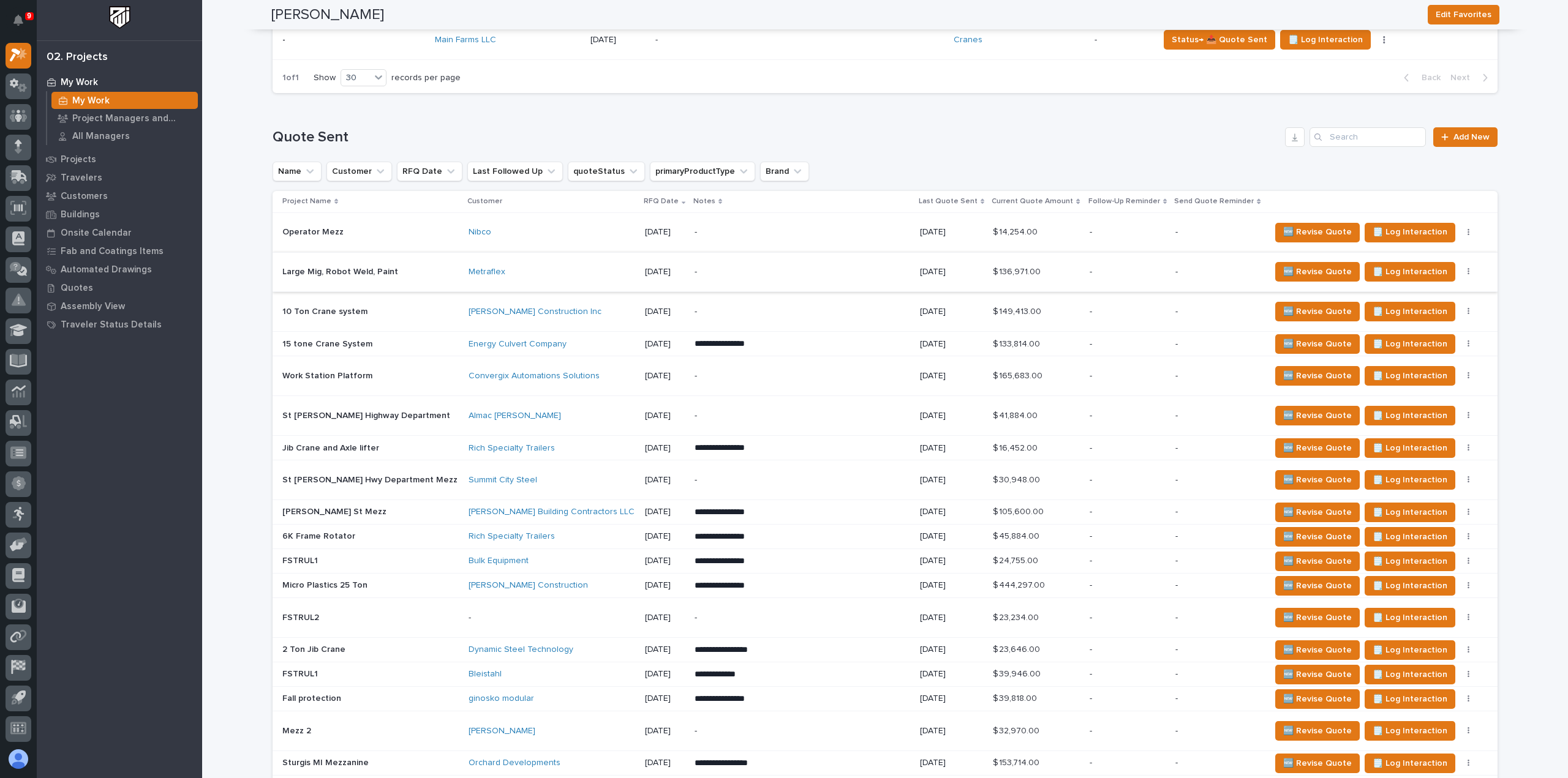
scroll to position [490, 0]
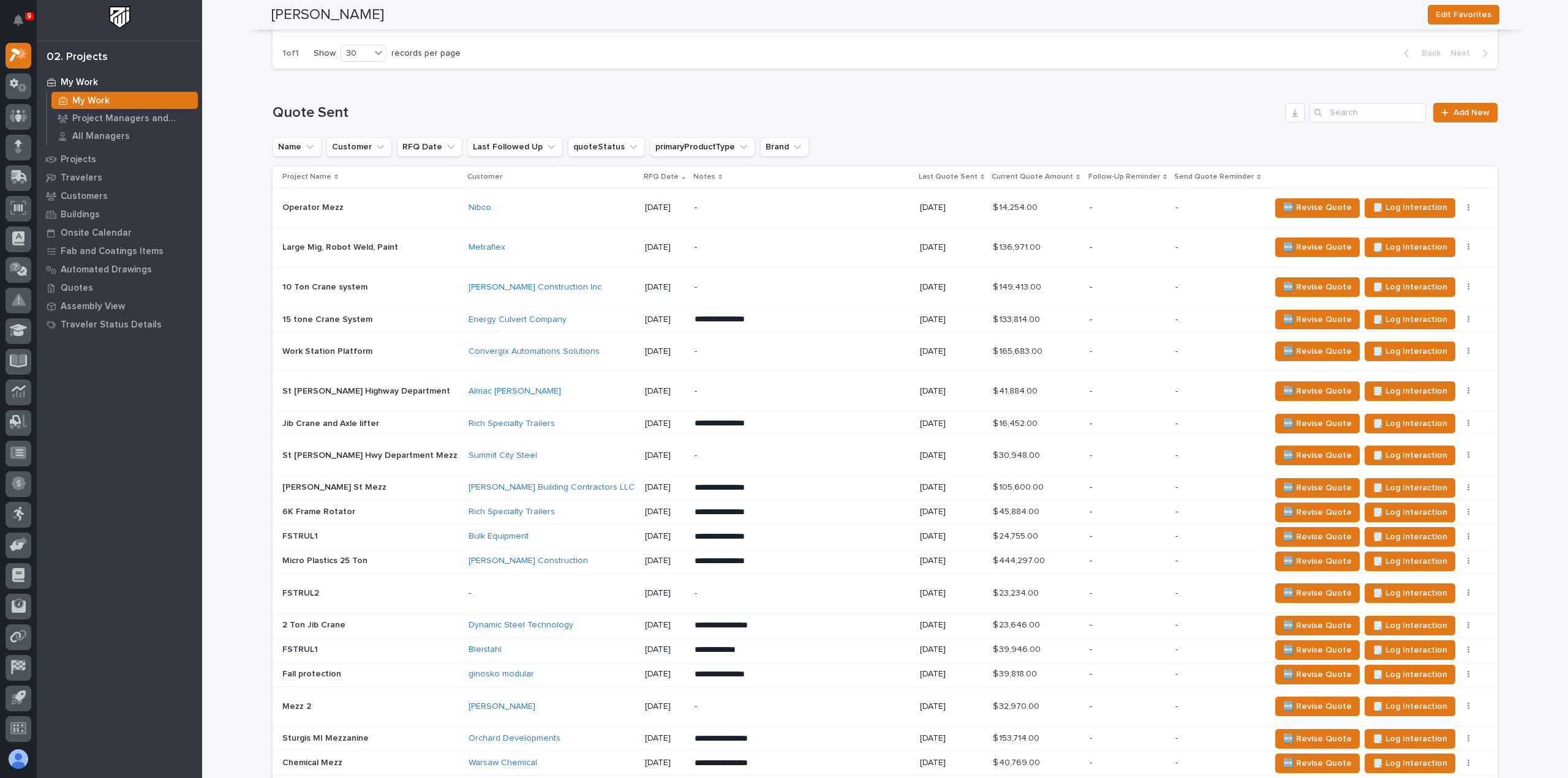
click at [714, 344] on div "-" at bounding box center [801, 352] width 214 height 28
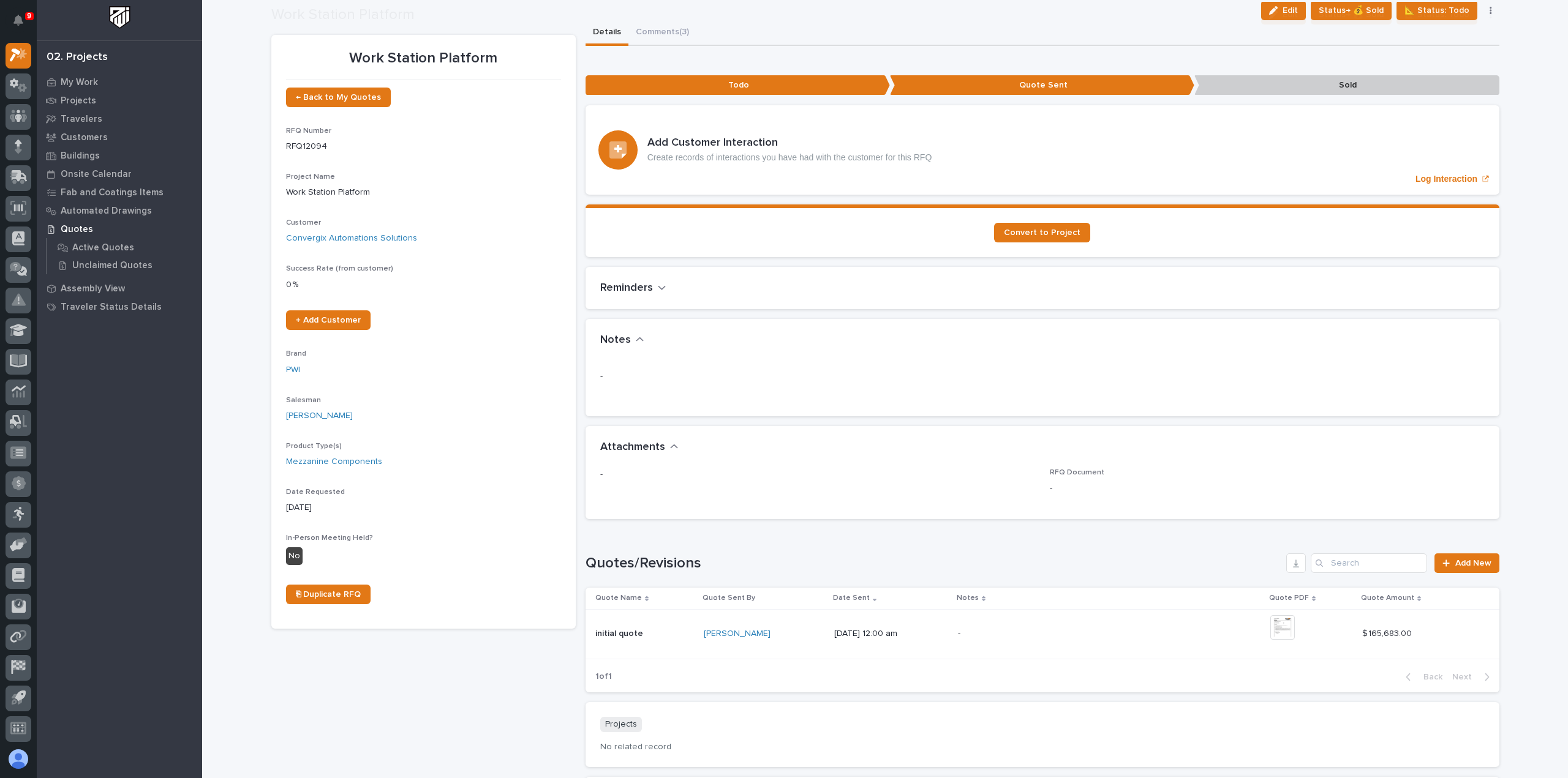
scroll to position [123, 0]
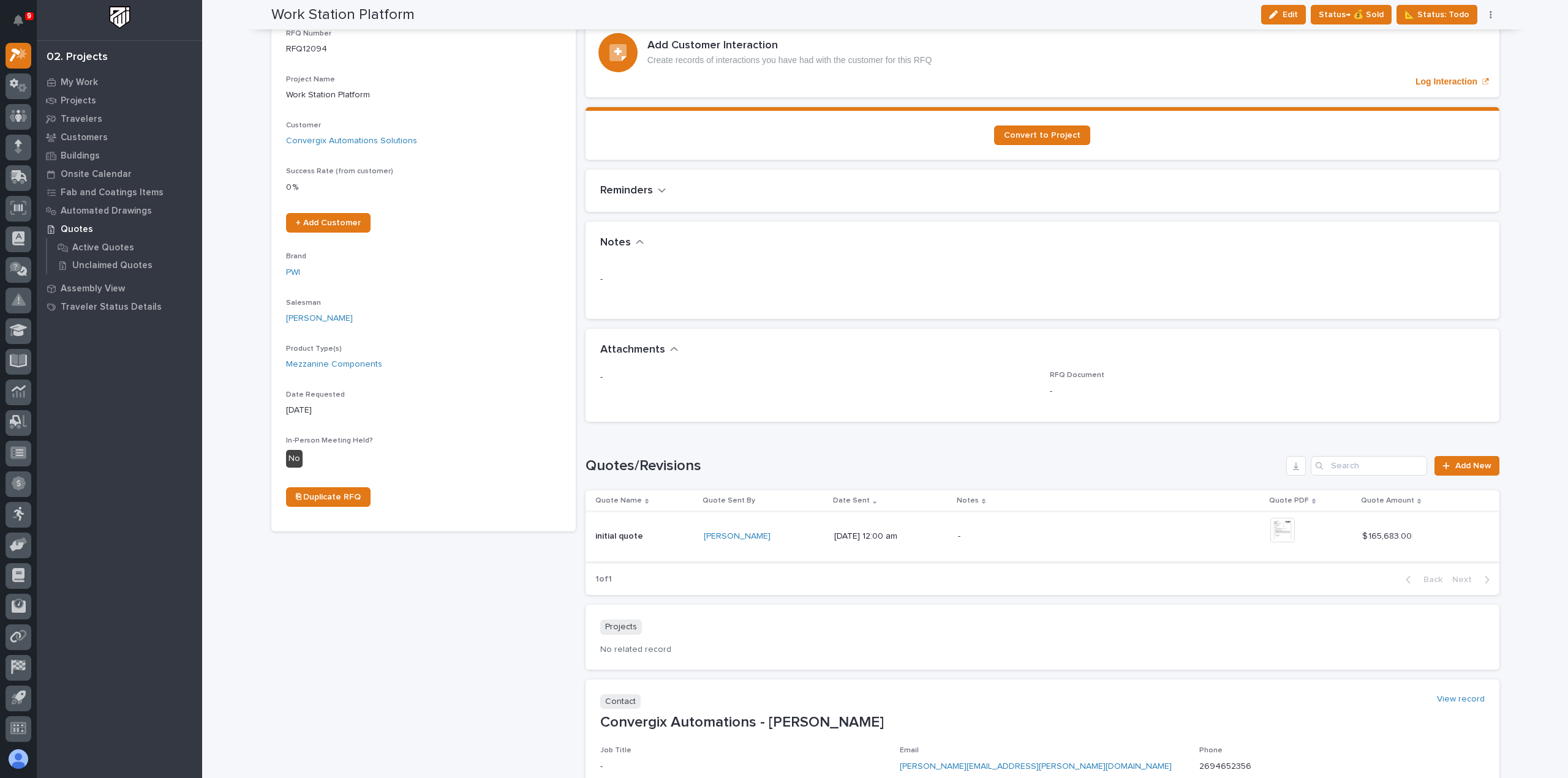
click at [1291, 531] on img at bounding box center [1283, 530] width 25 height 25
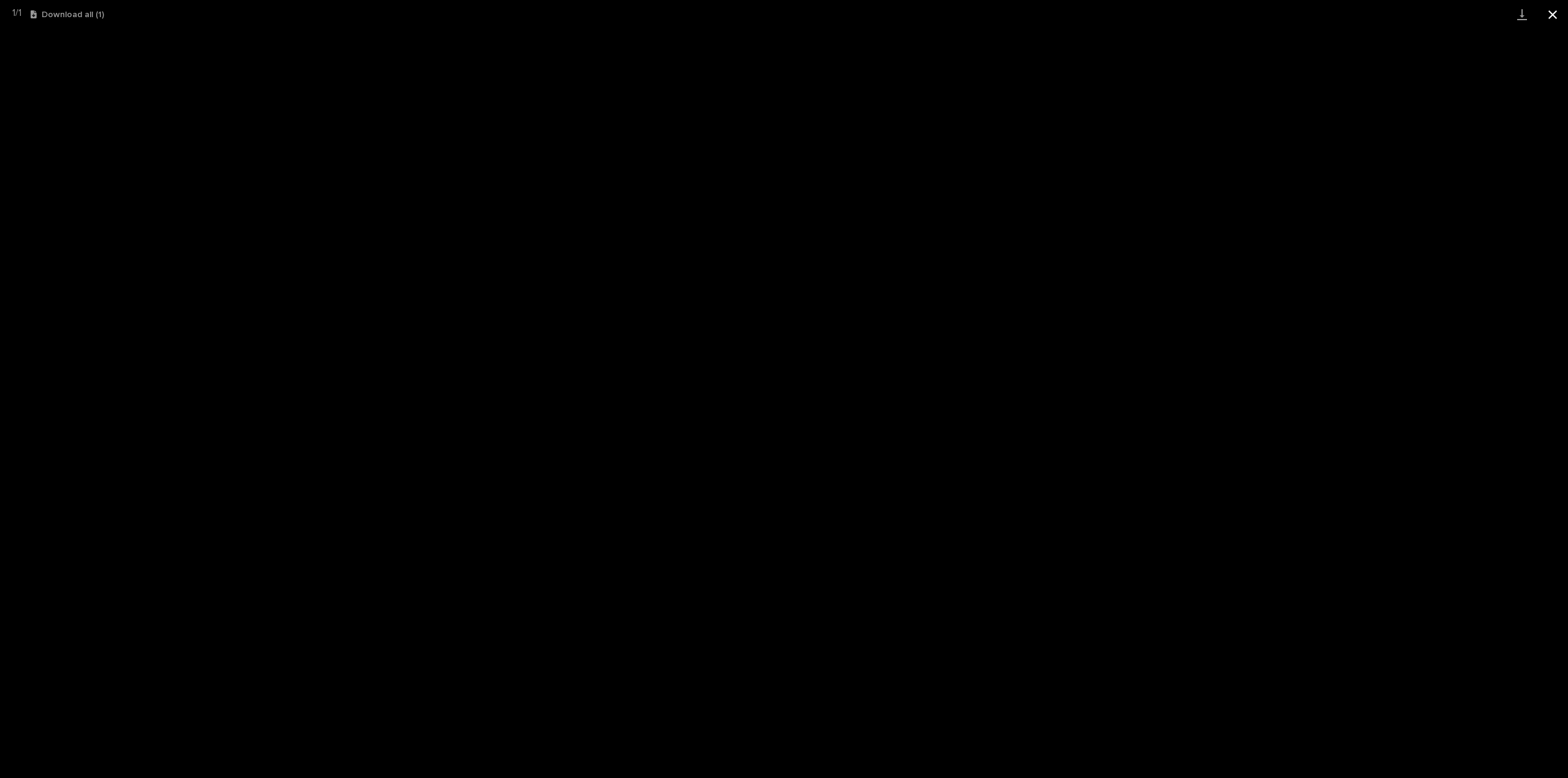
click at [1553, 12] on button "Close gallery" at bounding box center [1553, 14] width 31 height 29
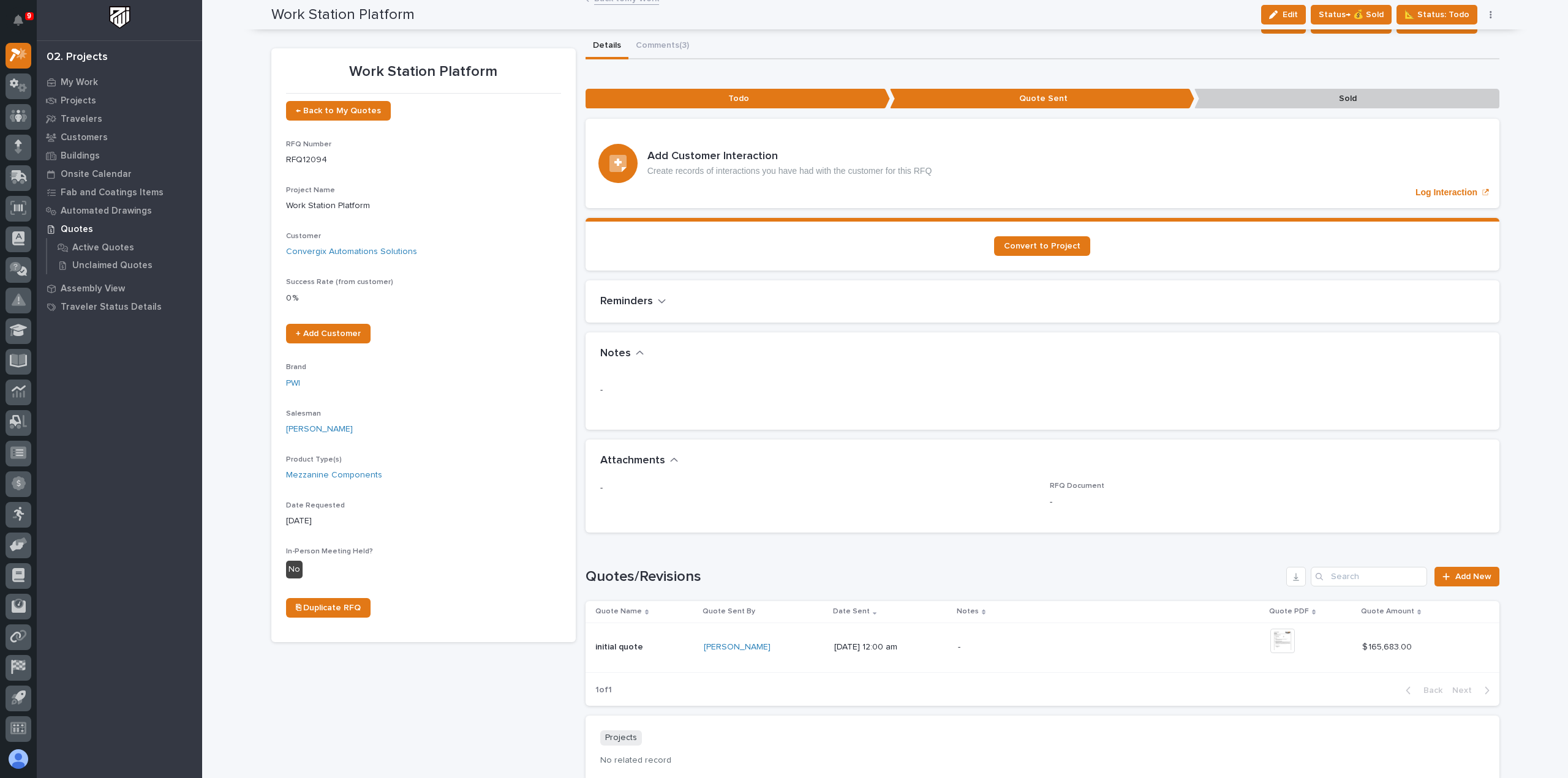
scroll to position [0, 0]
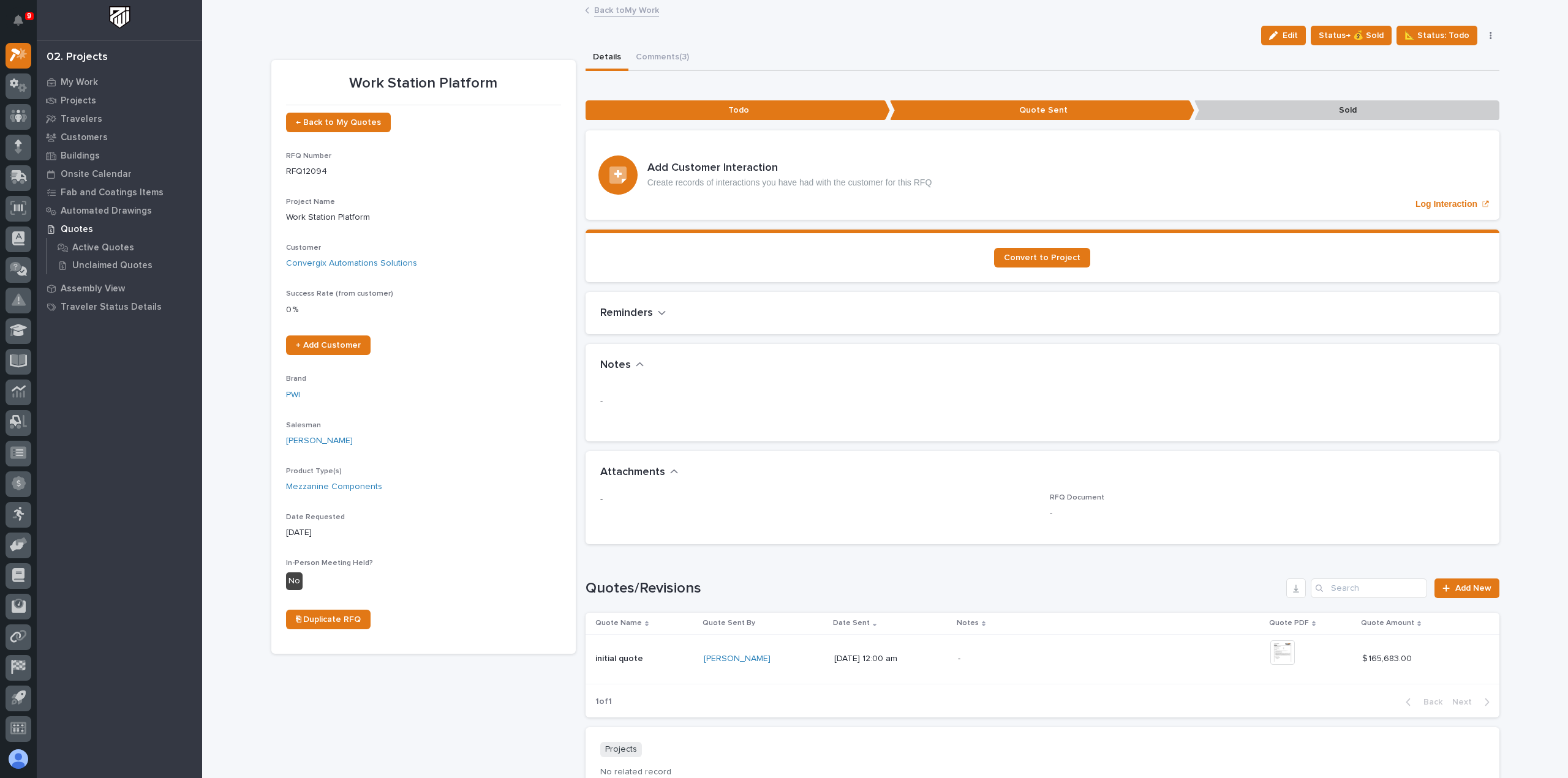
click at [610, 12] on link "Back to My Work" at bounding box center [627, 10] width 65 height 14
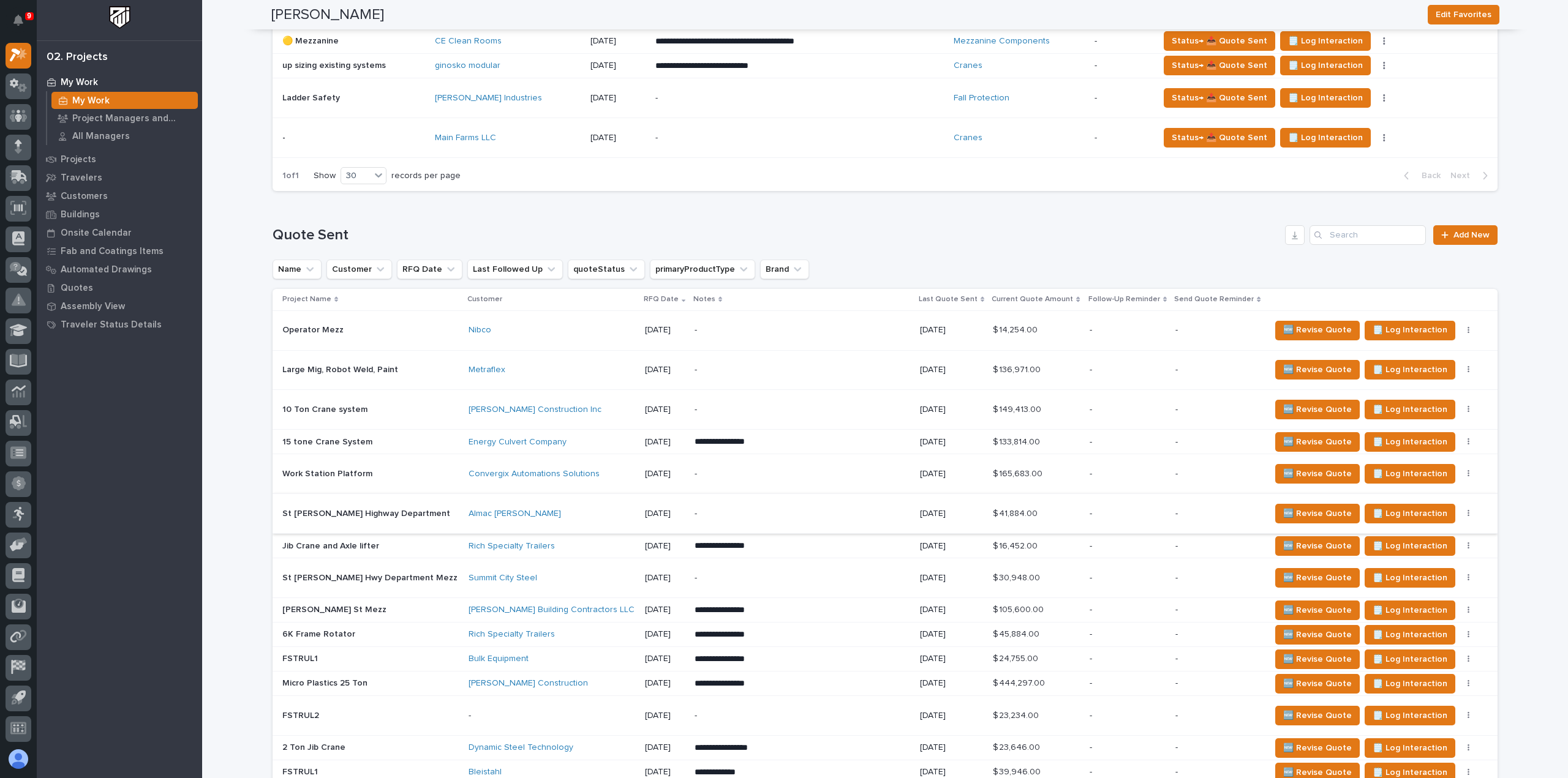
scroll to position [428, 0]
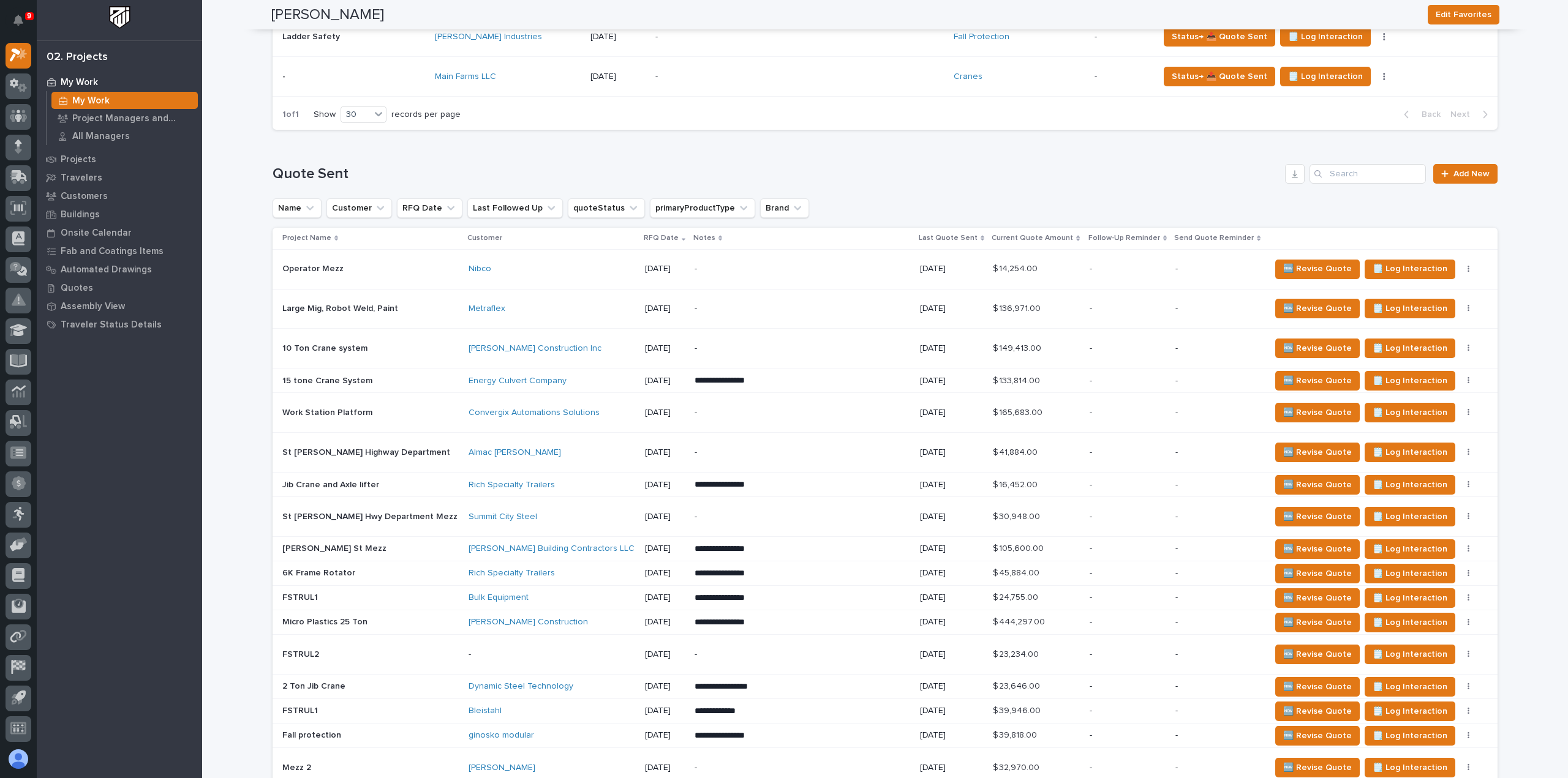
click at [762, 386] on div "**********" at bounding box center [802, 380] width 215 height 22
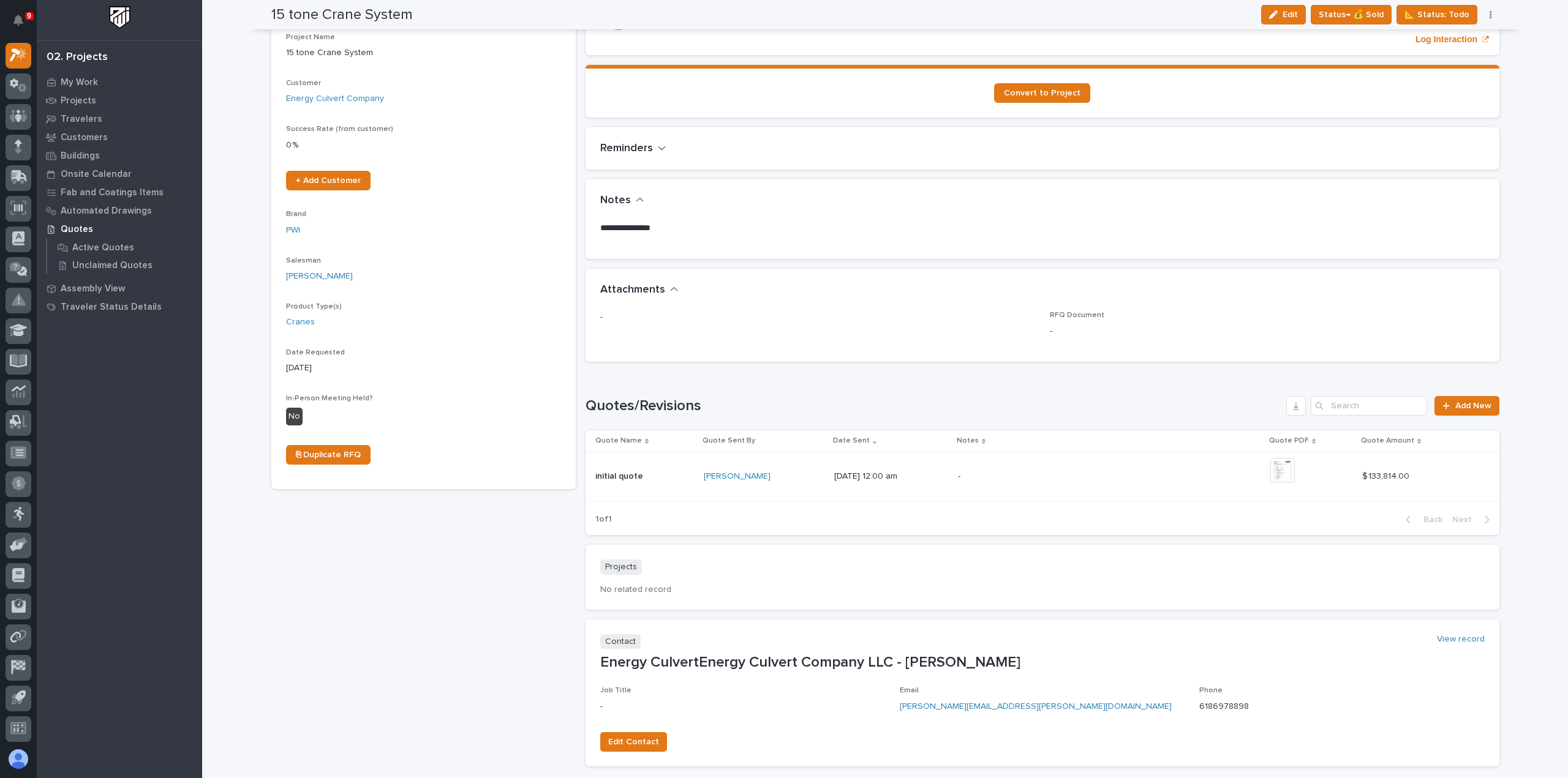
scroll to position [183, 0]
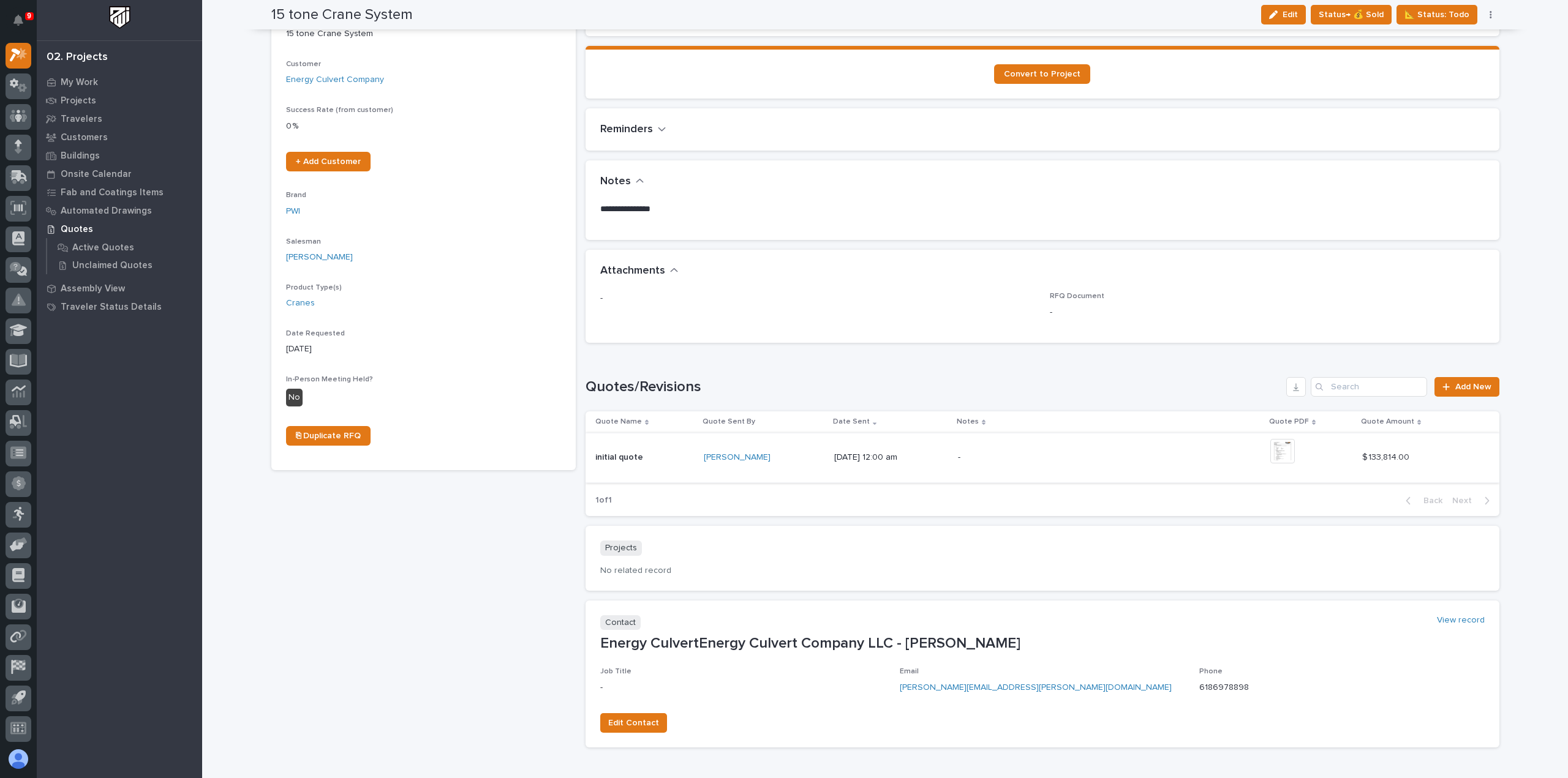
click at [1292, 453] on img at bounding box center [1283, 451] width 25 height 25
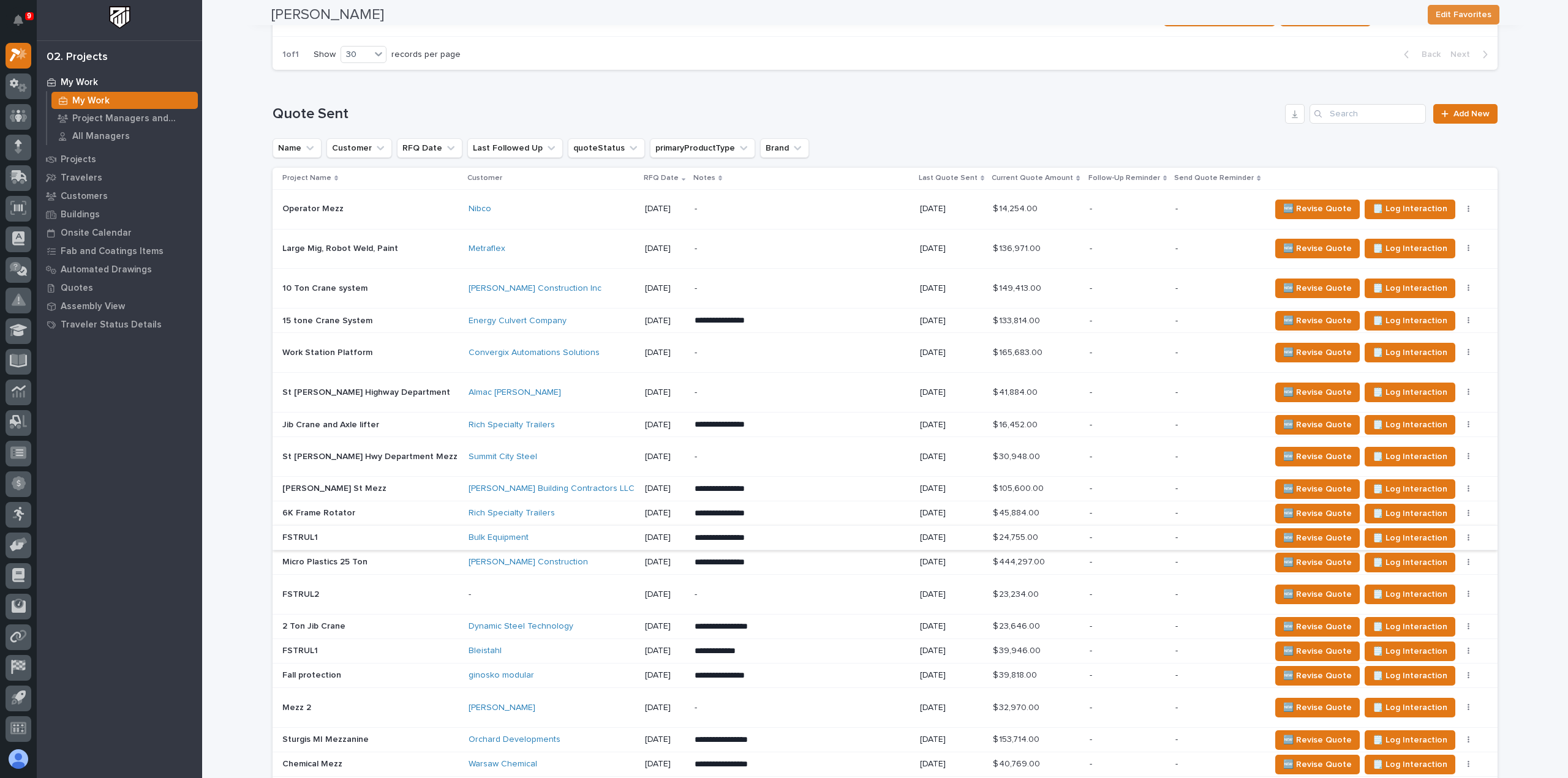
scroll to position [490, 0]
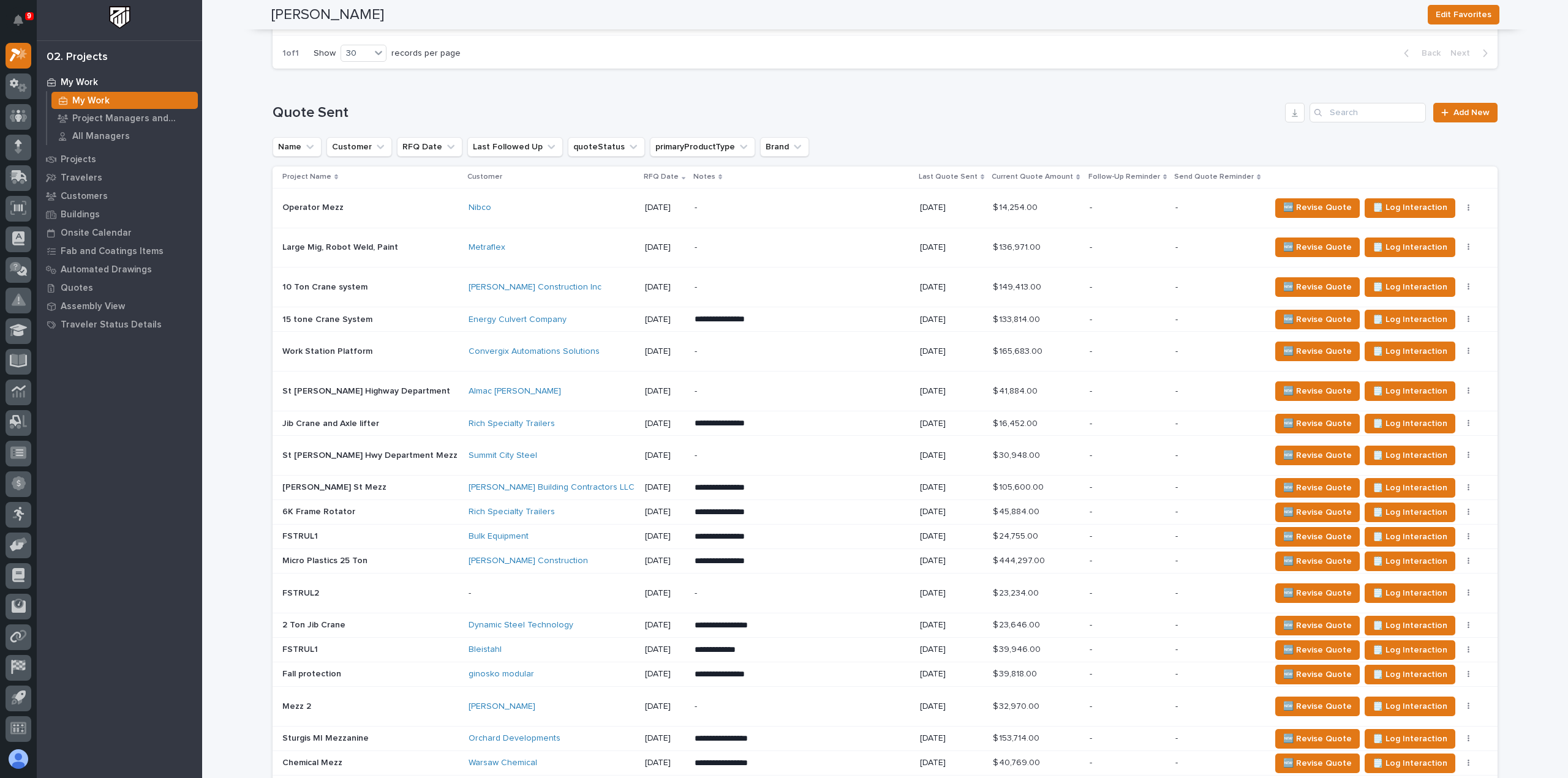
click at [538, 319] on div "Energy Culvert Company" at bounding box center [551, 320] width 166 height 11
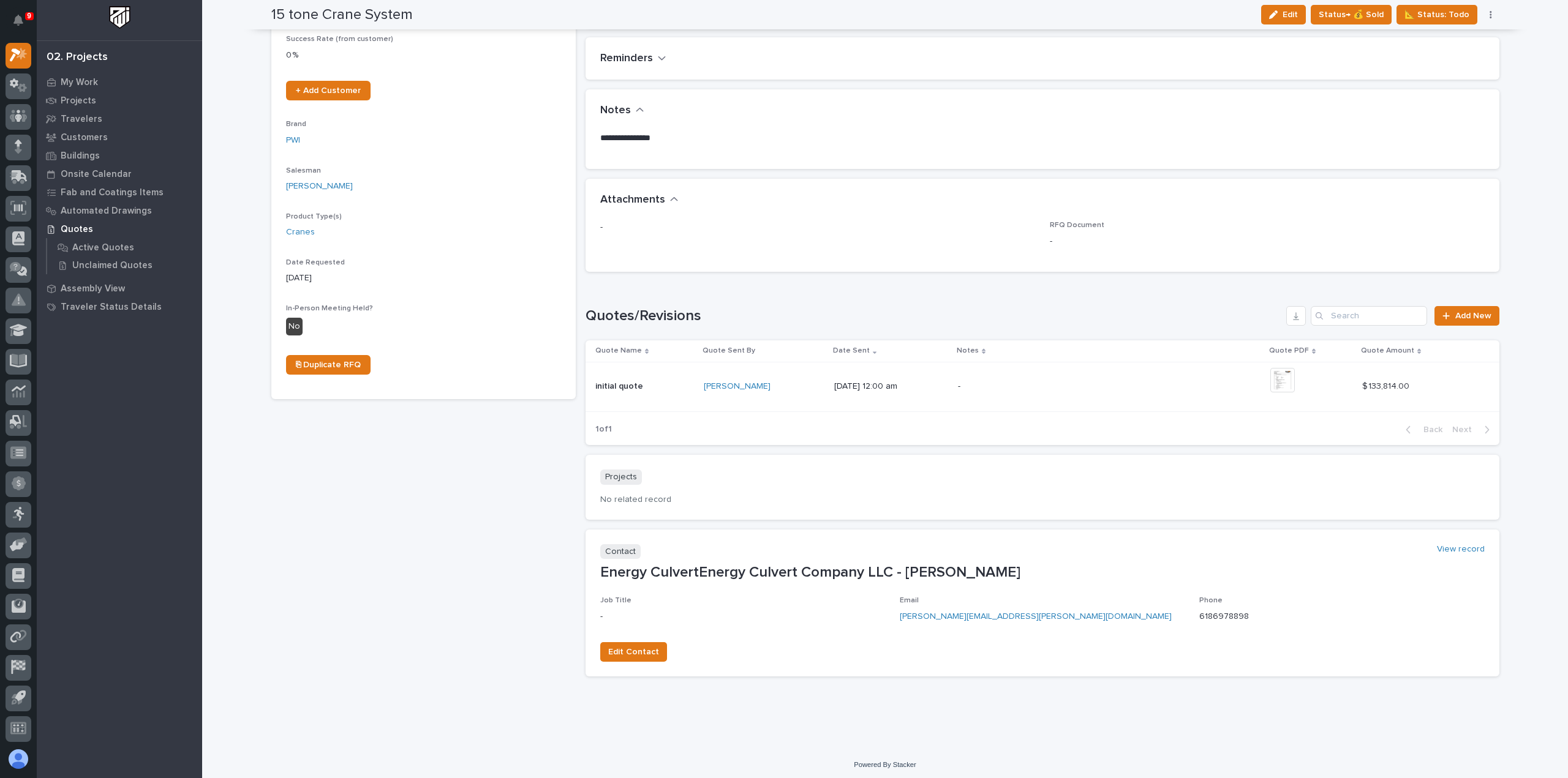
scroll to position [257, 0]
click at [1294, 375] on img at bounding box center [1283, 377] width 25 height 25
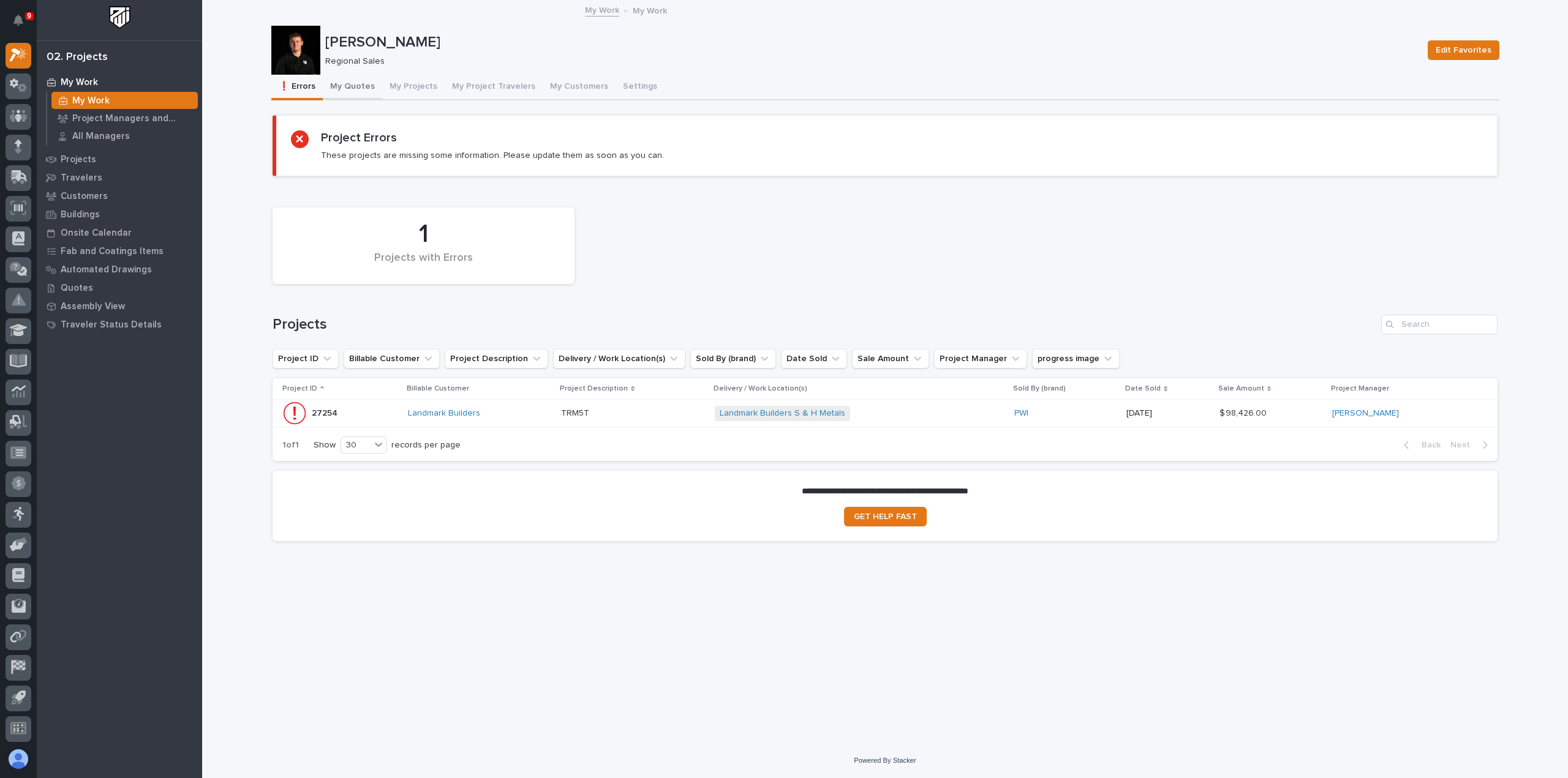
click at [362, 91] on button "My Quotes" at bounding box center [353, 87] width 60 height 26
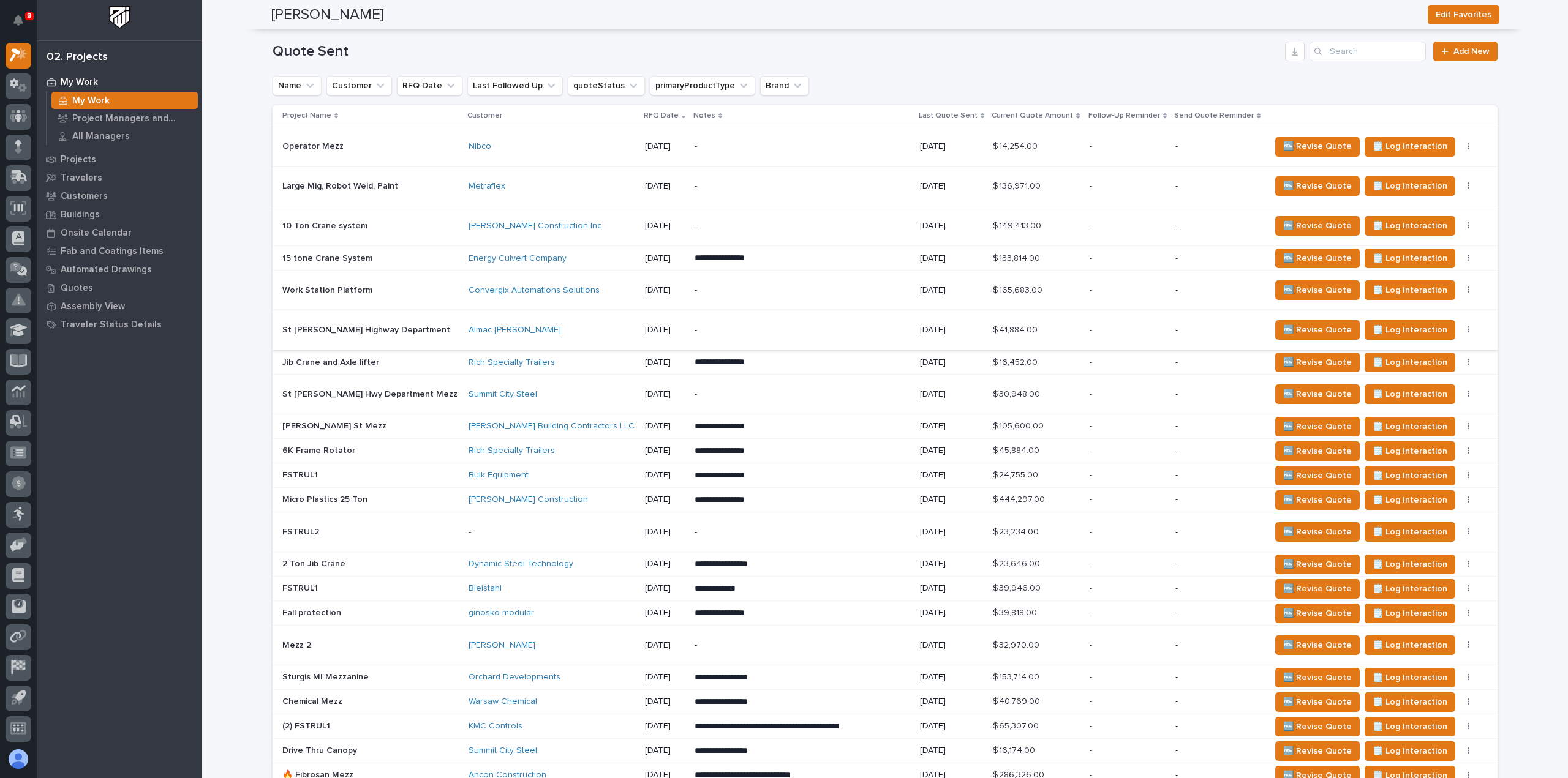
scroll to position [673, 0]
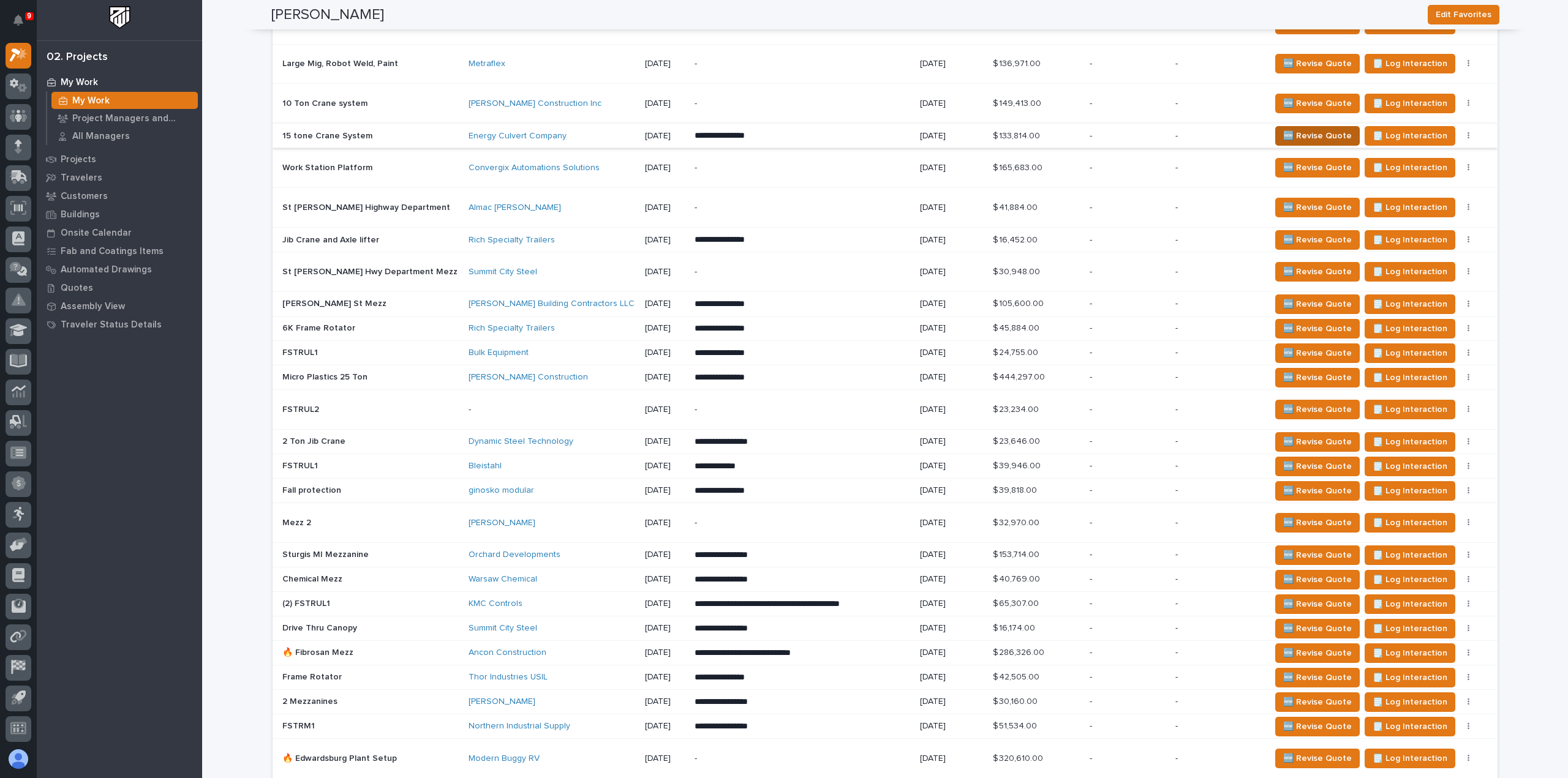
click at [1285, 131] on span "🆕 Revise Quote" at bounding box center [1317, 135] width 68 height 14
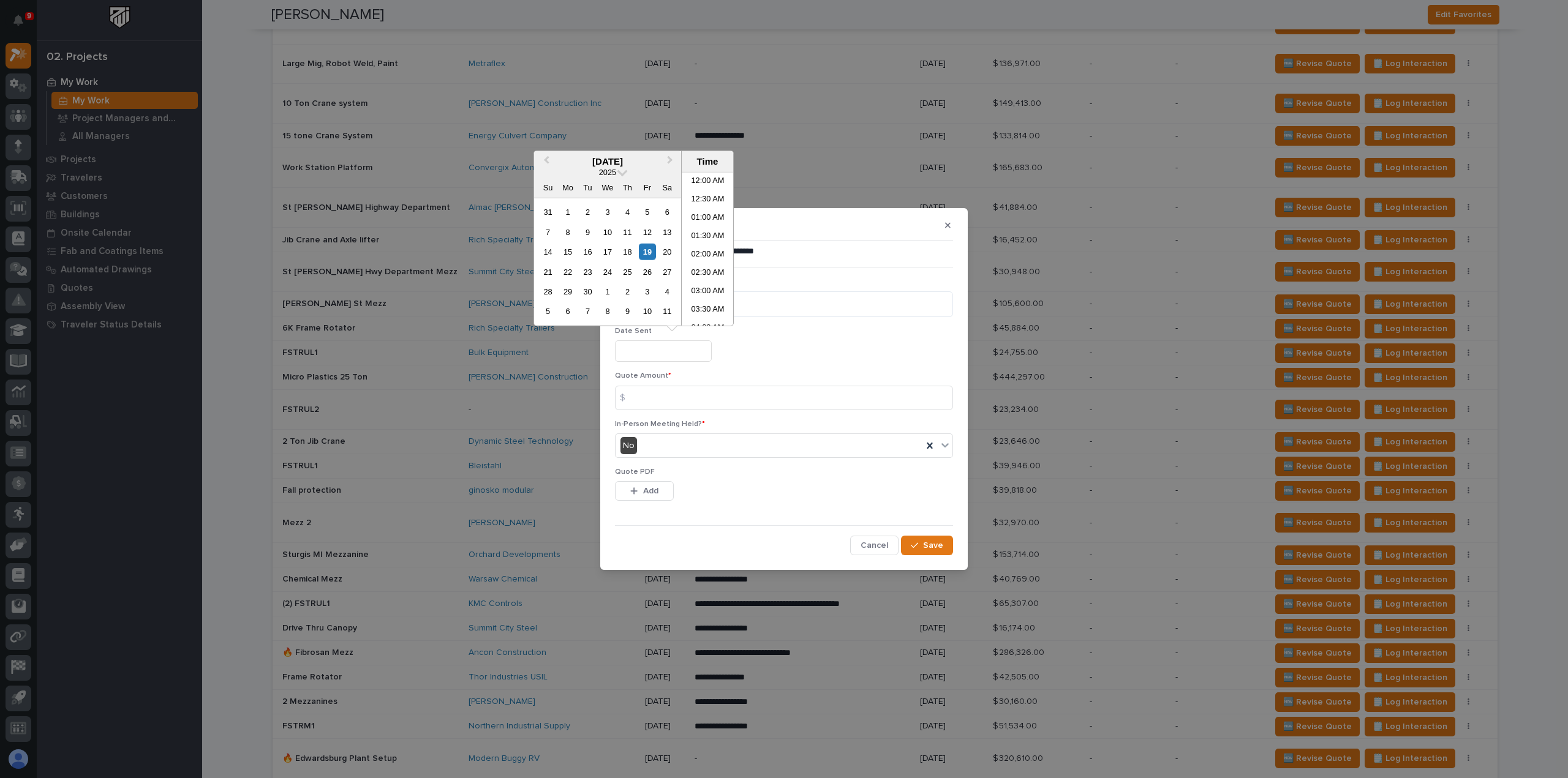
click at [677, 352] on input "text" at bounding box center [663, 352] width 97 height 21
click at [654, 257] on div "19" at bounding box center [647, 252] width 16 height 16
type input "**********"
click at [674, 397] on input at bounding box center [784, 399] width 338 height 25
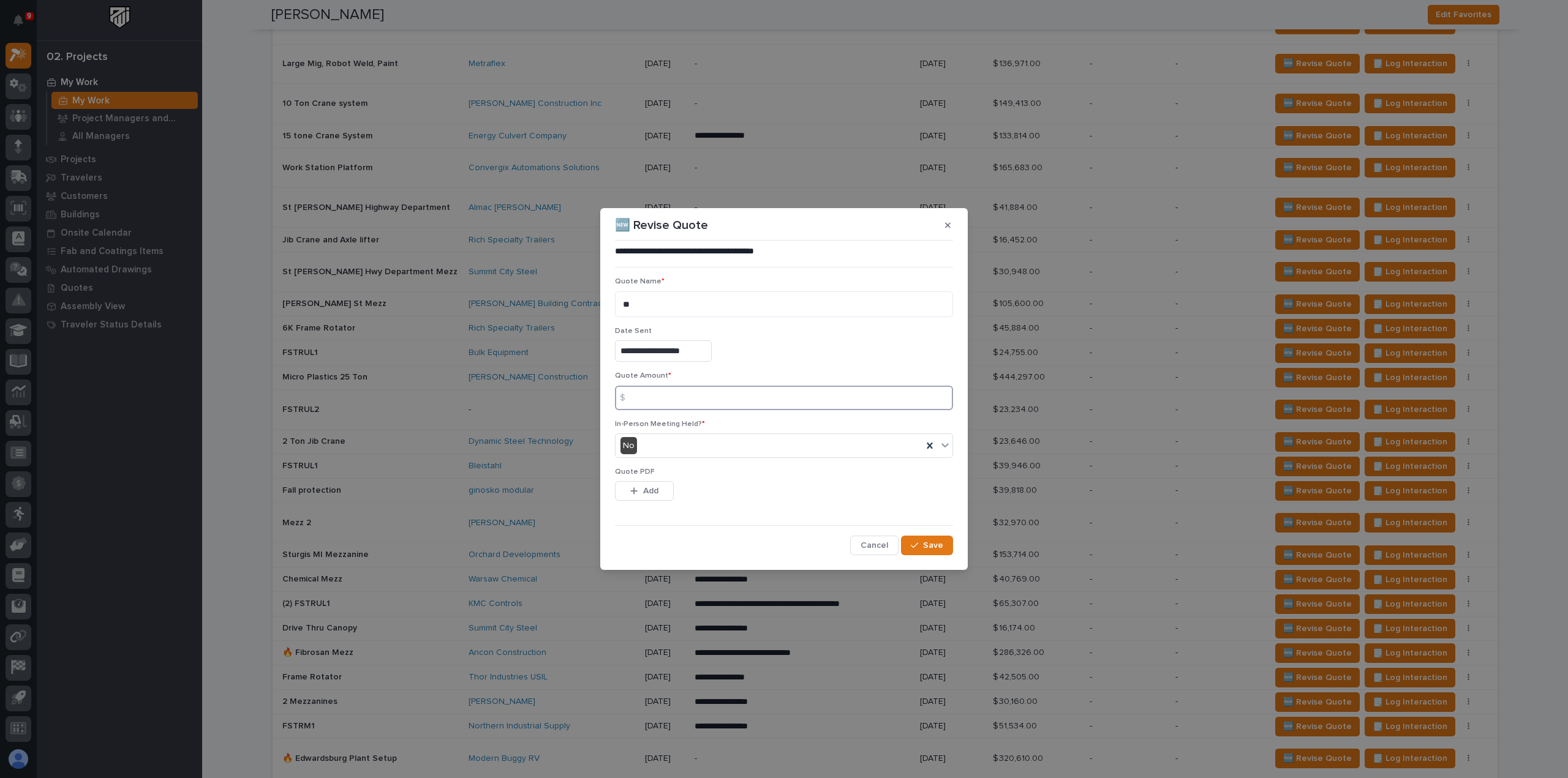
click at [665, 401] on input at bounding box center [784, 399] width 338 height 25
click at [675, 397] on input at bounding box center [784, 399] width 338 height 25
type input "97881"
click at [640, 491] on div "button" at bounding box center [636, 491] width 12 height 9
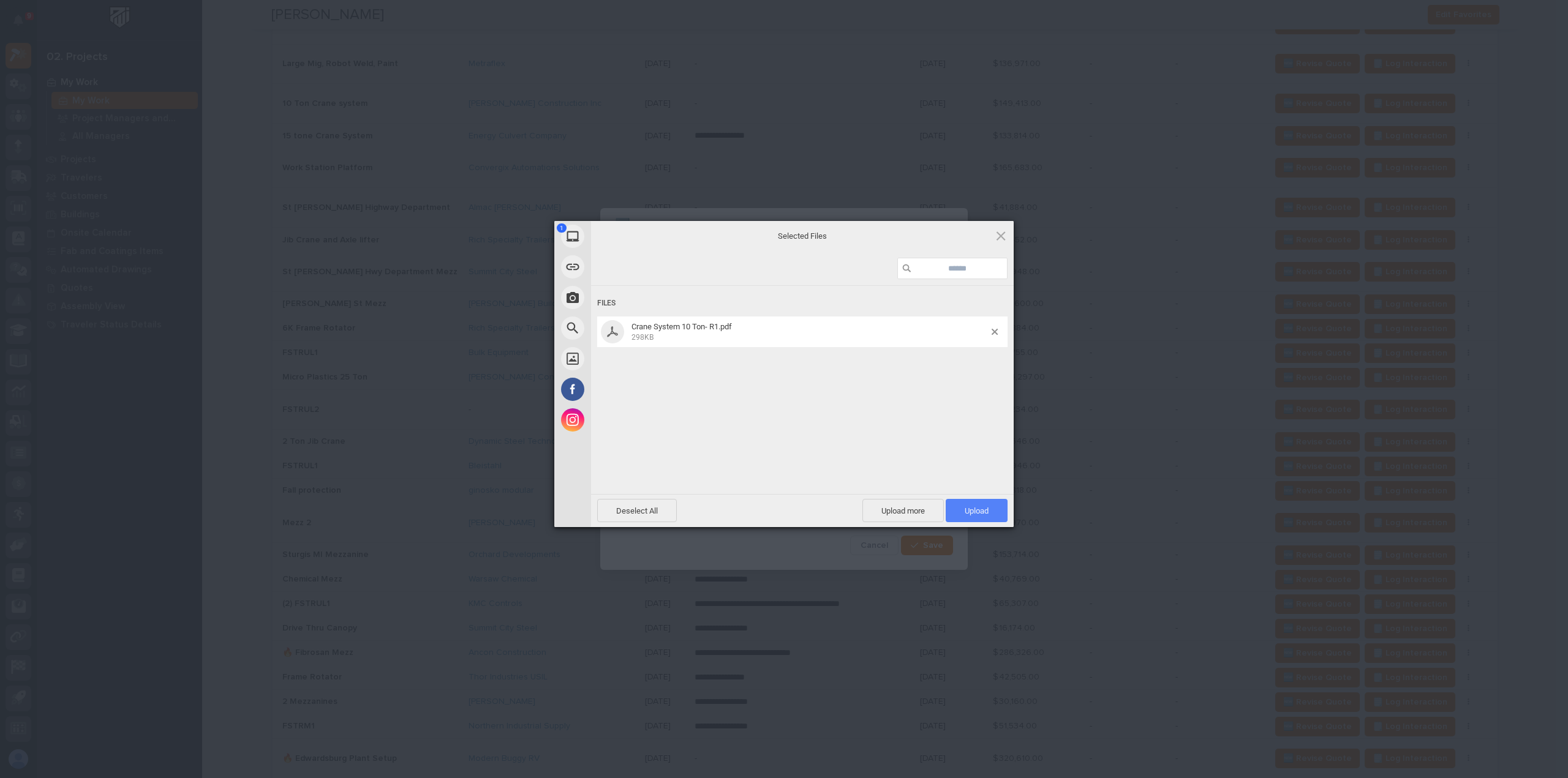
click at [979, 514] on span "Upload 1" at bounding box center [976, 511] width 24 height 10
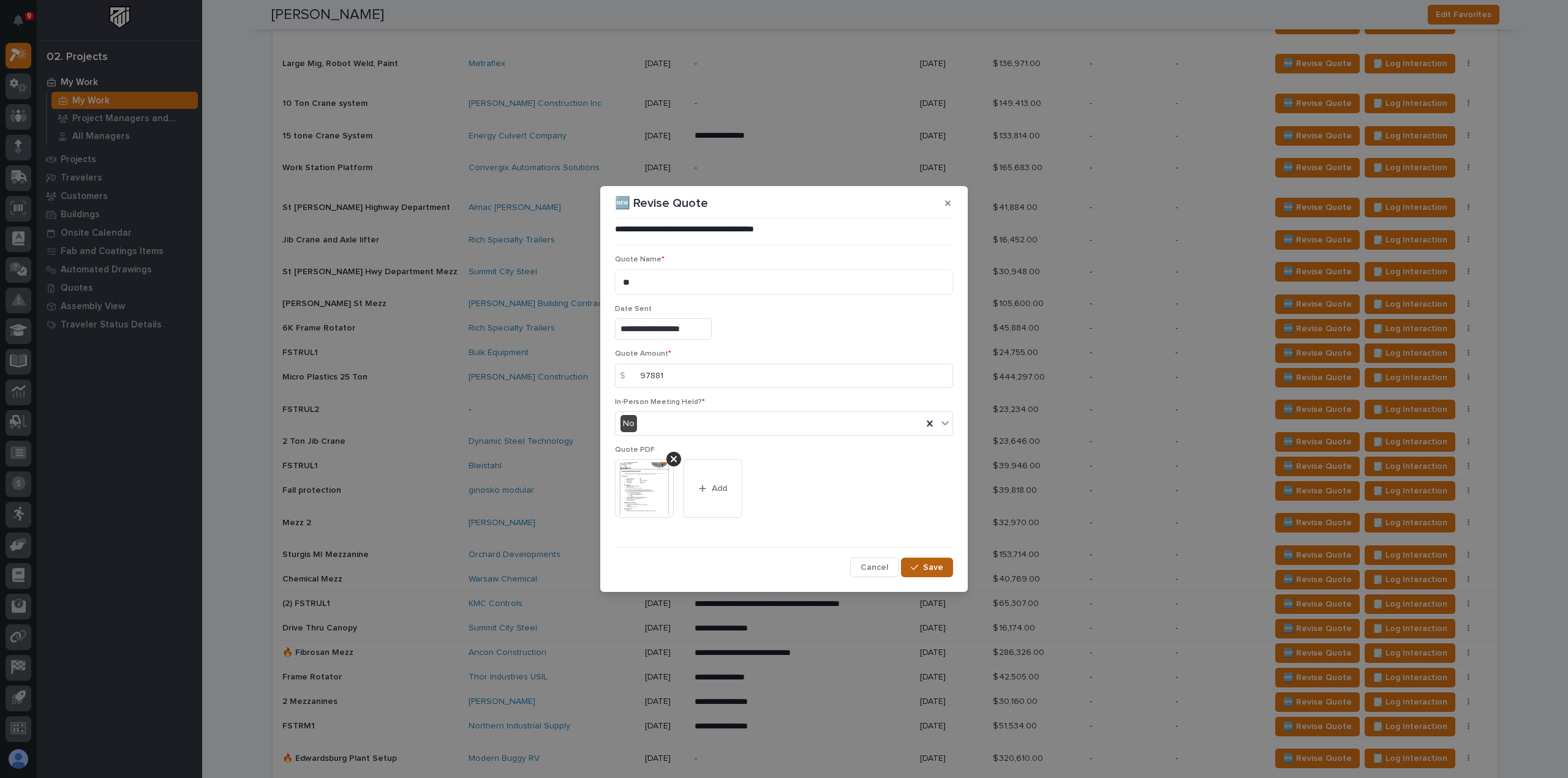
click at [936, 563] on span "Save" at bounding box center [933, 567] width 20 height 11
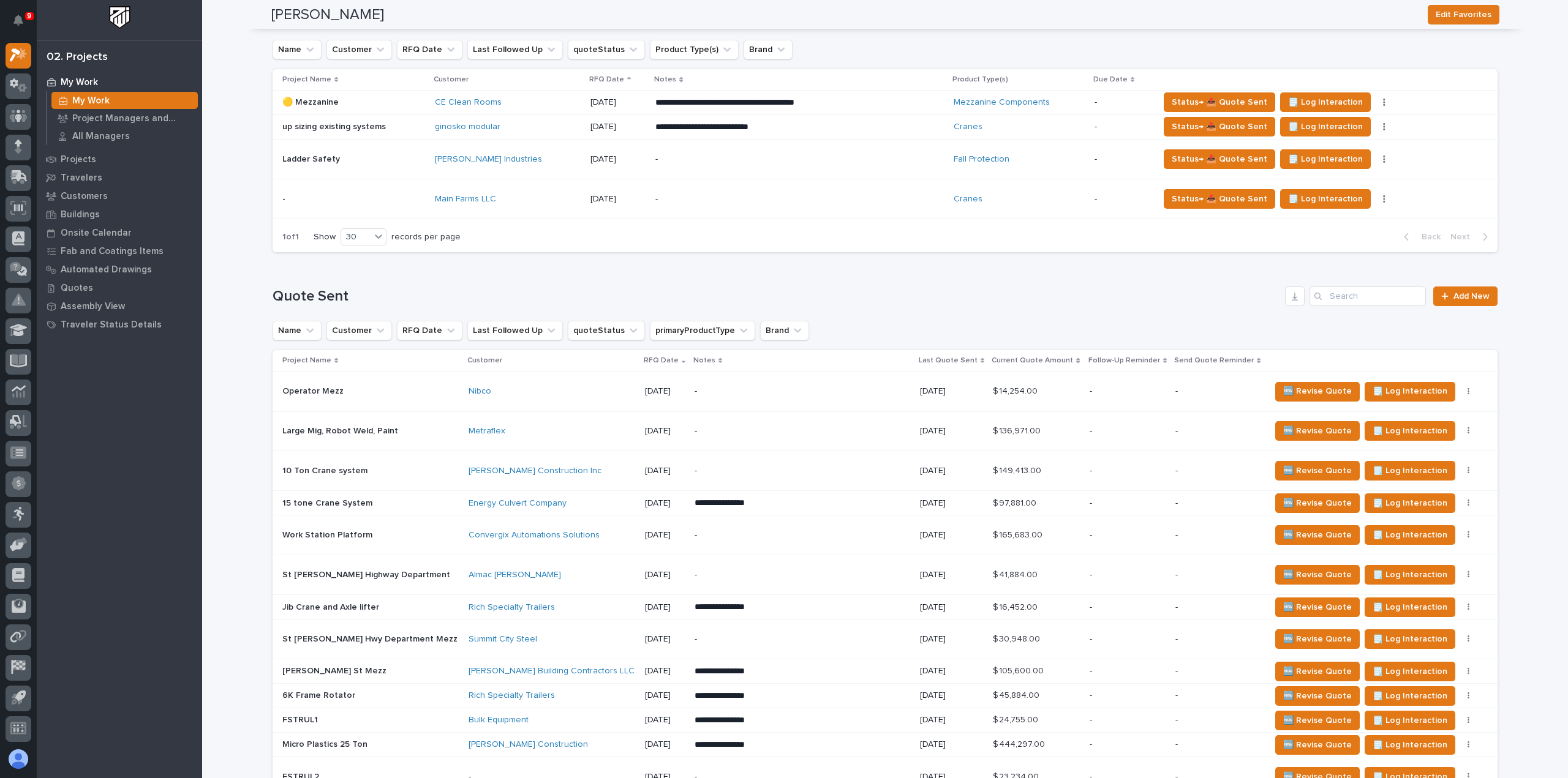
scroll to position [0, 0]
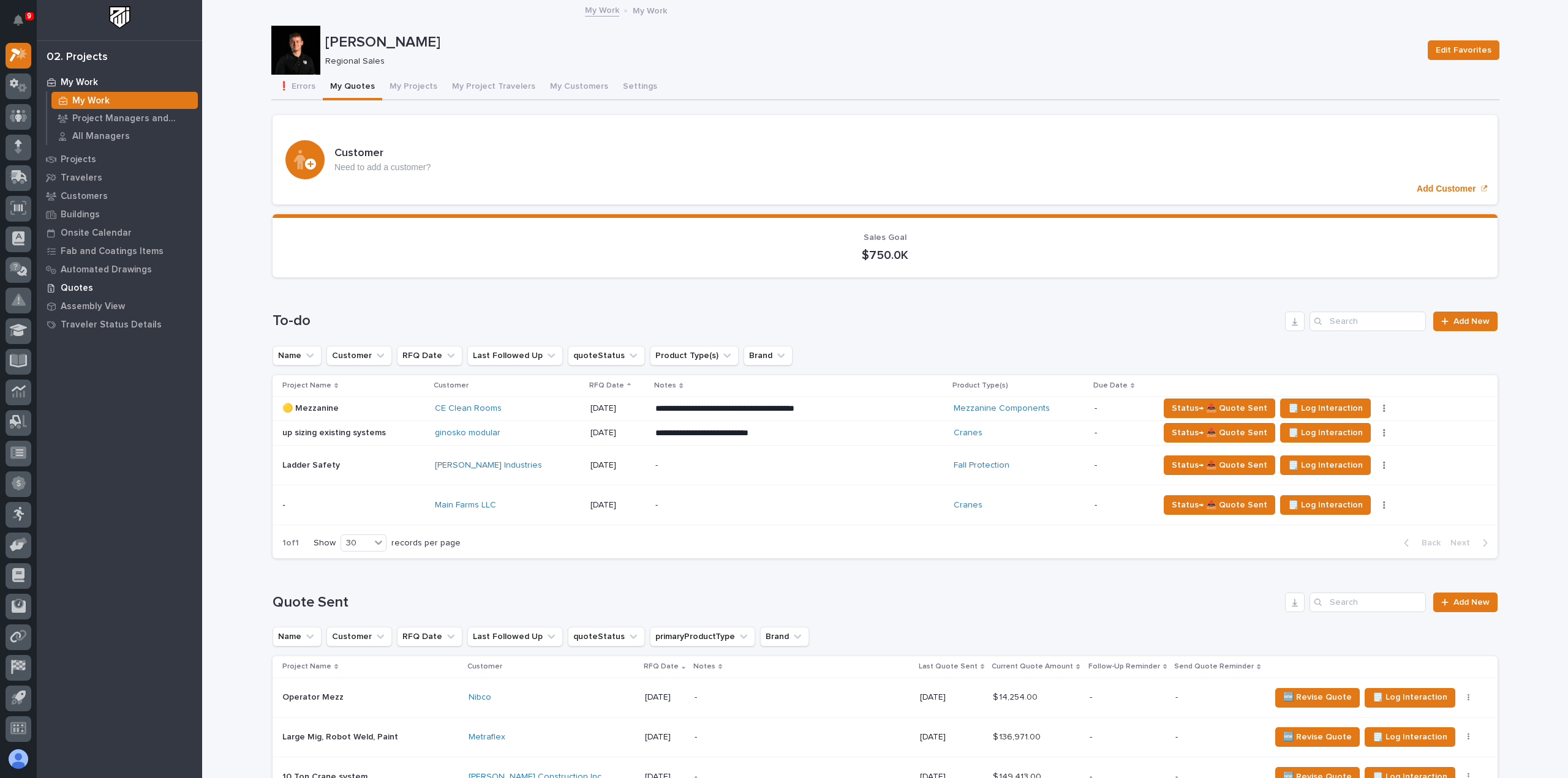
click at [86, 286] on p "Quotes" at bounding box center [77, 288] width 33 height 11
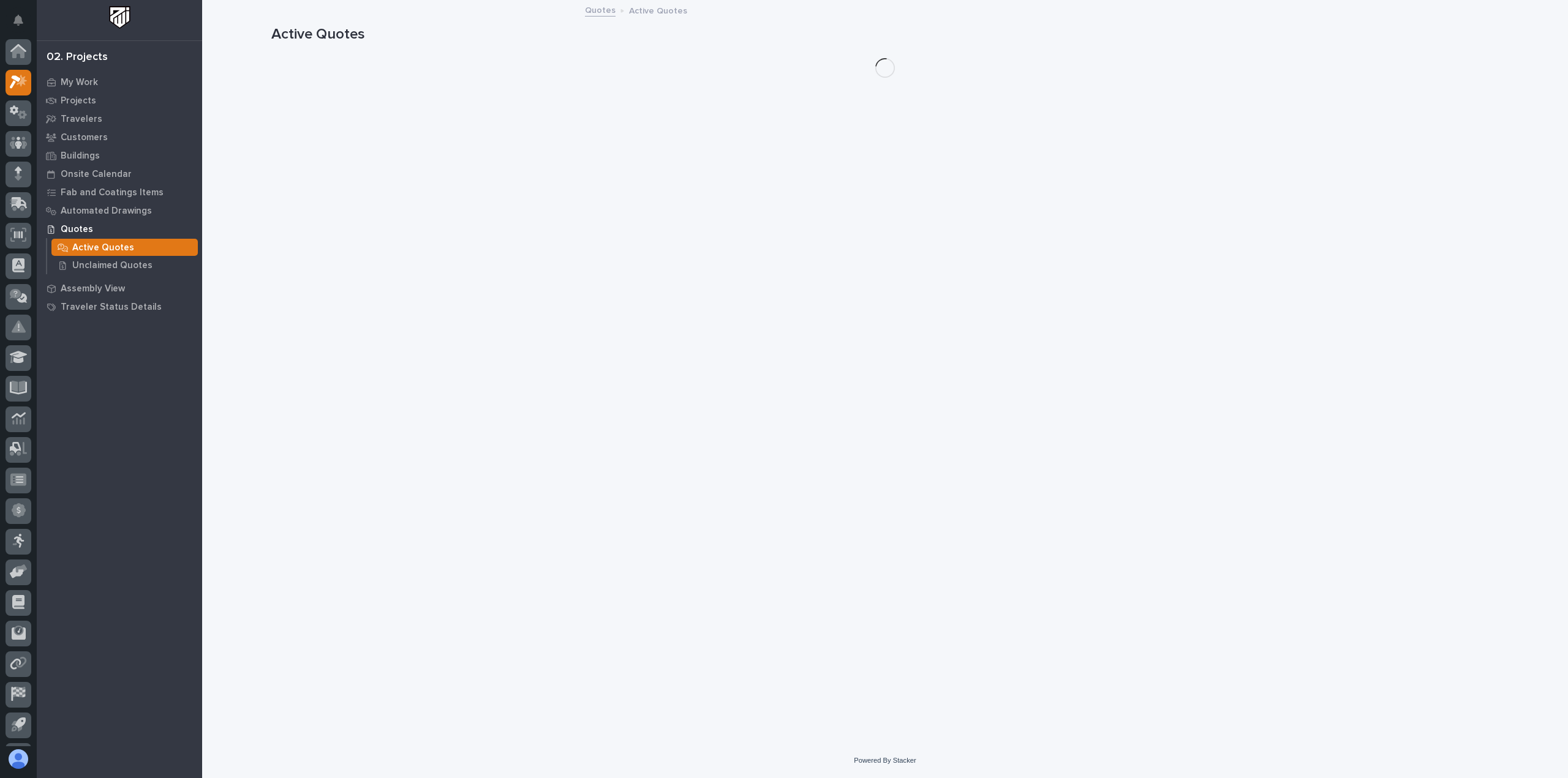
scroll to position [27, 0]
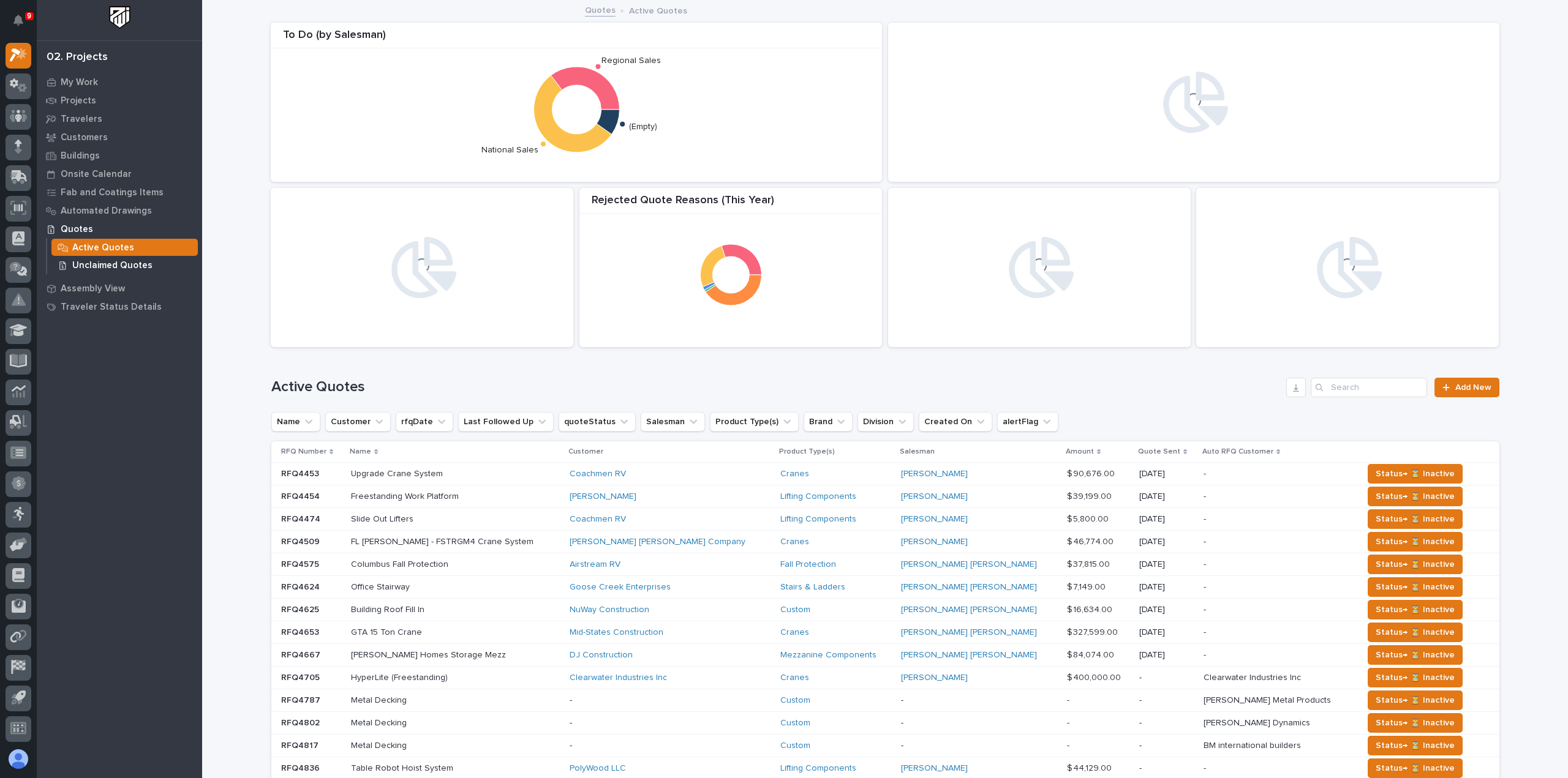
click at [116, 261] on p "Unclaimed Quotes" at bounding box center [112, 265] width 81 height 11
